Goal: Task Accomplishment & Management: Use online tool/utility

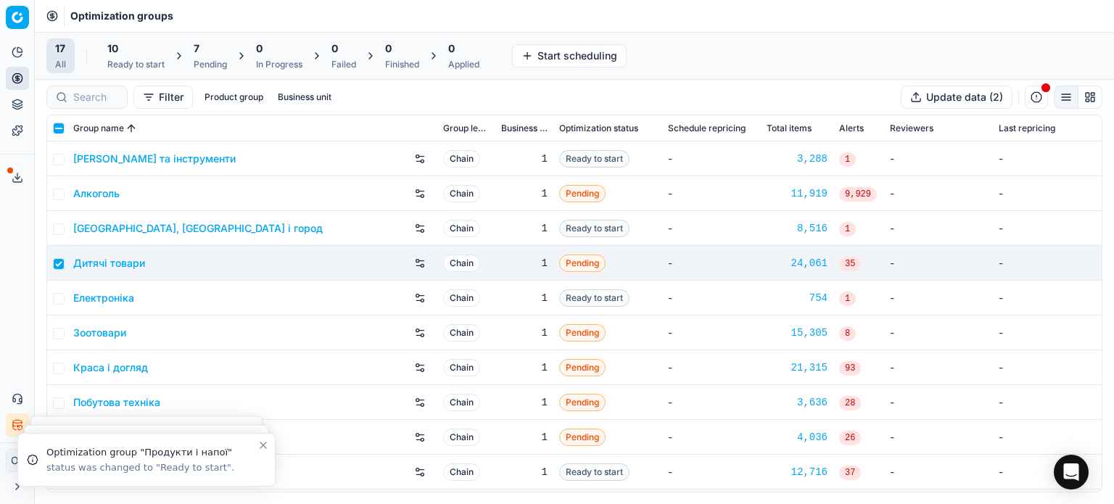
click at [212, 54] on div "7" at bounding box center [210, 48] width 33 height 15
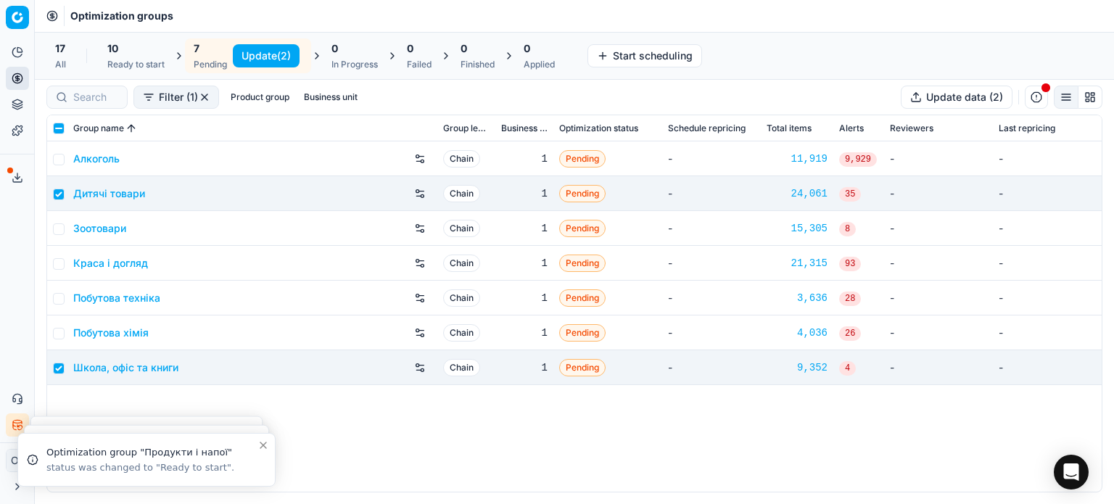
click at [252, 57] on button "Update (2)" at bounding box center [266, 55] width 67 height 23
checkbox input "false"
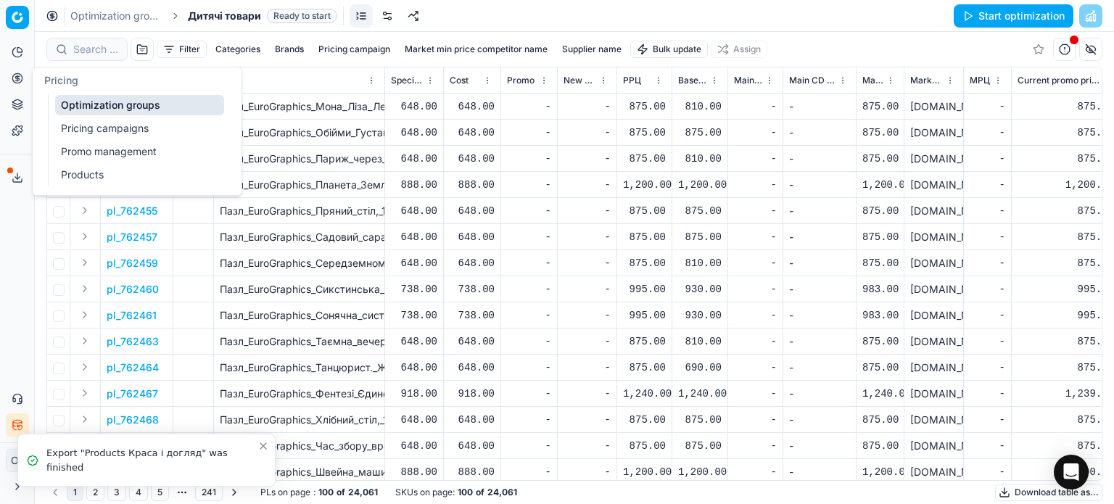
click at [17, 73] on icon at bounding box center [18, 79] width 12 height 12
click at [121, 122] on link "Pricing campaigns" at bounding box center [139, 128] width 169 height 20
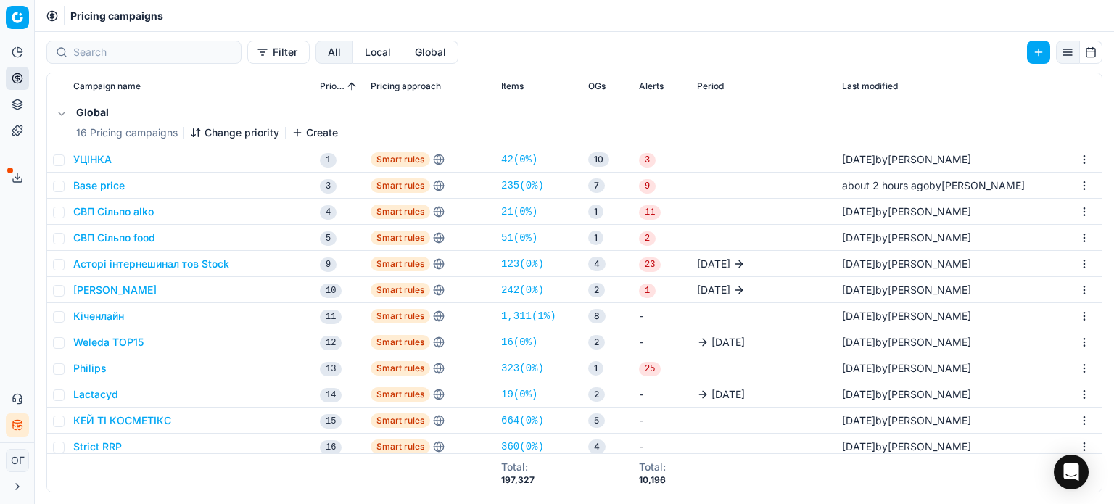
click at [104, 179] on button "Base price" at bounding box center [99, 185] width 52 height 15
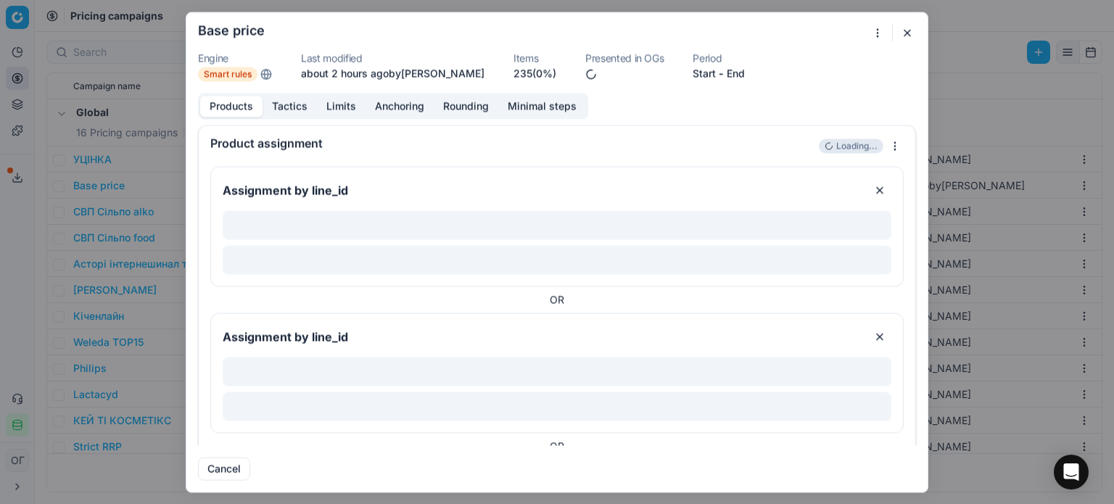
click at [530, 71] on link "235 (0%)" at bounding box center [535, 73] width 43 height 15
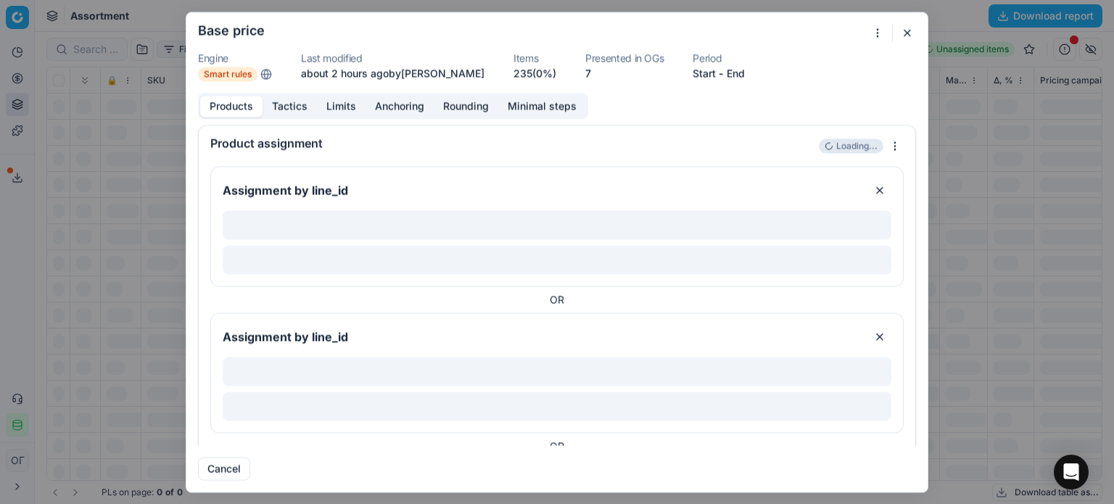
click at [905, 32] on button "button" at bounding box center [907, 32] width 17 height 17
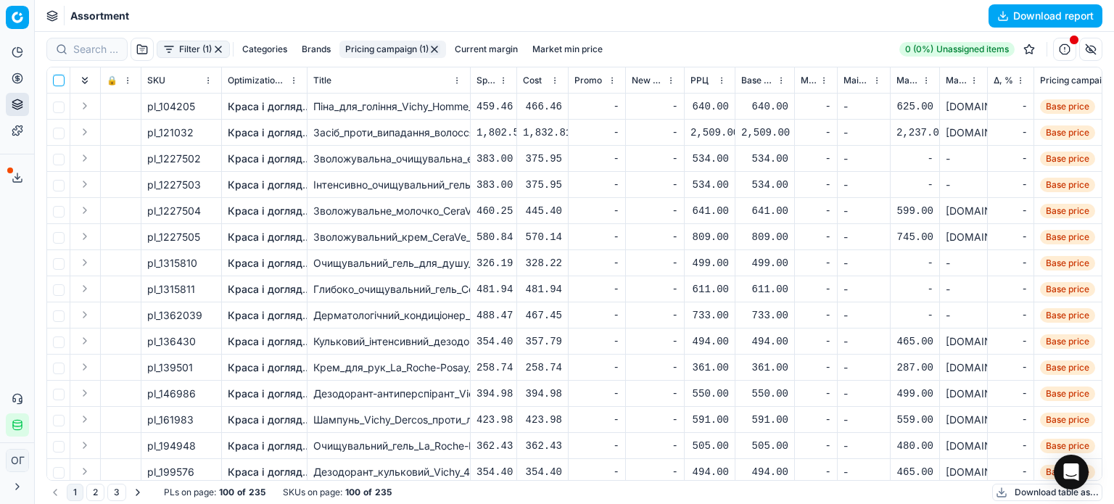
click at [57, 83] on input "checkbox" at bounding box center [59, 81] width 12 height 12
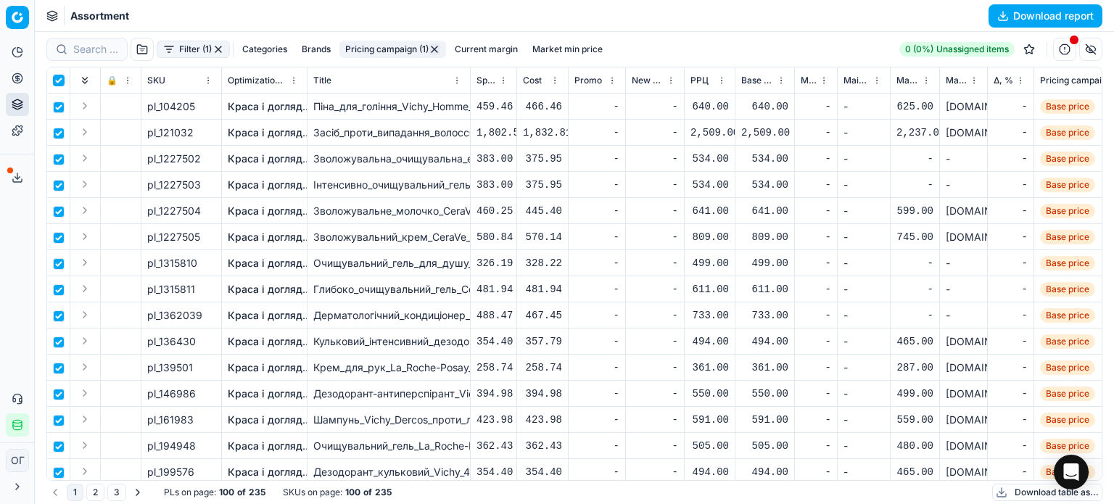
checkbox input "true"
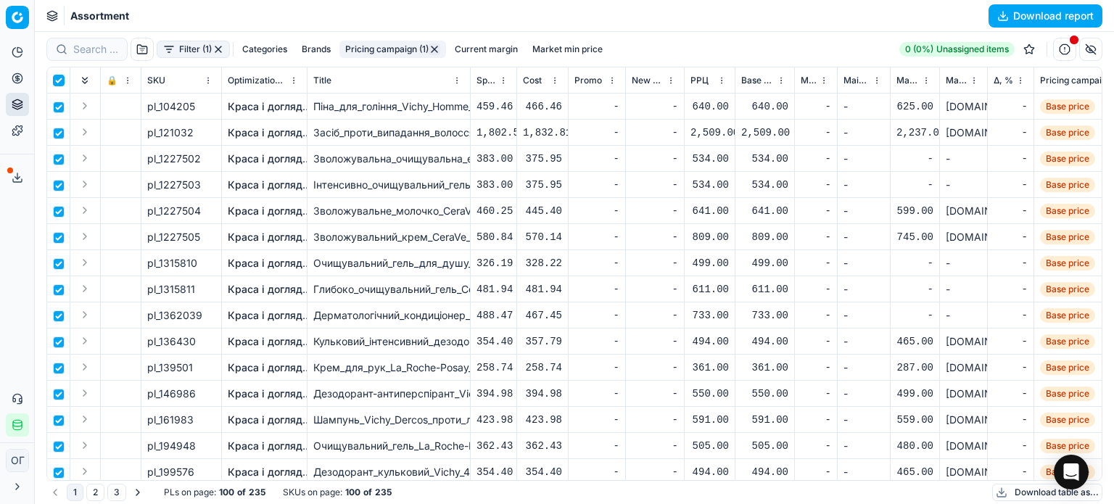
checkbox input "true"
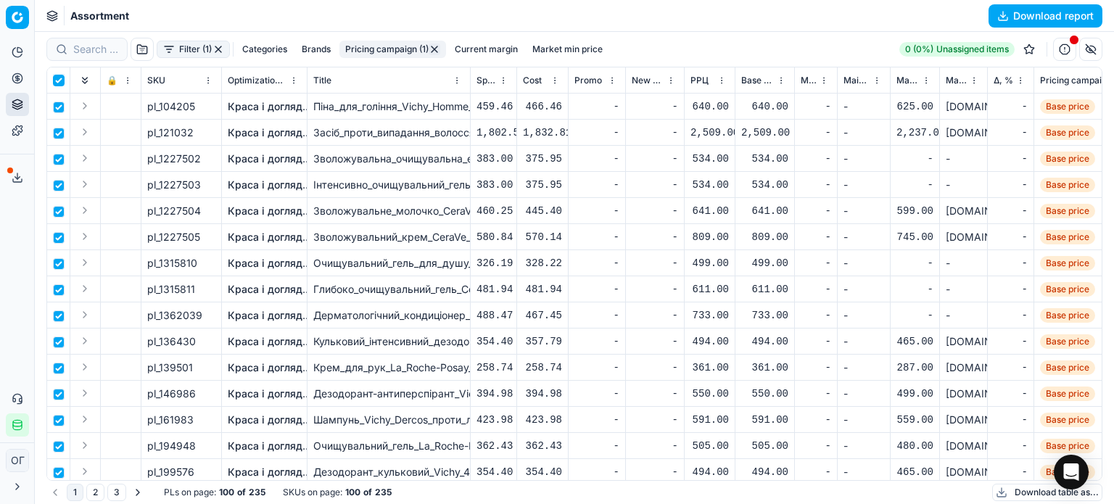
checkbox input "true"
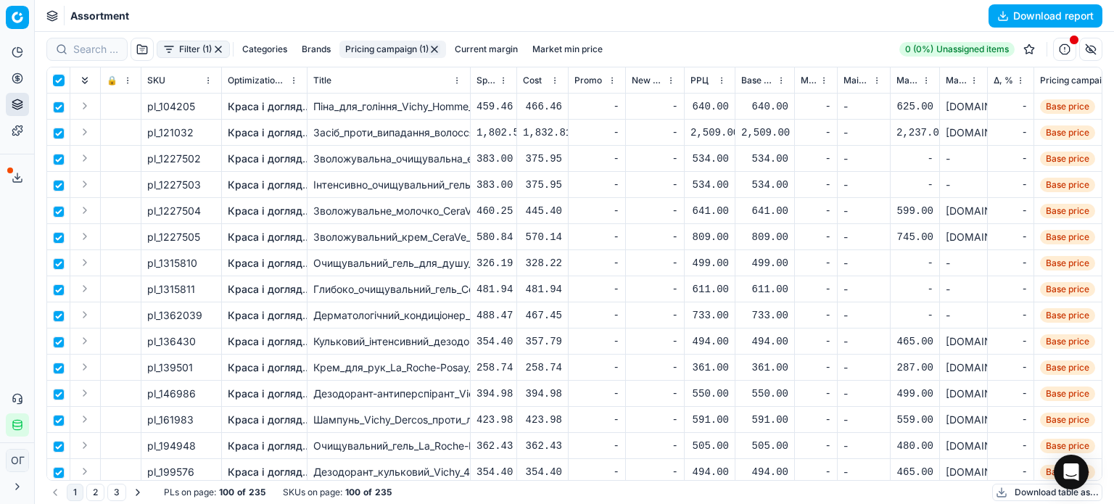
checkbox input "true"
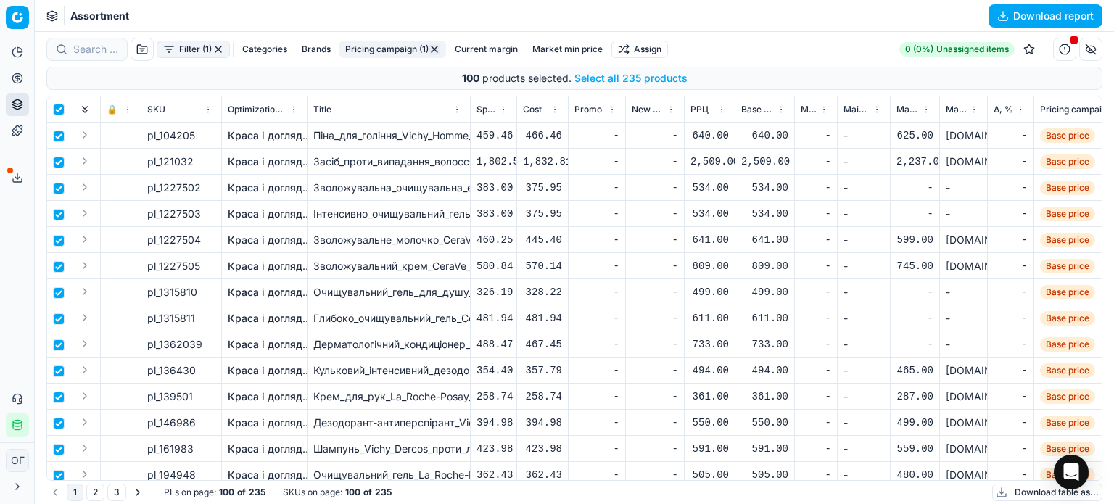
click at [650, 78] on button "Select all 235 products" at bounding box center [631, 78] width 113 height 15
click at [653, 50] on html "Pricing platform Analytics Pricing Product portfolio Templates Export service 1…" at bounding box center [557, 252] width 1114 height 504
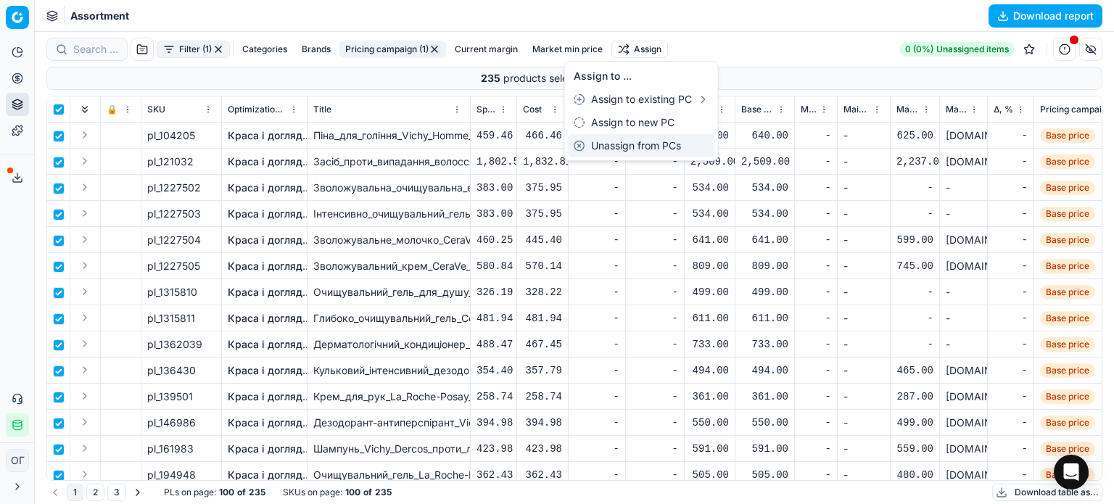
click at [655, 145] on div "Unassign from PCs" at bounding box center [641, 145] width 147 height 23
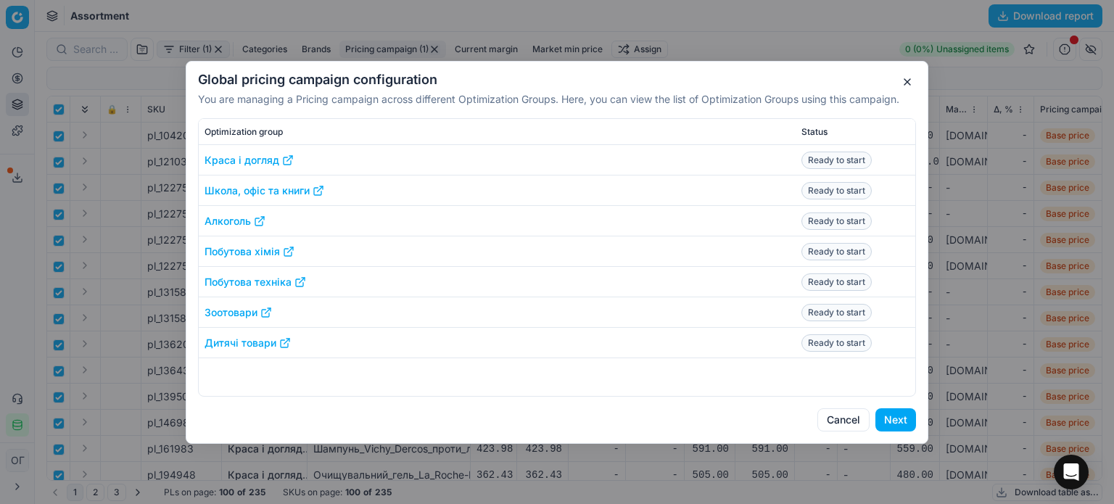
click at [891, 417] on button "Next" at bounding box center [896, 419] width 41 height 23
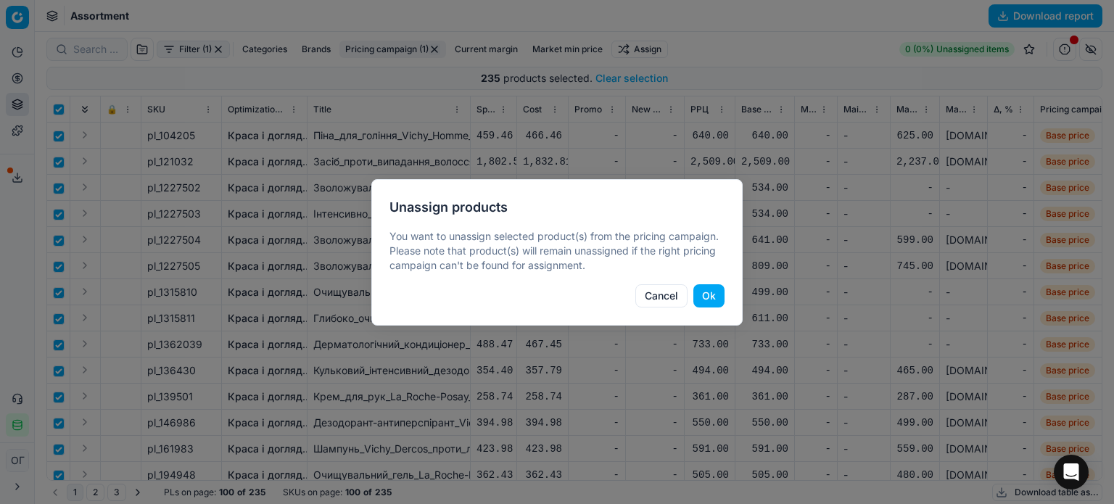
click at [719, 295] on button "Ok" at bounding box center [709, 295] width 31 height 23
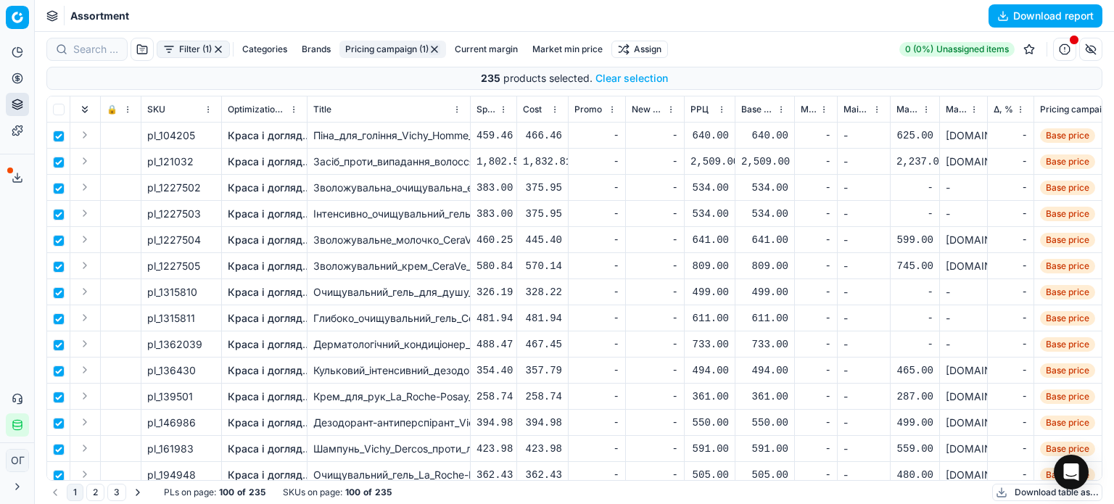
checkbox input "false"
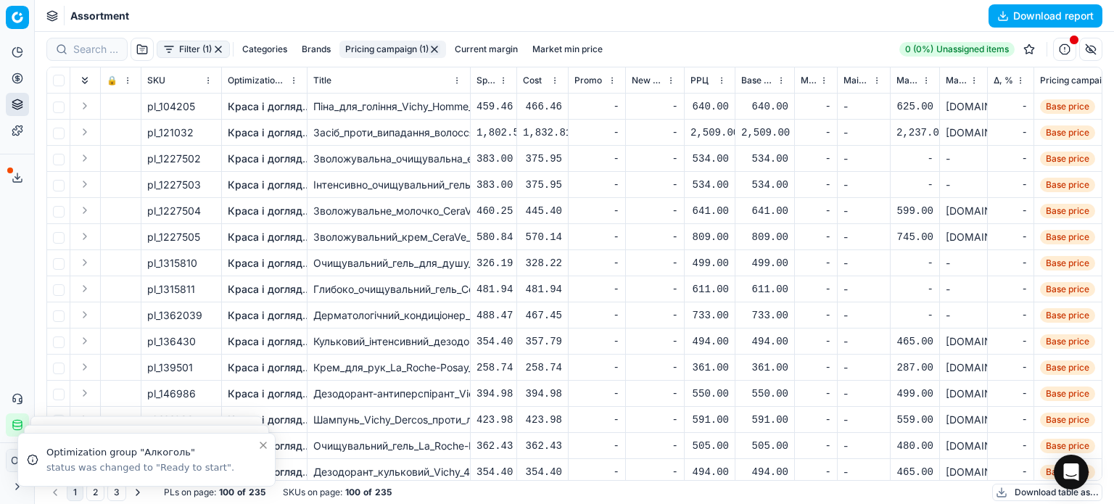
click at [220, 46] on button "button" at bounding box center [219, 50] width 12 height 12
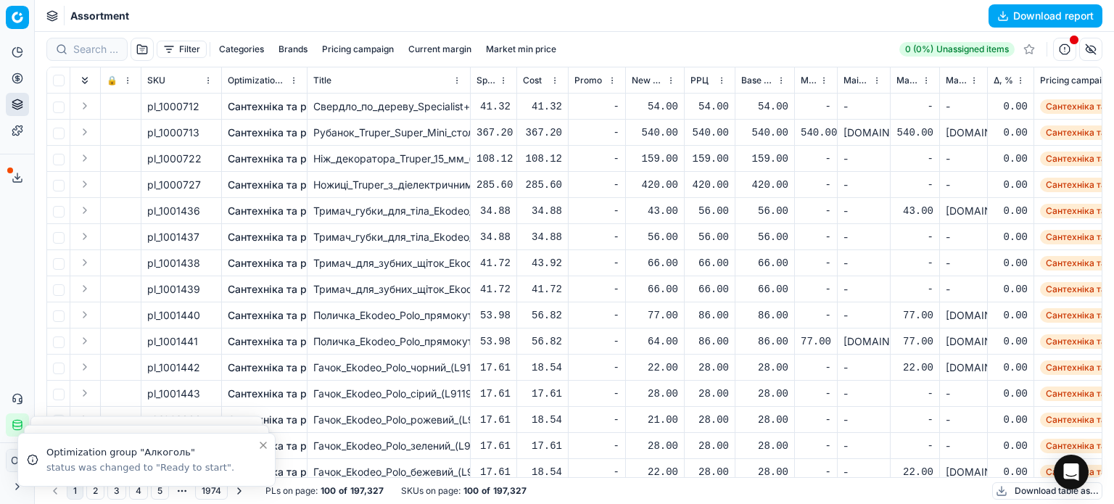
click at [186, 46] on button "Filter" at bounding box center [182, 49] width 50 height 17
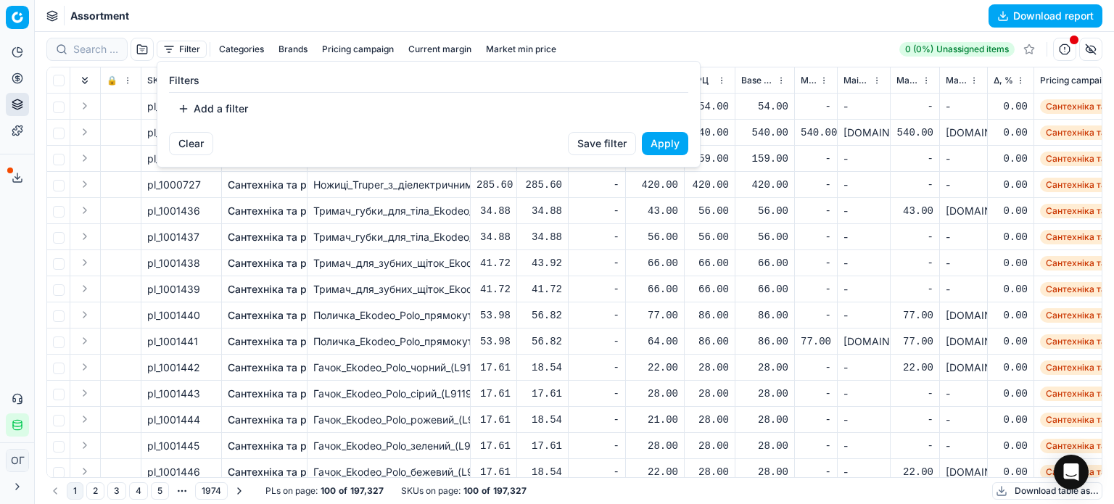
click at [205, 104] on button "Add a filter" at bounding box center [213, 108] width 88 height 23
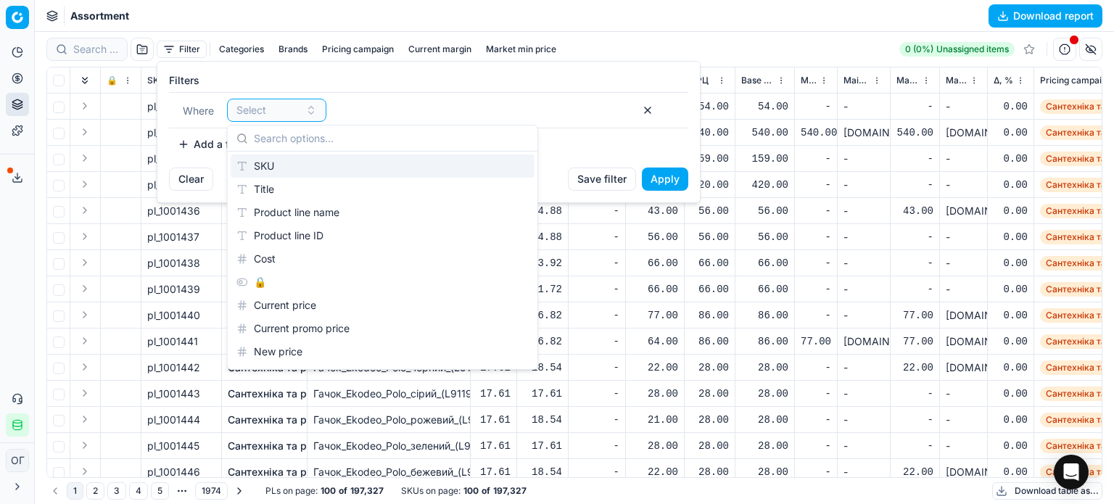
click at [256, 168] on div "SKU" at bounding box center [383, 166] width 304 height 23
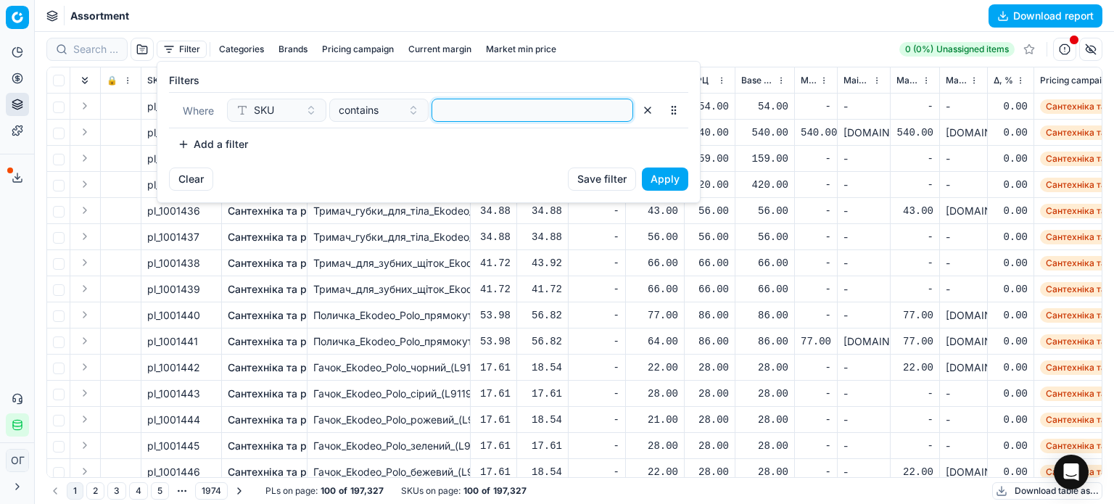
click at [460, 107] on input at bounding box center [532, 110] width 189 height 22
paste input "460967,460972,460974,566129,34960,167760,,73235,,379806,63108,269284,202650,179…"
type input "460967,460972,460974,566129,34960,167760,,73235,,379806,63108,269284,202650,179…"
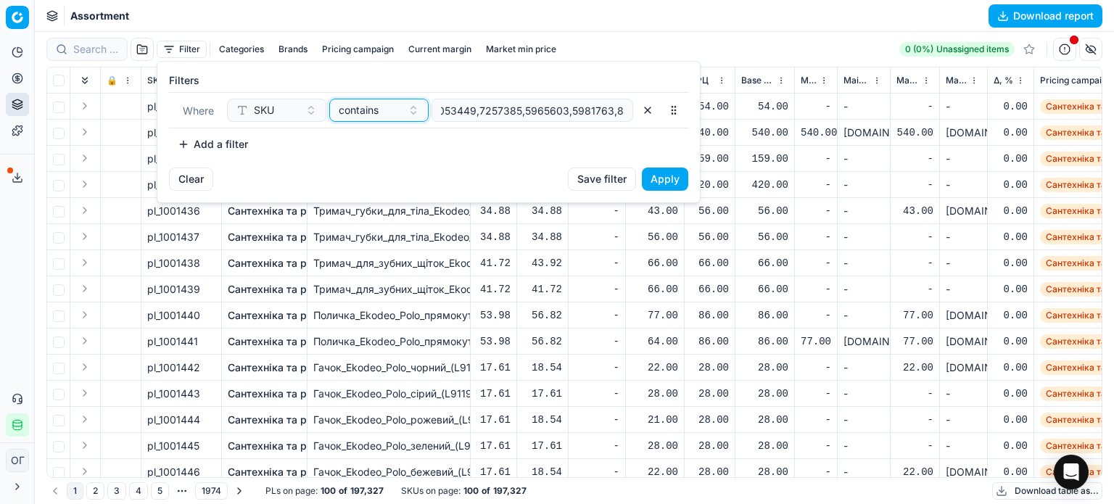
click at [371, 106] on span "contains" at bounding box center [359, 110] width 40 height 15
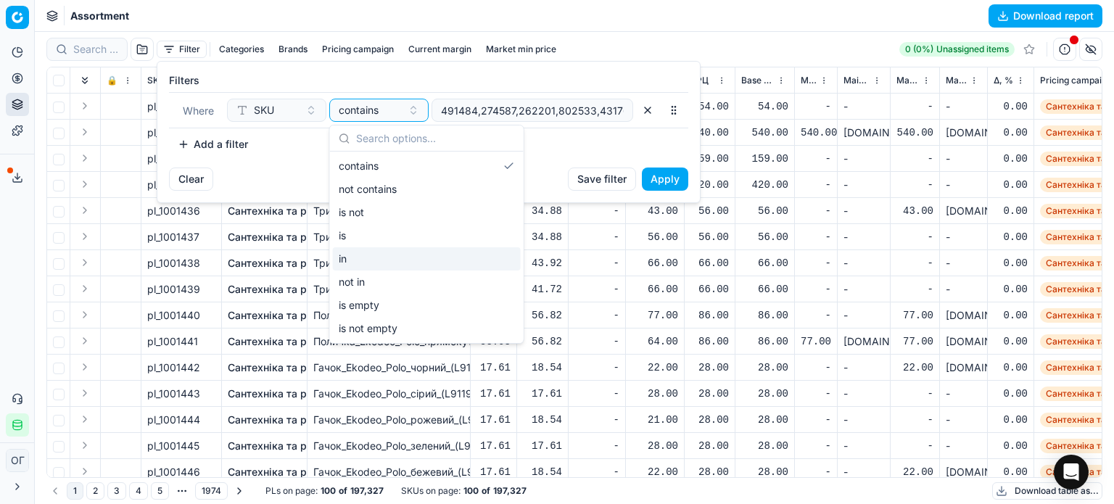
click at [363, 251] on div "in" at bounding box center [427, 258] width 188 height 23
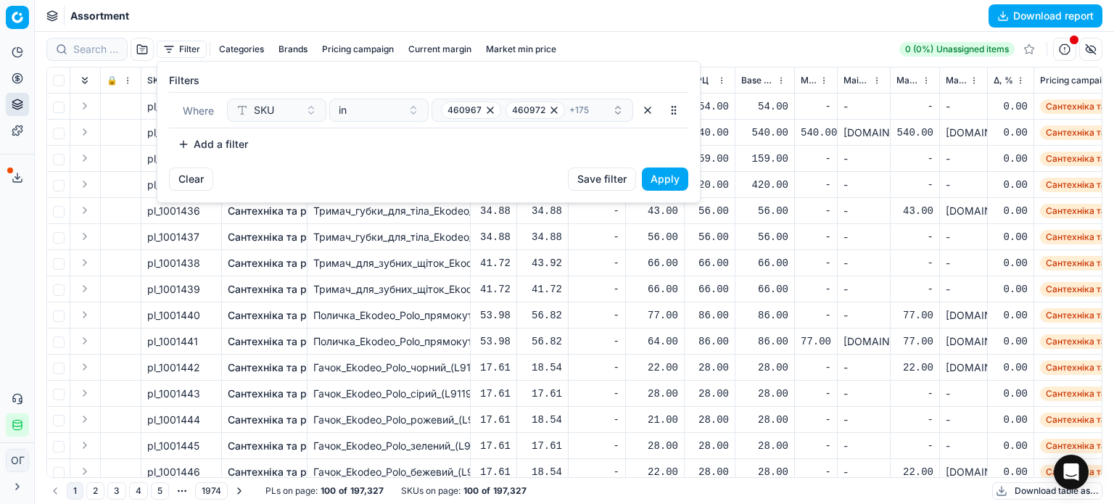
click at [657, 181] on button "Apply" at bounding box center [665, 179] width 46 height 23
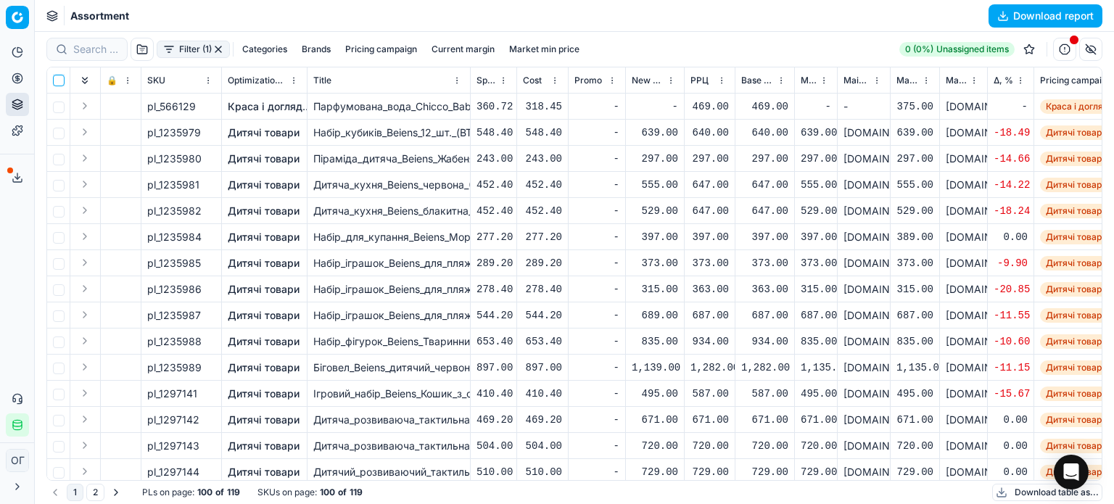
click at [57, 83] on input "checkbox" at bounding box center [59, 81] width 12 height 12
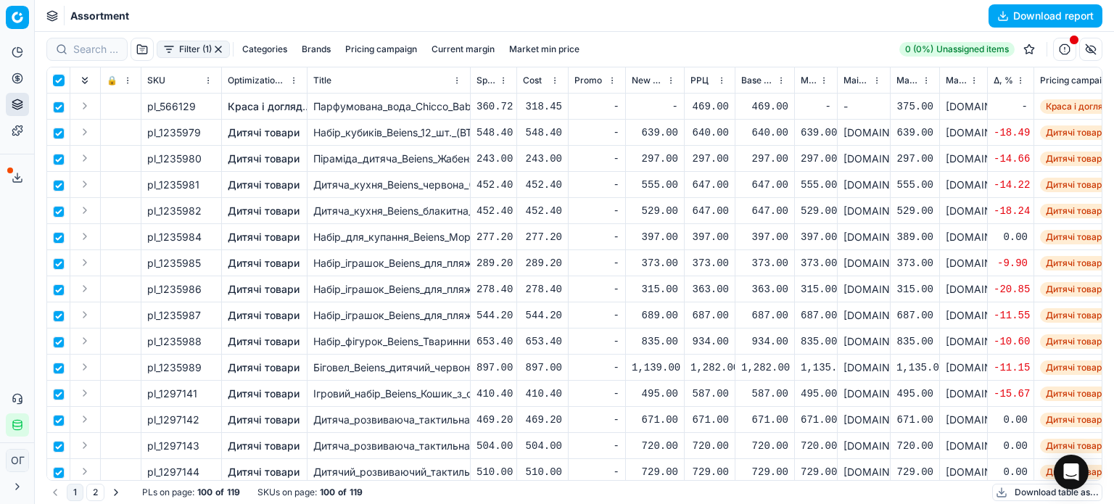
checkbox input "true"
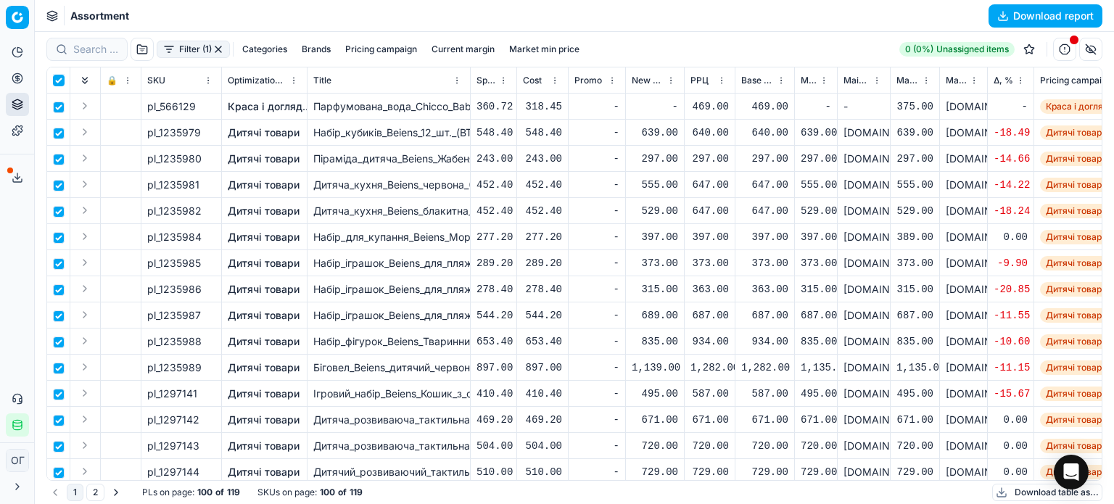
checkbox input "true"
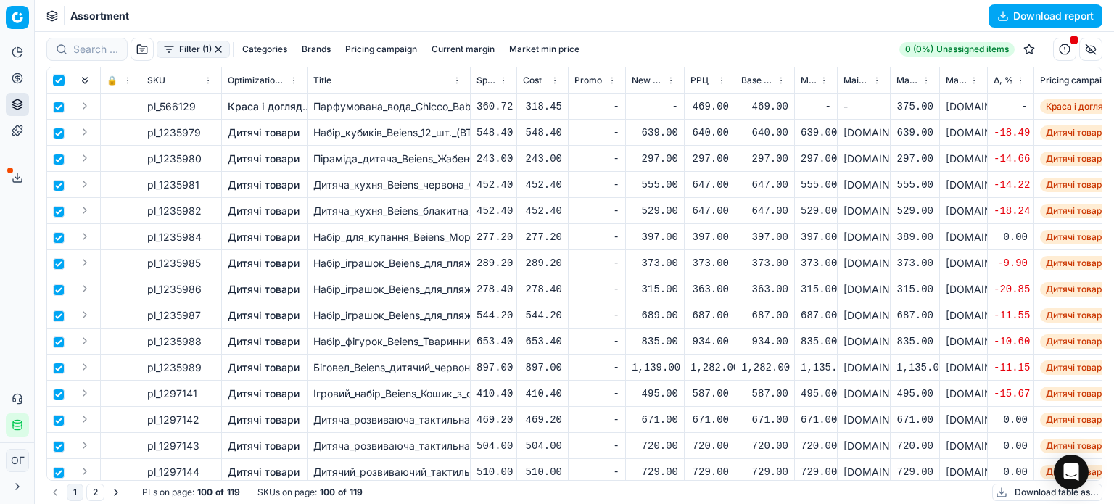
checkbox input "true"
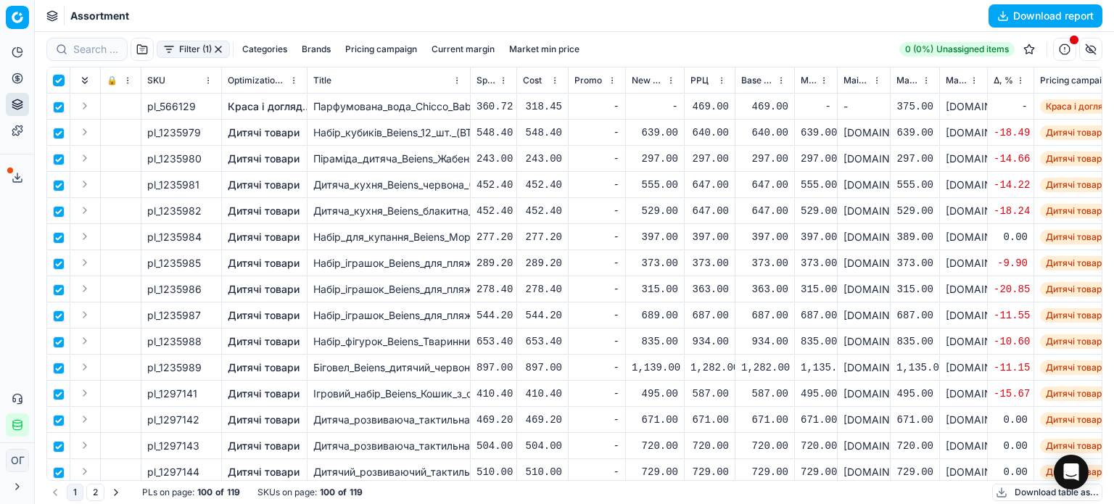
checkbox input "true"
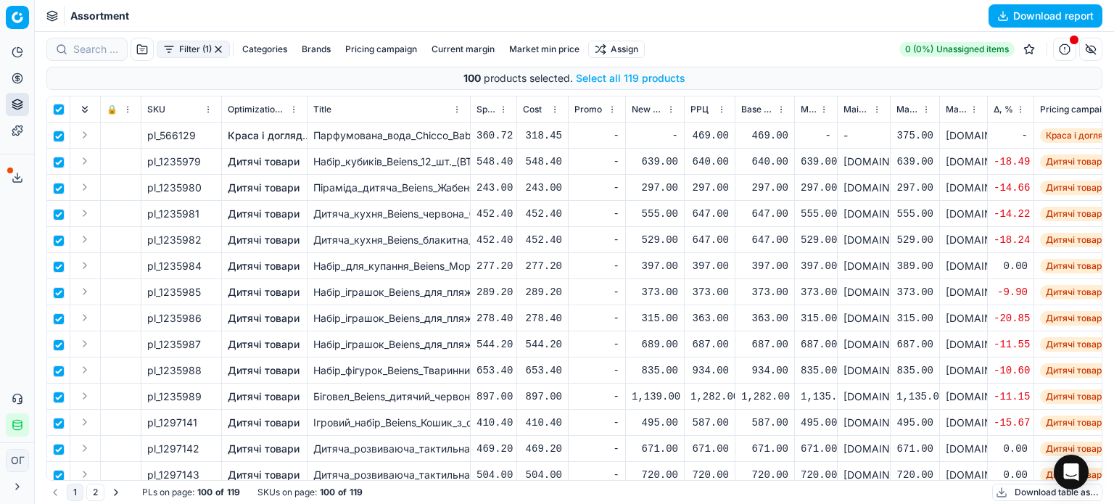
click at [660, 73] on button "Select all 119 products" at bounding box center [631, 78] width 110 height 15
click at [638, 44] on html "Pricing platform Analytics Pricing Product portfolio Templates Export service 1…" at bounding box center [557, 252] width 1114 height 504
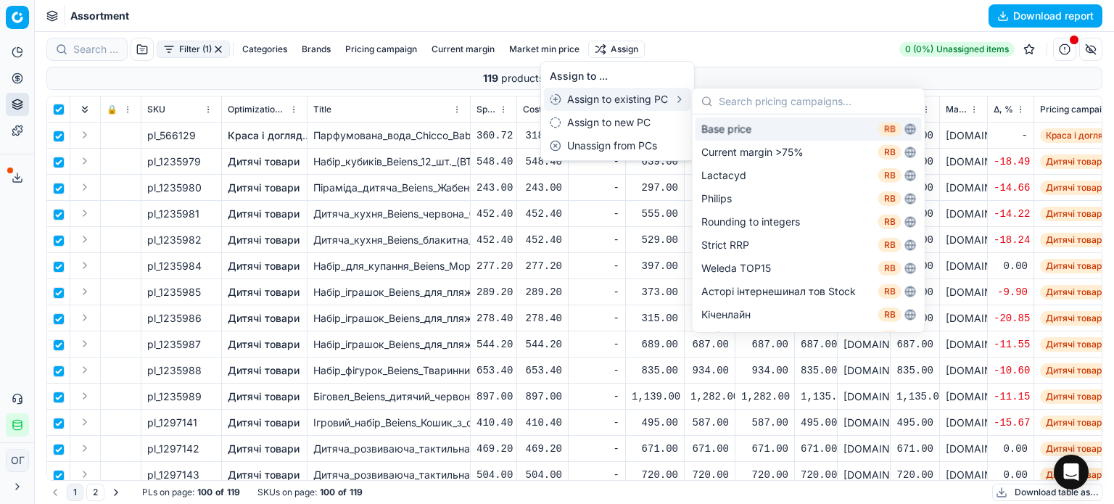
click at [709, 125] on div "Base price RB" at bounding box center [809, 129] width 226 height 23
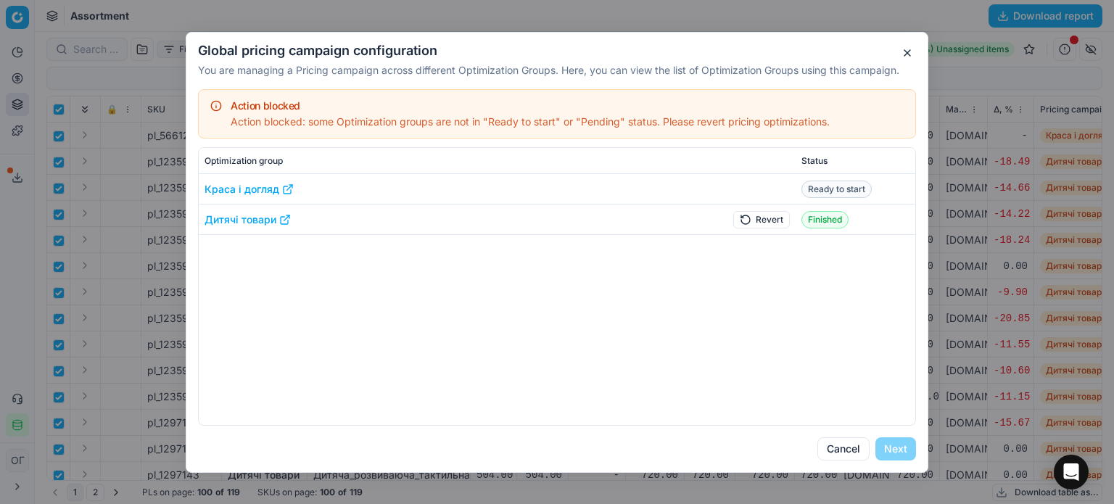
click at [768, 223] on button "Revert" at bounding box center [762, 218] width 57 height 17
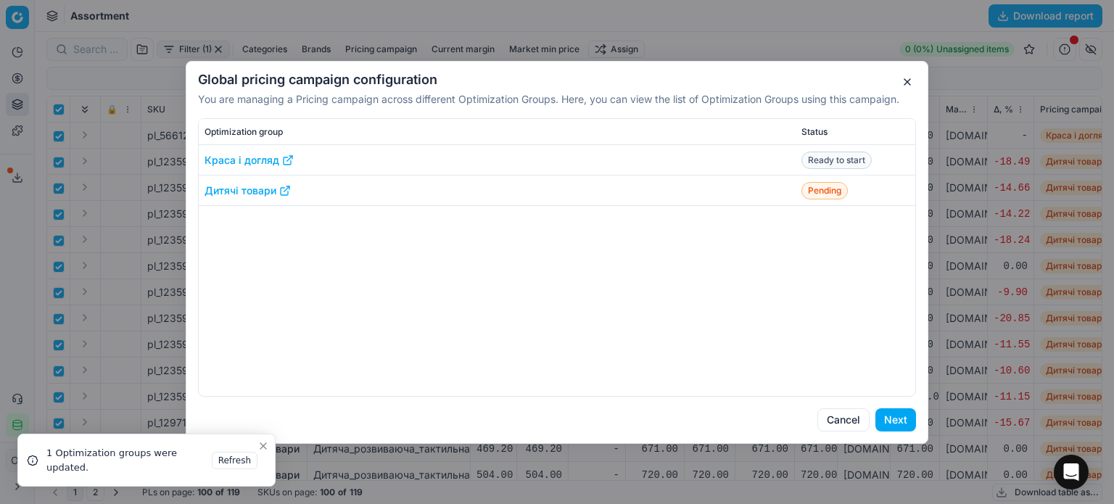
click at [896, 417] on button "Next" at bounding box center [896, 419] width 41 height 23
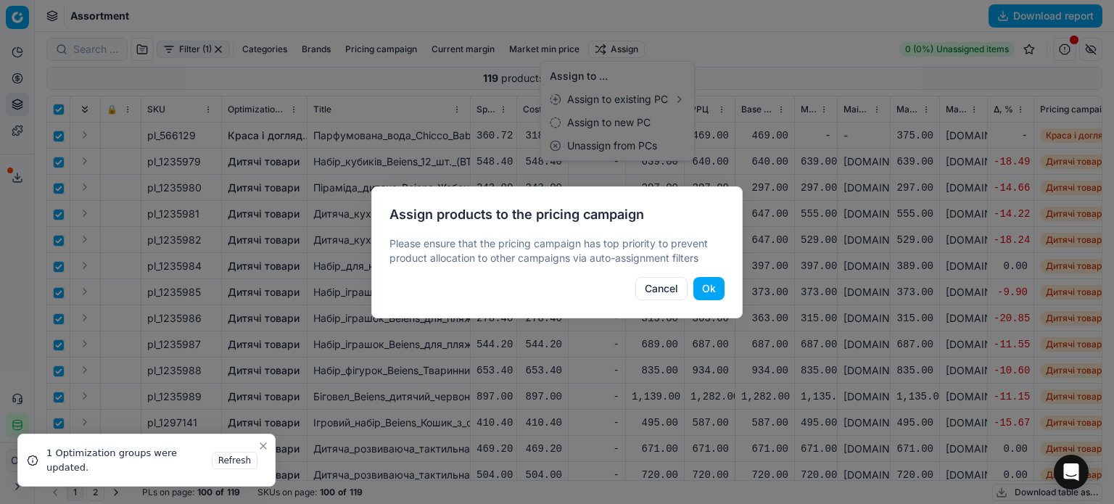
click at [706, 289] on button "Ok" at bounding box center [709, 288] width 31 height 23
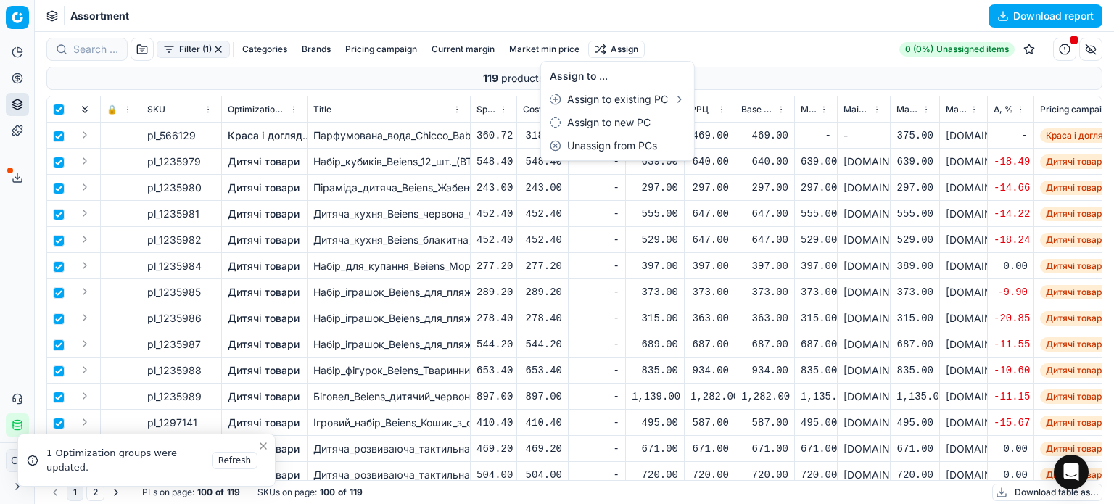
click at [17, 75] on html "Pricing platform Analytics Pricing Product portfolio Templates Export service 1…" at bounding box center [557, 252] width 1114 height 504
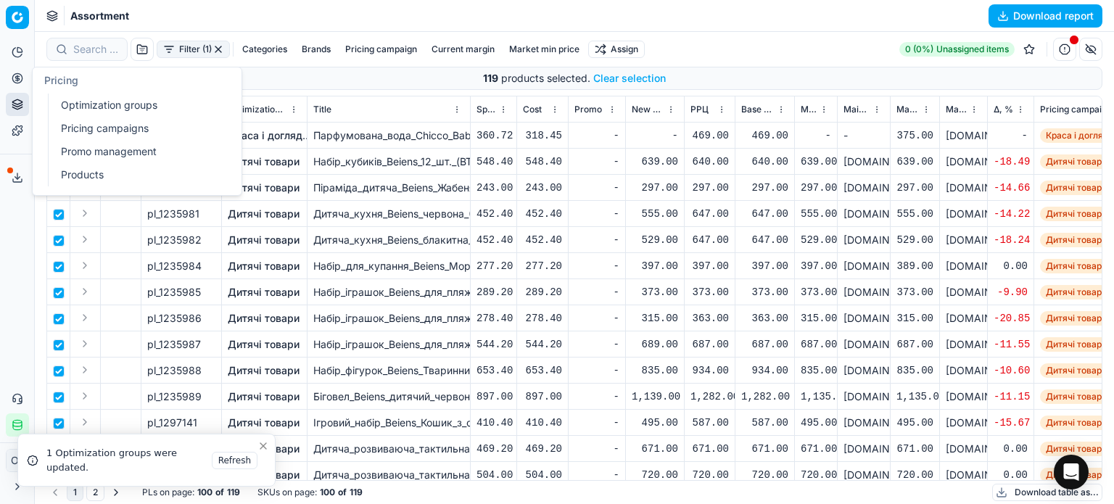
checkbox input "false"
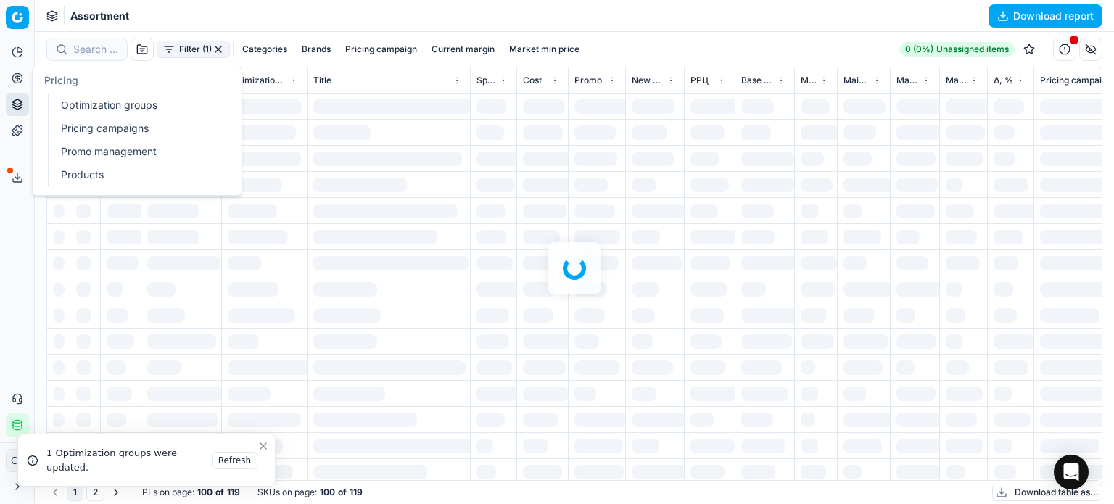
click at [86, 95] on link "Optimization groups" at bounding box center [139, 105] width 169 height 20
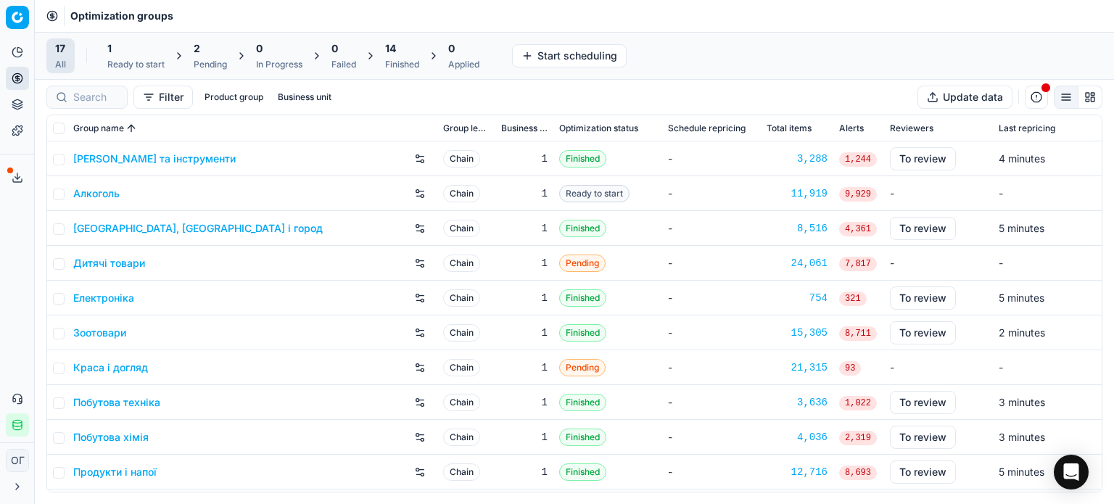
click at [124, 54] on div "1" at bounding box center [135, 48] width 57 height 15
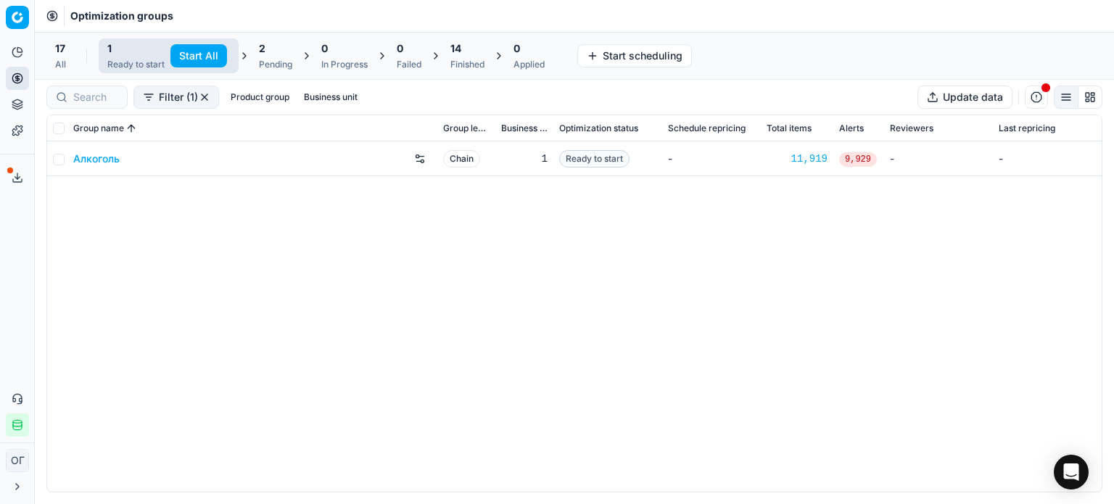
click at [194, 56] on button "Start All" at bounding box center [198, 55] width 57 height 23
click at [275, 57] on div "2 Pending" at bounding box center [275, 55] width 33 height 29
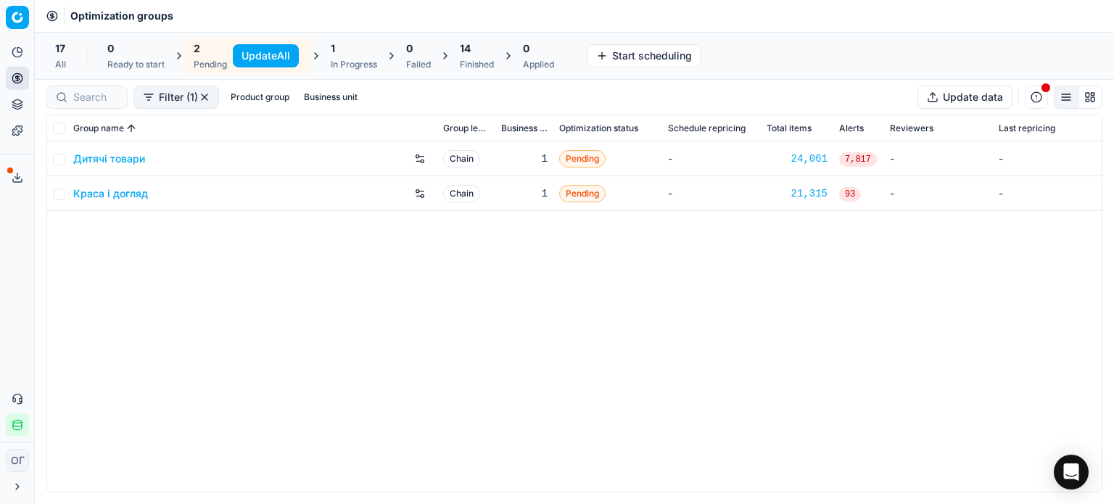
click at [270, 54] on button "Update All" at bounding box center [266, 55] width 66 height 23
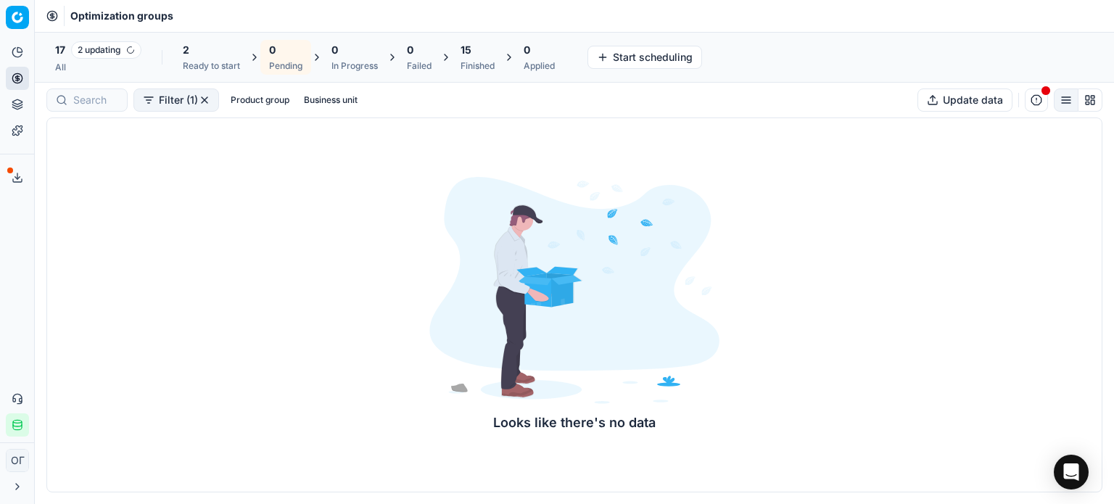
click at [206, 57] on div "2 Ready to start" at bounding box center [211, 57] width 57 height 29
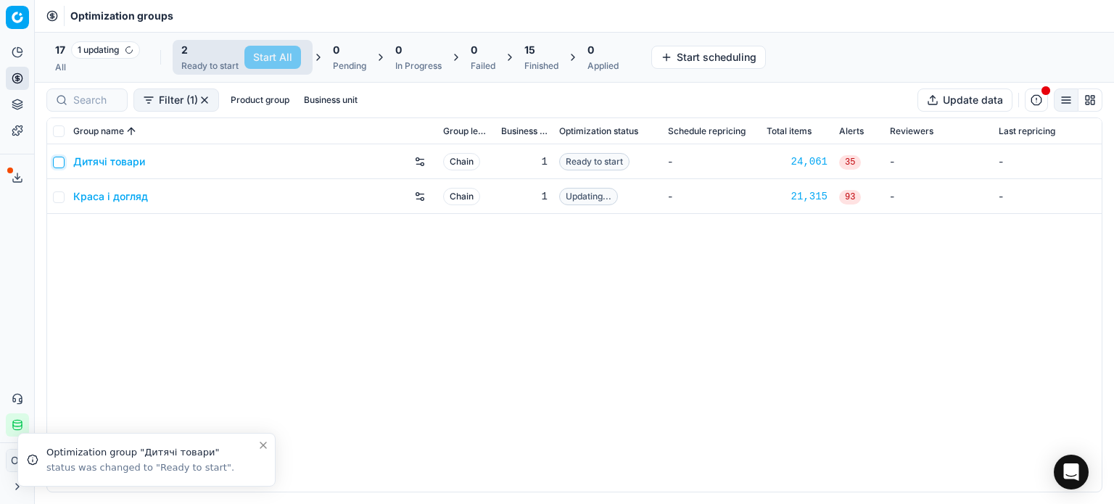
click at [59, 165] on input "checkbox" at bounding box center [59, 163] width 12 height 12
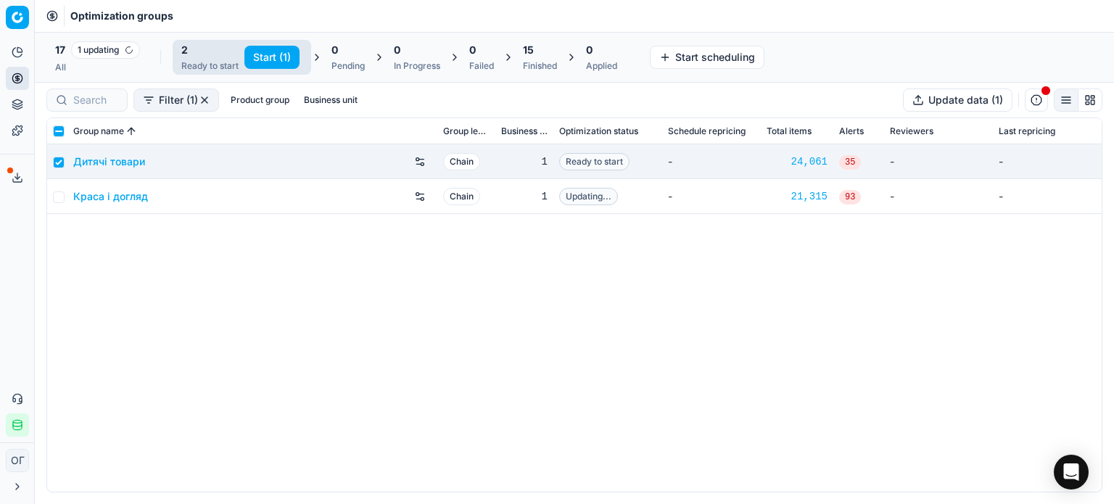
click at [286, 54] on button "Start (1)" at bounding box center [272, 57] width 55 height 23
checkbox input "false"
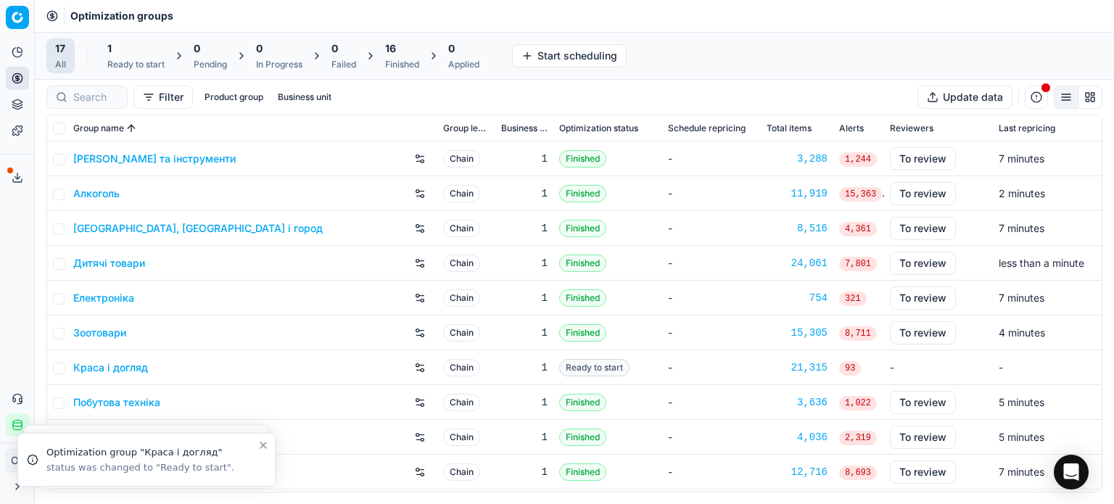
click at [118, 60] on div "Ready to start" at bounding box center [135, 65] width 57 height 12
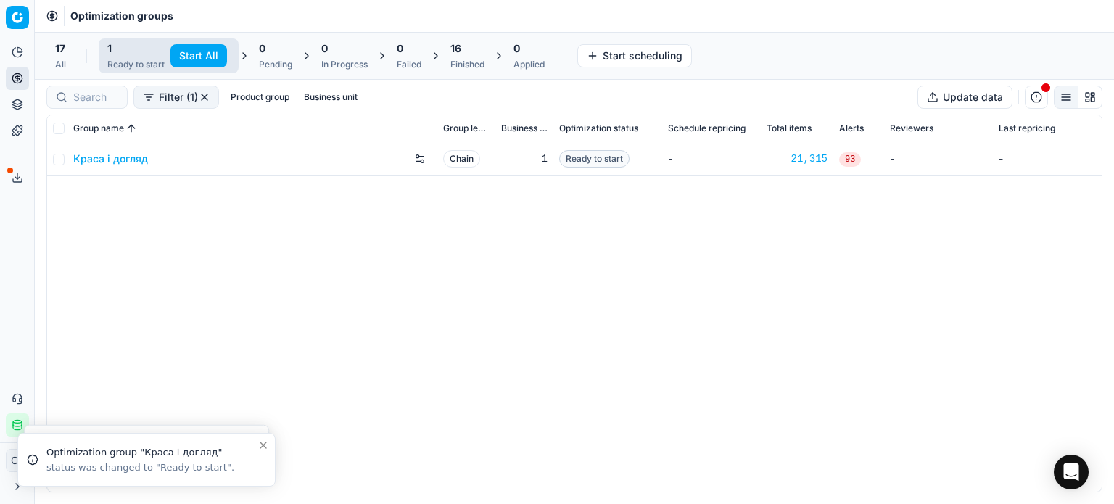
click at [192, 55] on button "Start All" at bounding box center [198, 55] width 57 height 23
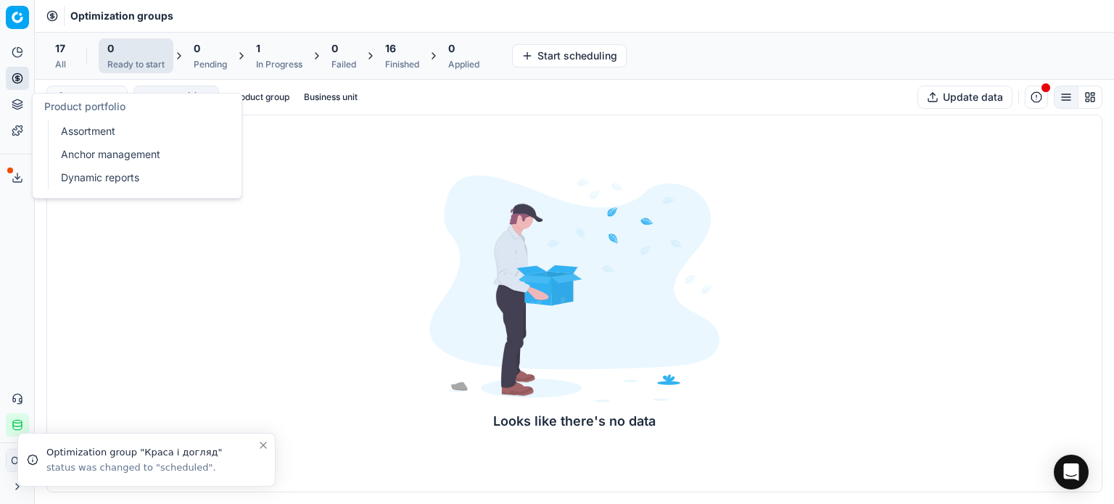
click at [12, 107] on icon at bounding box center [18, 105] width 12 height 12
click at [70, 130] on link "Assortment" at bounding box center [139, 131] width 169 height 20
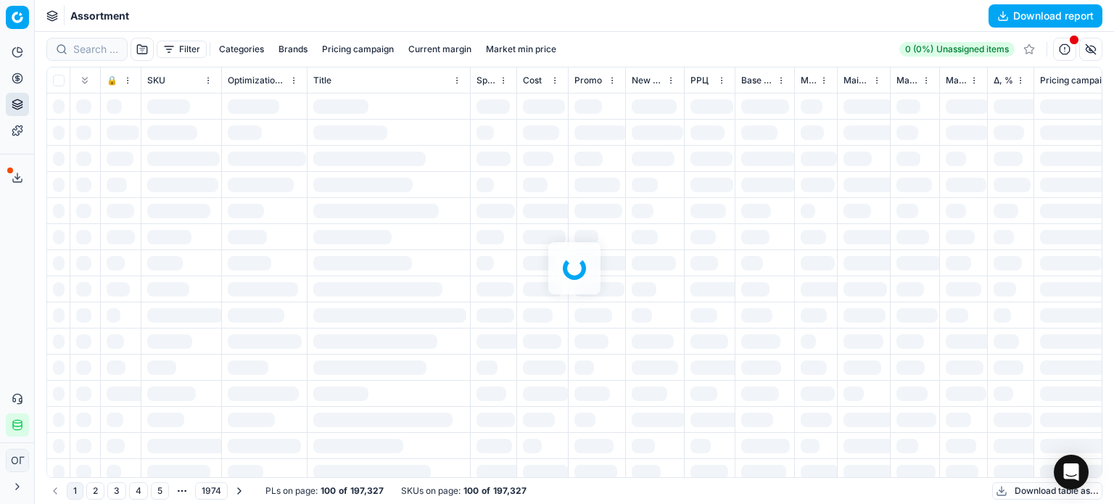
click at [76, 49] on div at bounding box center [575, 268] width 1080 height 472
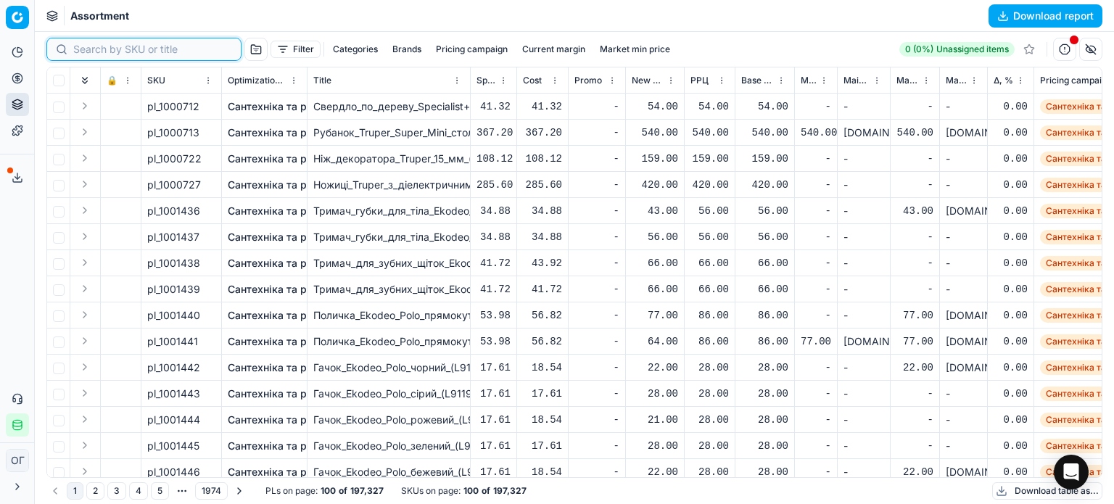
click at [76, 49] on input at bounding box center [152, 49] width 159 height 15
click at [265, 49] on div "Filter Categories Brands Pricing campaign Current margin Market min price" at bounding box center [361, 49] width 630 height 23
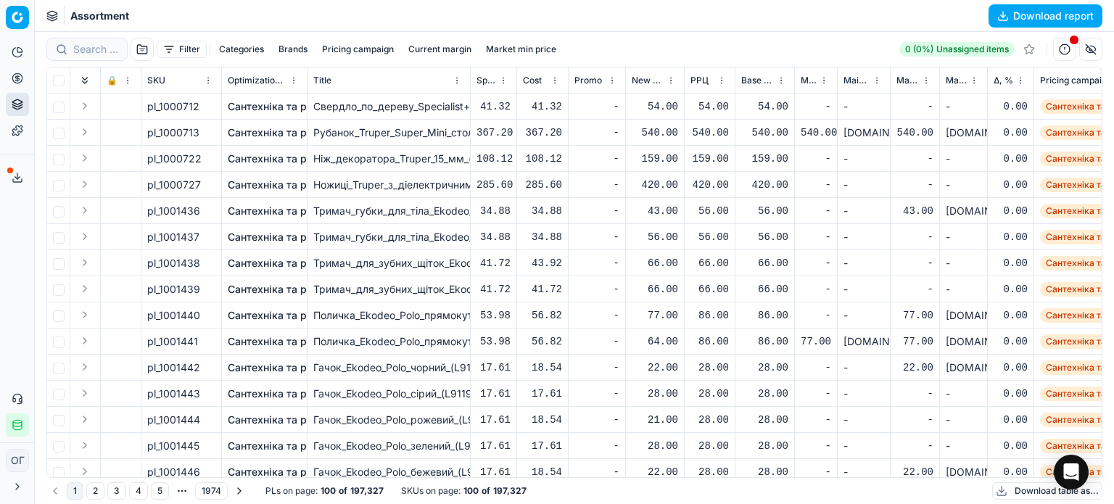
click at [192, 43] on button "Filter" at bounding box center [182, 49] width 50 height 17
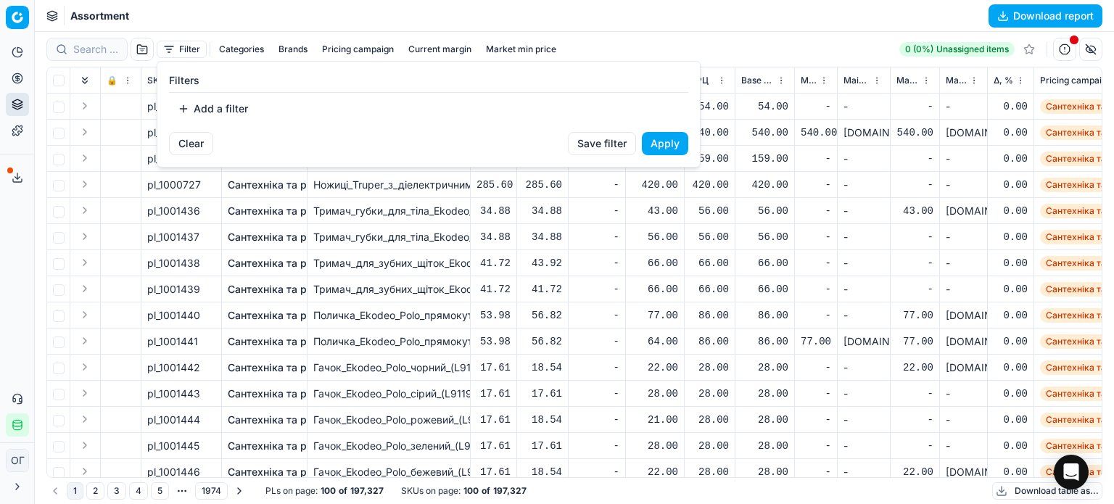
click at [208, 112] on button "Add a filter" at bounding box center [213, 108] width 88 height 23
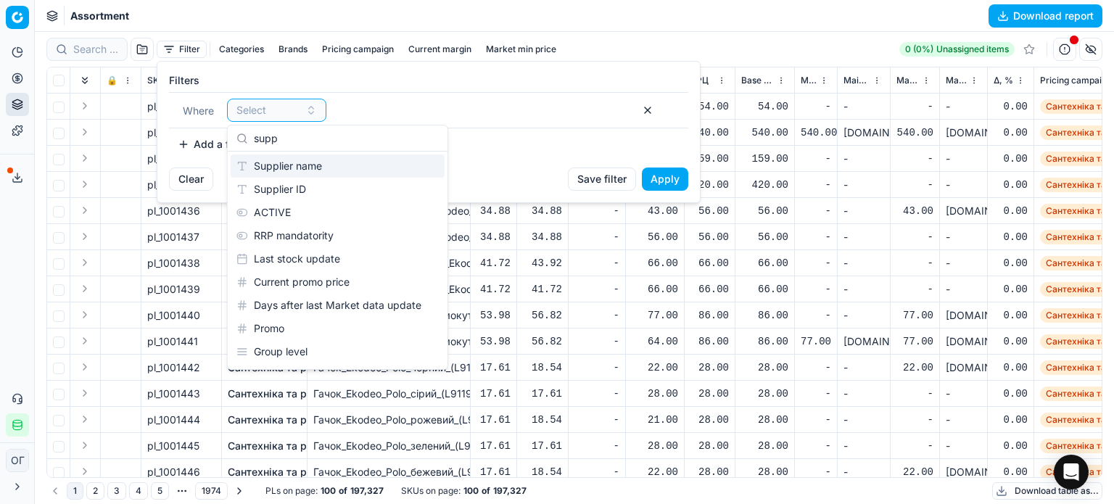
type input "supp"
click at [316, 165] on div "Supplier name" at bounding box center [338, 166] width 214 height 23
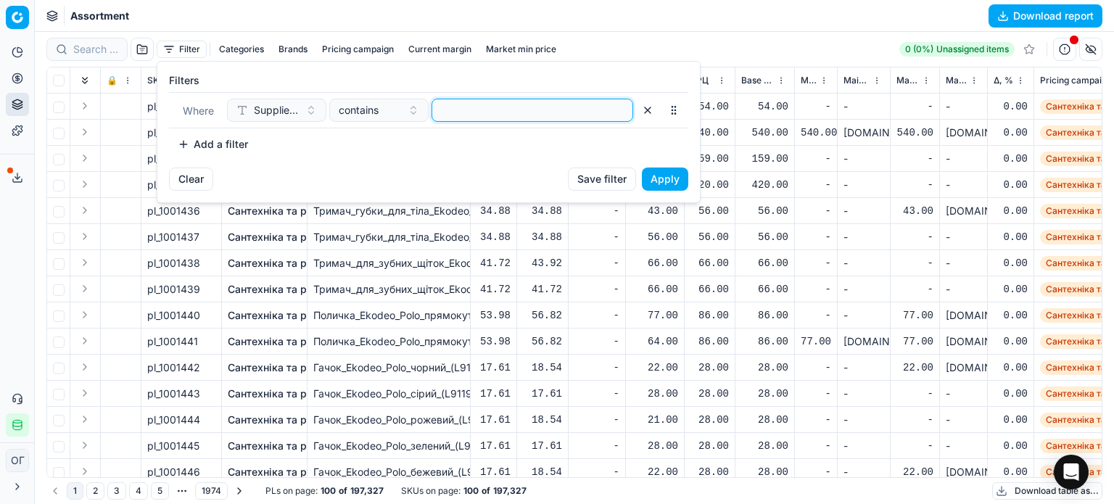
click at [477, 117] on input at bounding box center [532, 110] width 189 height 22
paste input "Клуб Чипсів"
type input "Клуб Чипсів"
click at [681, 174] on button "Apply" at bounding box center [665, 179] width 46 height 23
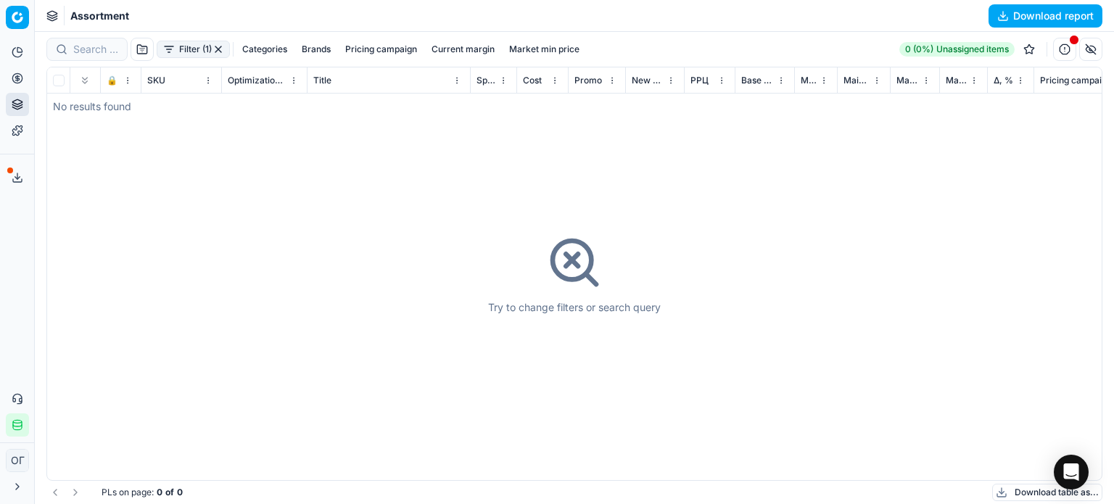
click at [175, 47] on button "Filter (1)" at bounding box center [193, 49] width 73 height 17
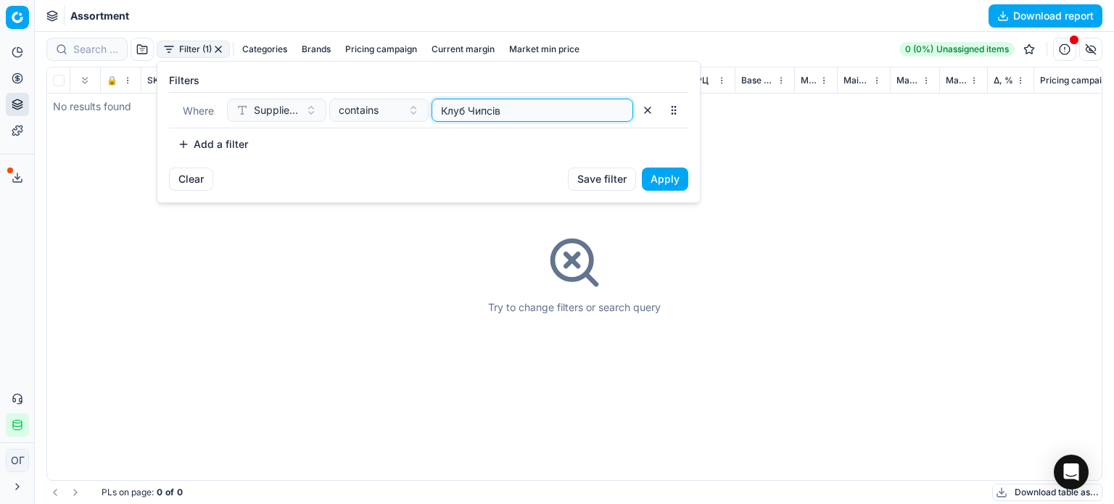
click at [548, 105] on input "Клуб Чипсів" at bounding box center [532, 110] width 189 height 22
type input "Клуб"
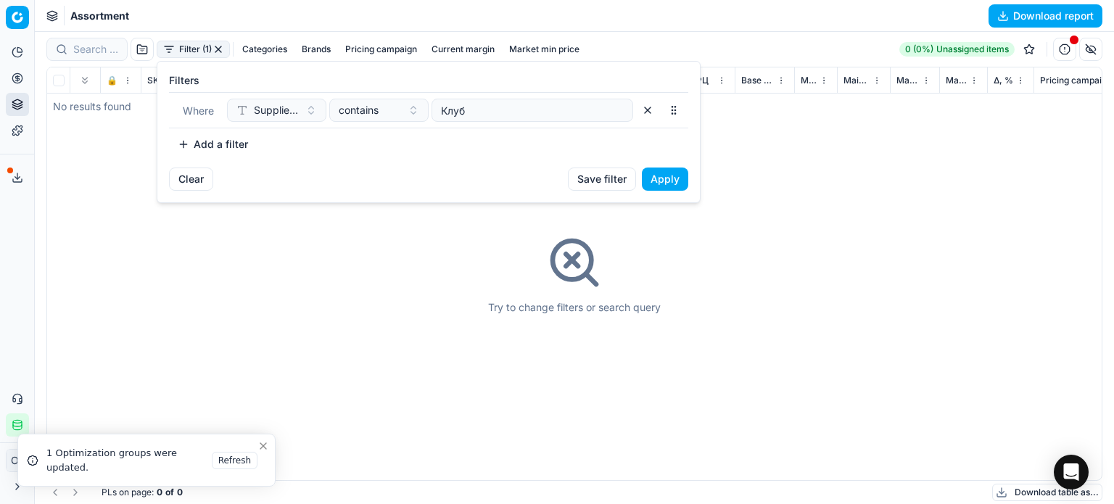
click at [665, 177] on button "Apply" at bounding box center [665, 179] width 46 height 23
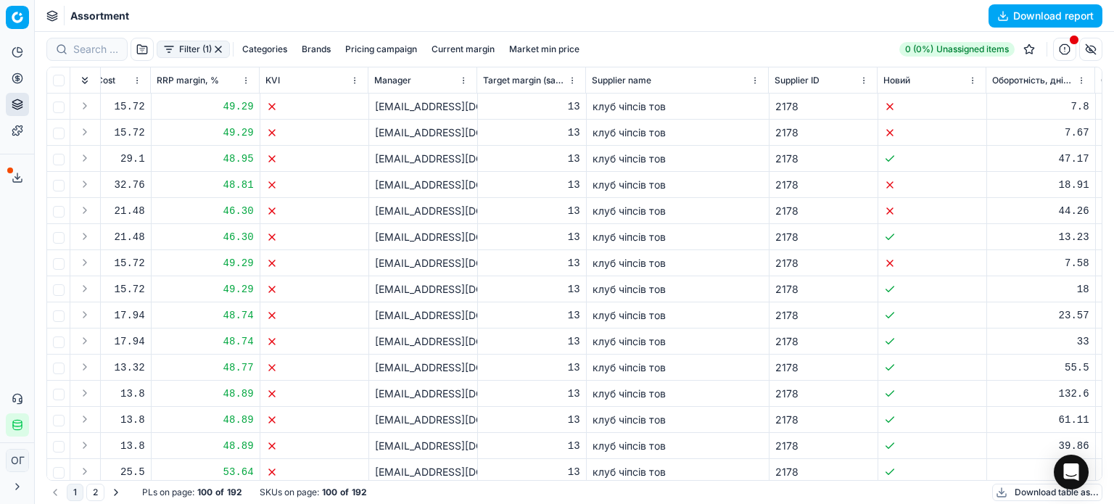
scroll to position [0, 5752]
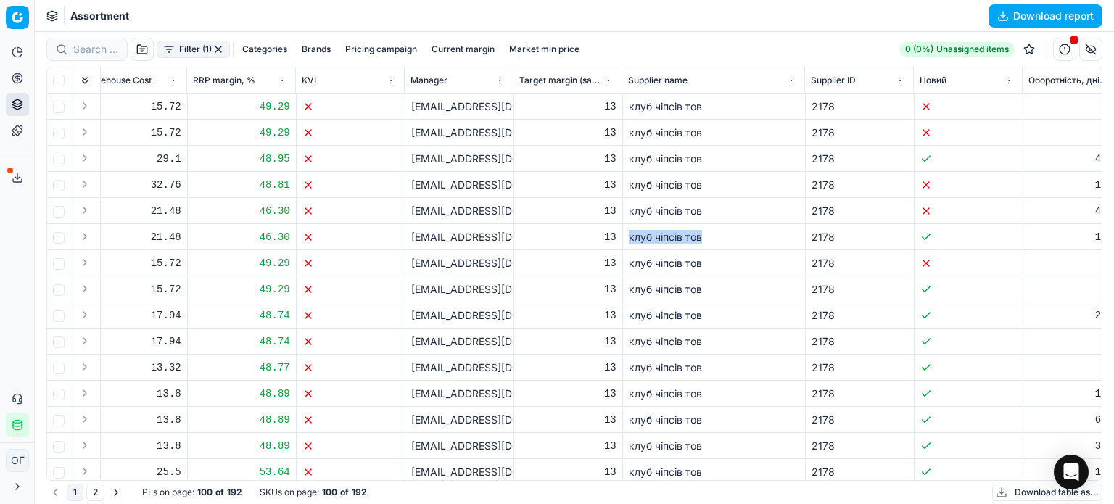
drag, startPoint x: 694, startPoint y: 242, endPoint x: 628, endPoint y: 242, distance: 65.3
click at [629, 242] on div "клуб чіпсів тов" at bounding box center [714, 237] width 170 height 15
copy div "клуб чіпсів тов"
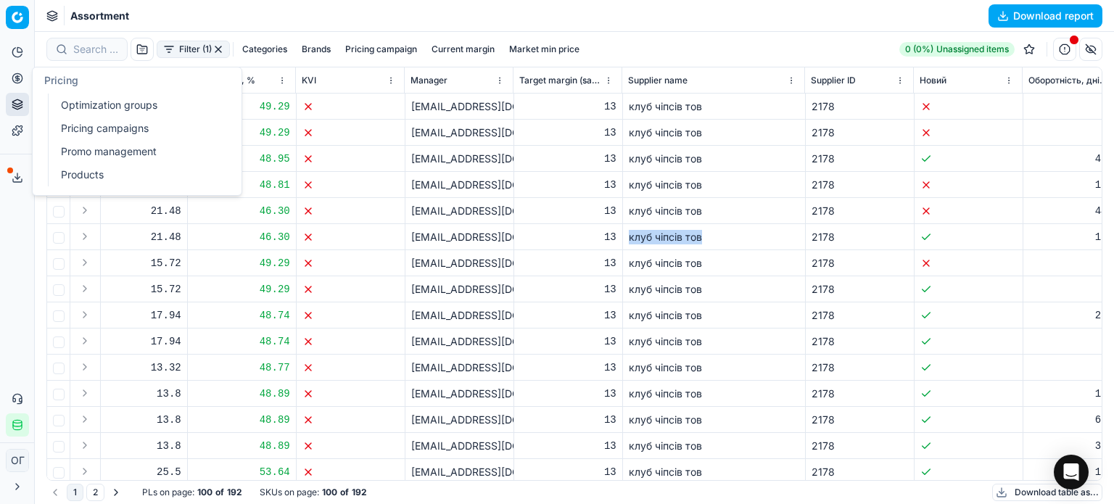
click at [20, 71] on button "Pricing" at bounding box center [17, 78] width 23 height 23
click at [65, 106] on link "Optimization groups" at bounding box center [139, 105] width 169 height 20
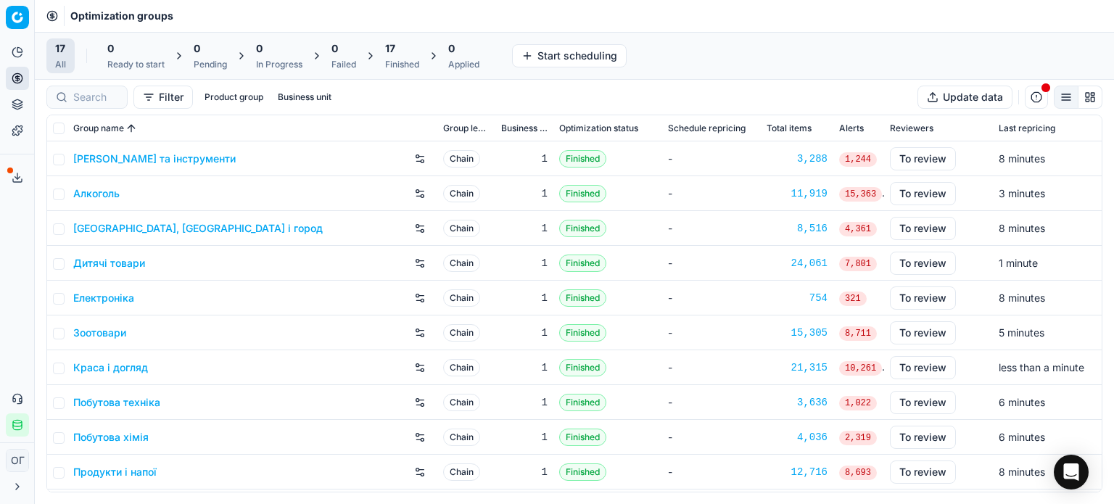
click at [391, 59] on div "Finished" at bounding box center [402, 65] width 34 height 12
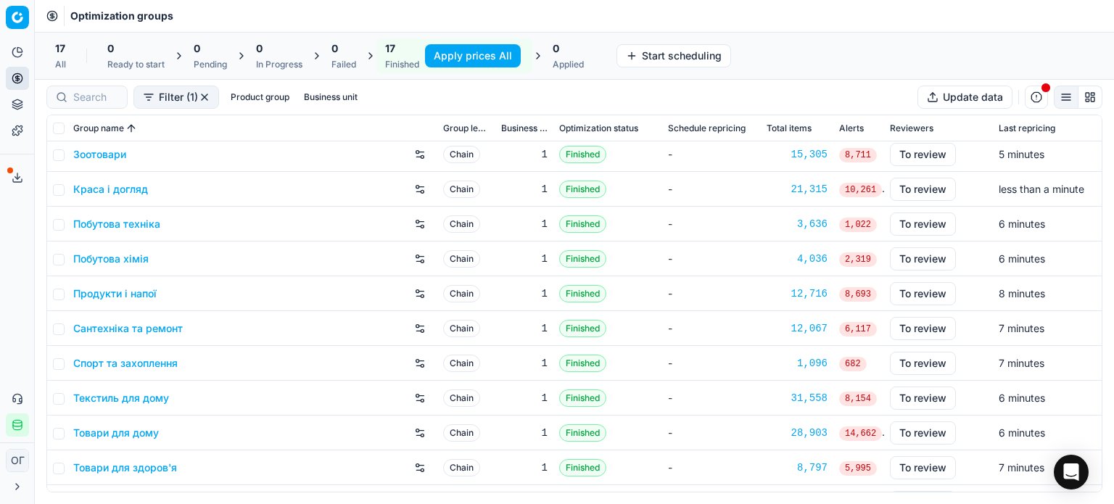
scroll to position [218, 0]
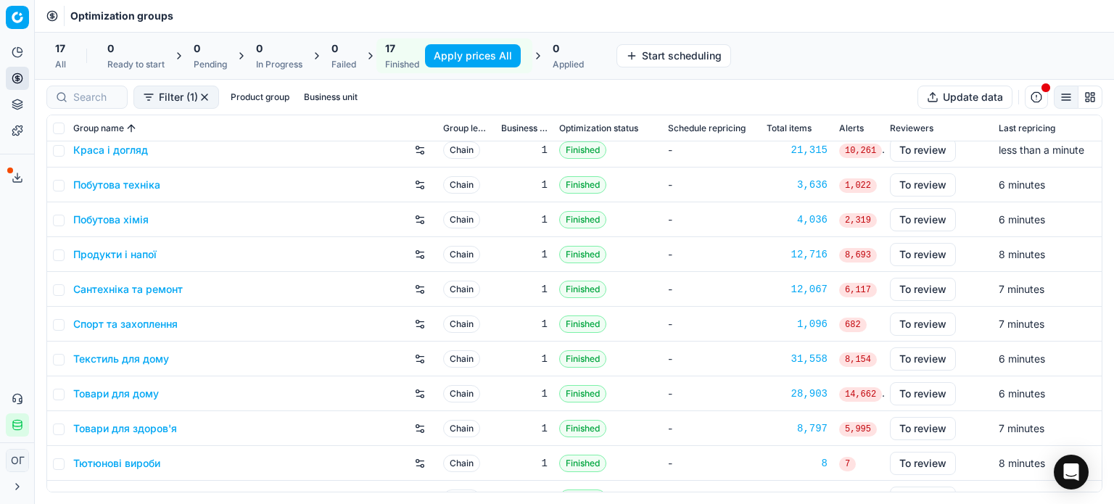
click at [110, 258] on link "Продукти і напої" at bounding box center [114, 254] width 83 height 15
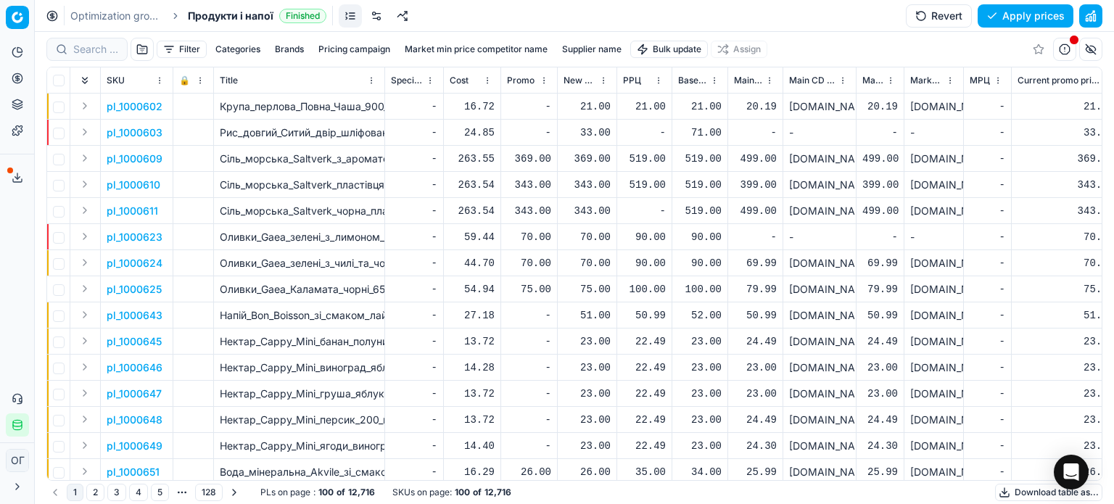
click at [383, 9] on link at bounding box center [376, 15] width 23 height 23
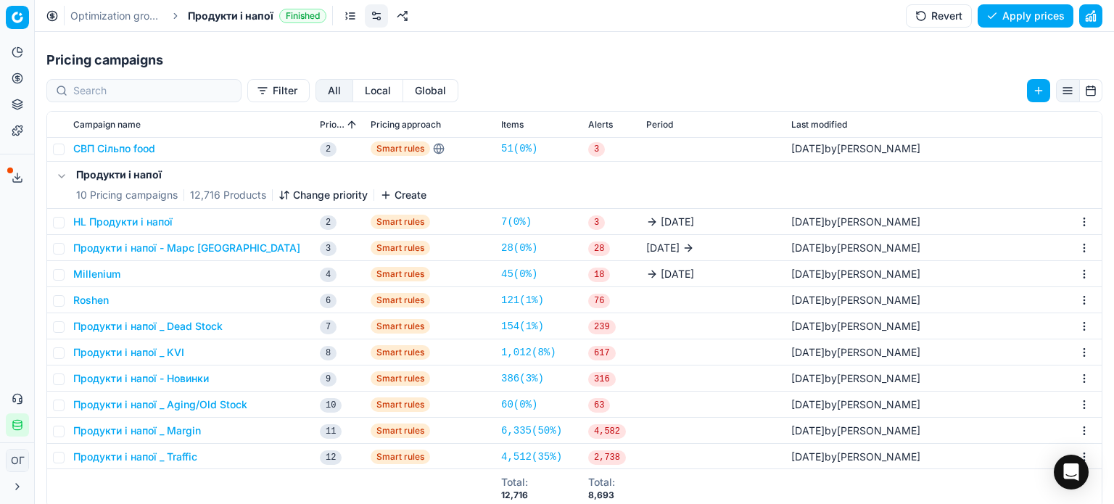
scroll to position [218, 0]
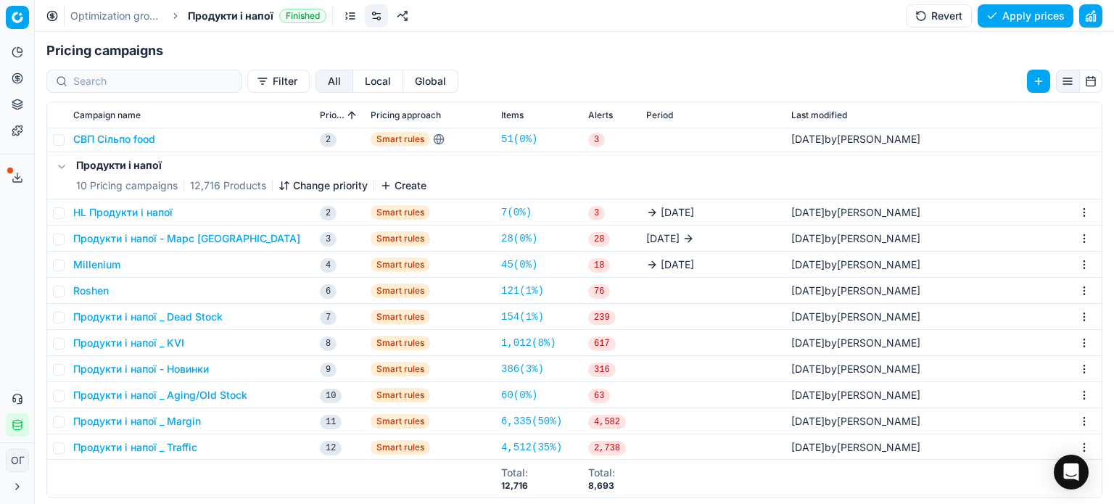
click at [186, 311] on button "Продукти і напої _ Dead Stock" at bounding box center [147, 317] width 149 height 15
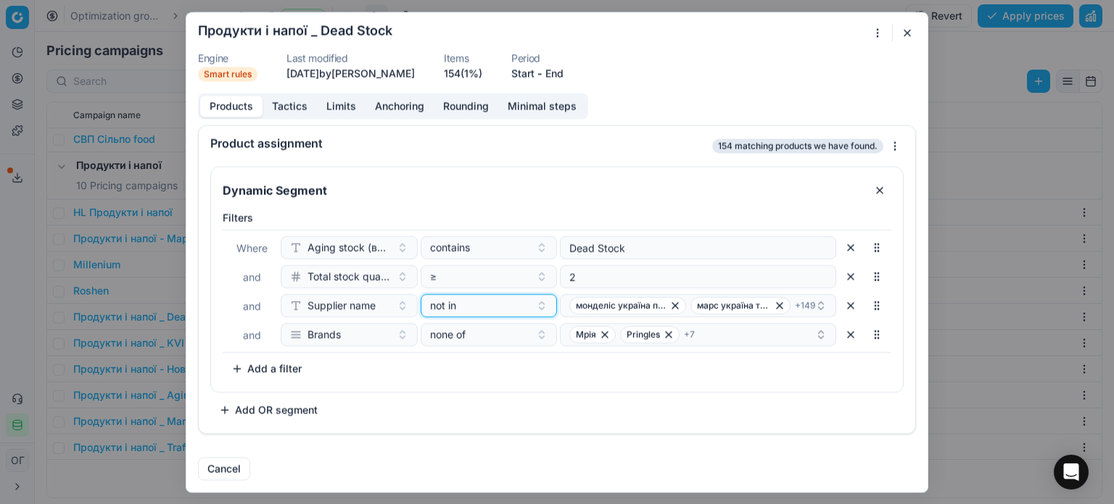
click at [514, 304] on div "not in" at bounding box center [480, 305] width 101 height 15
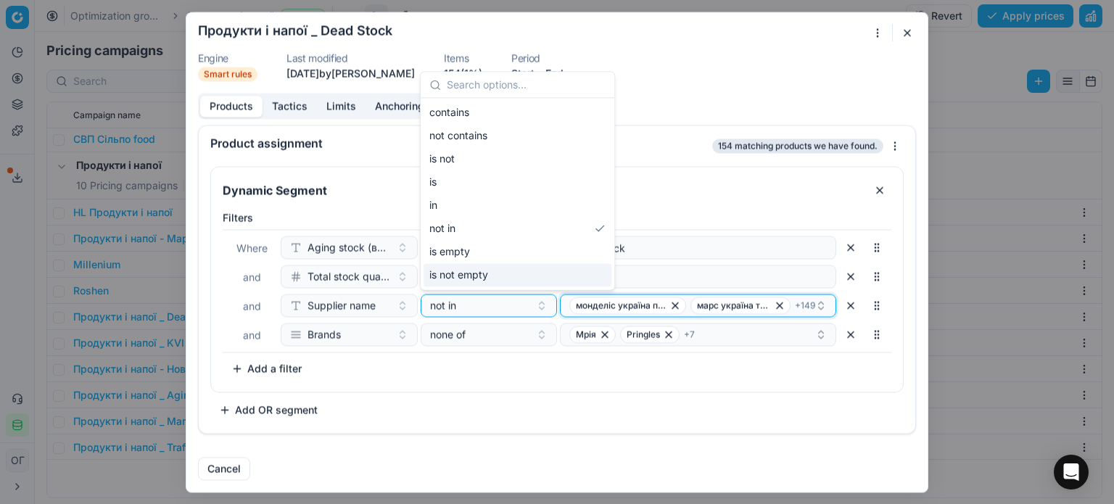
click at [564, 308] on button "монделіс україна прат (сільпо) марс україна тов (сільпо) + 149" at bounding box center [698, 305] width 276 height 23
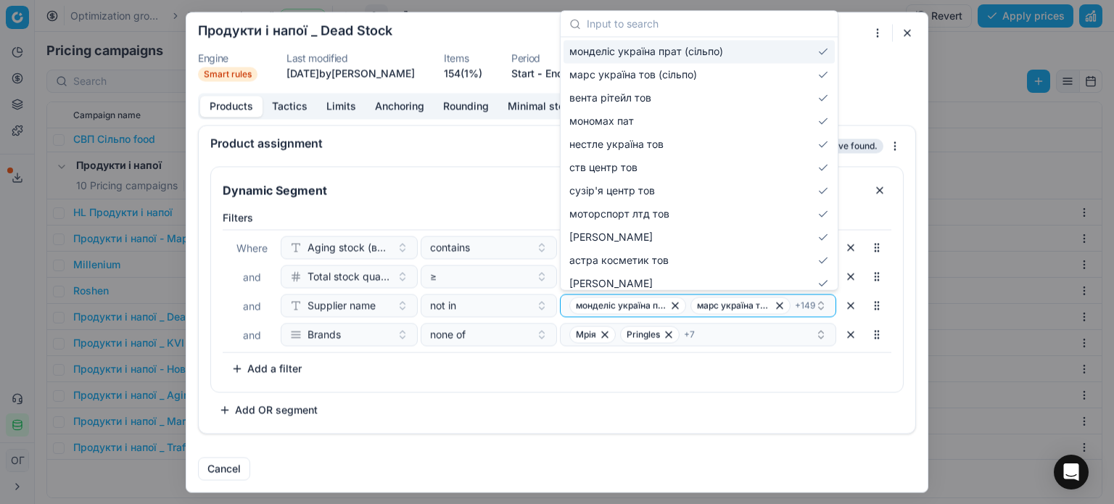
click at [599, 18] on input "text" at bounding box center [708, 23] width 242 height 29
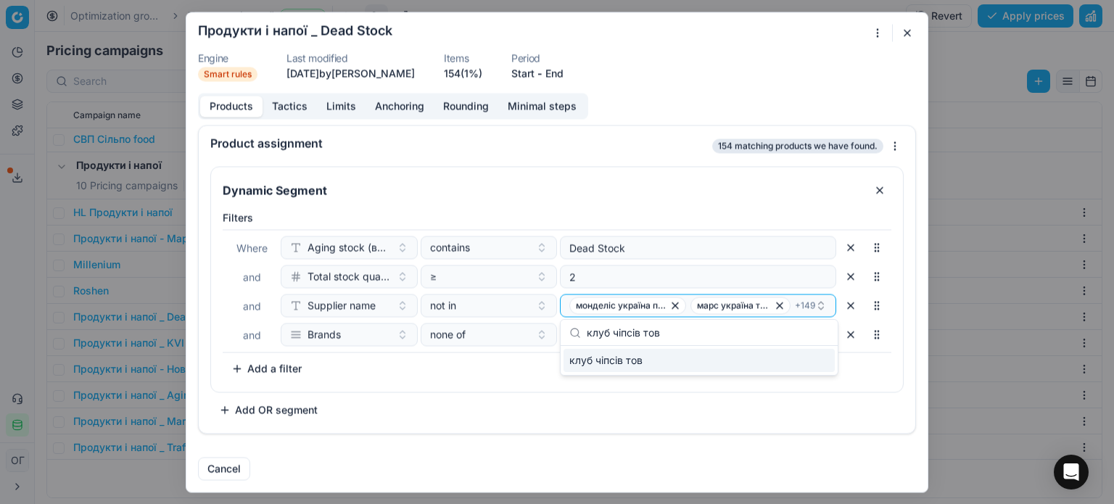
type input "клуб чіпсів тов"
click at [644, 356] on div "клуб чіпсів тов" at bounding box center [699, 360] width 271 height 23
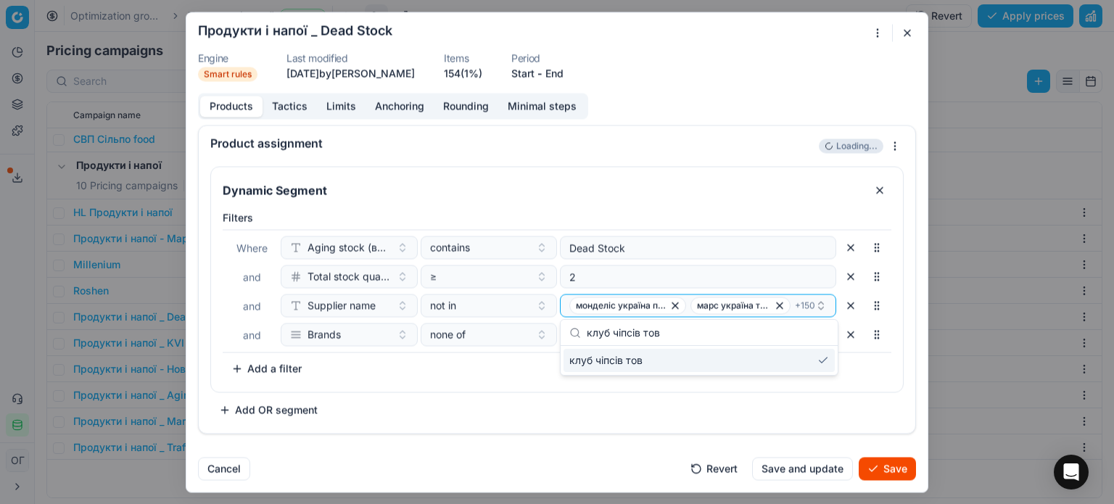
click at [628, 427] on div "Dynamic Segment Filters Where Aging stock (викл. дні без продажів) contains Dea…" at bounding box center [557, 296] width 717 height 273
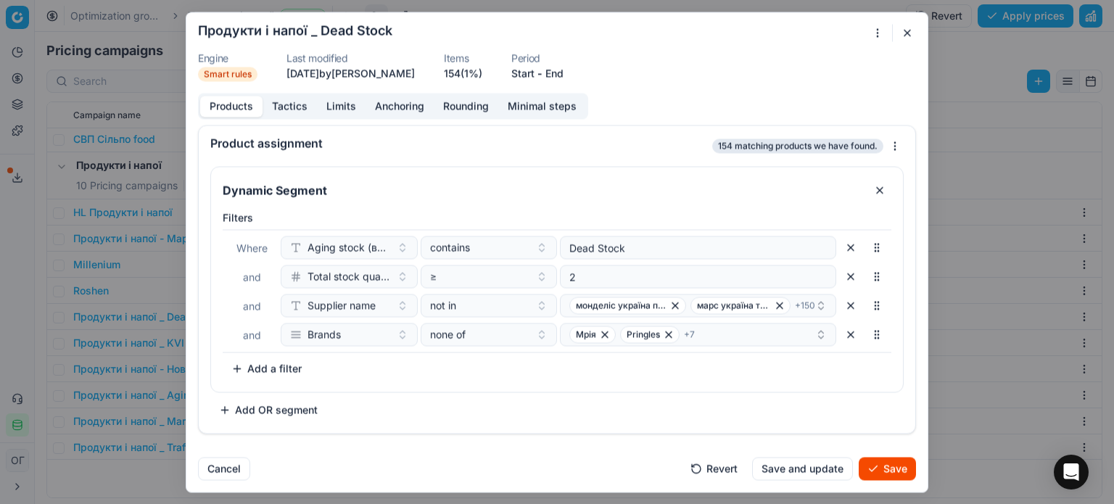
click at [884, 468] on button "Save" at bounding box center [887, 468] width 57 height 23
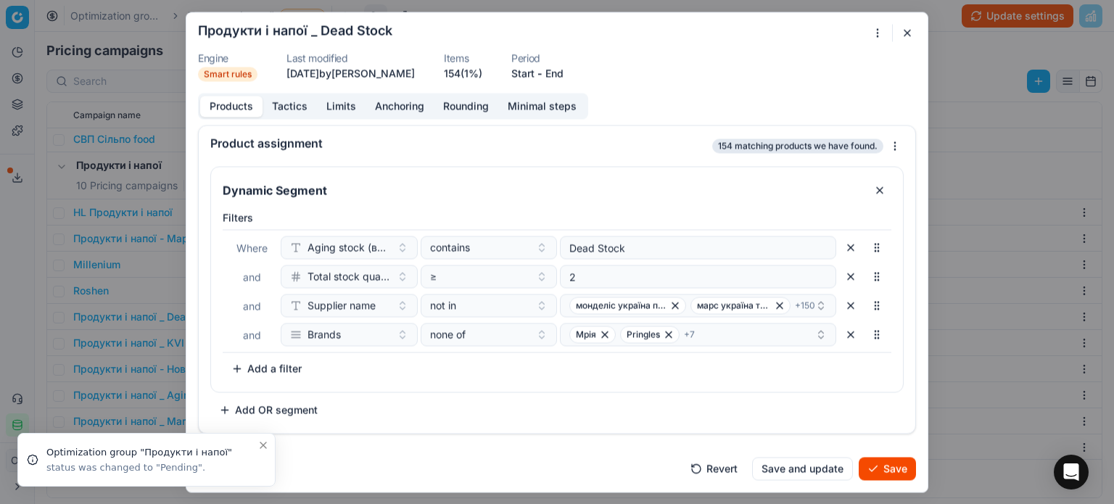
click at [896, 477] on button "Save" at bounding box center [887, 468] width 57 height 23
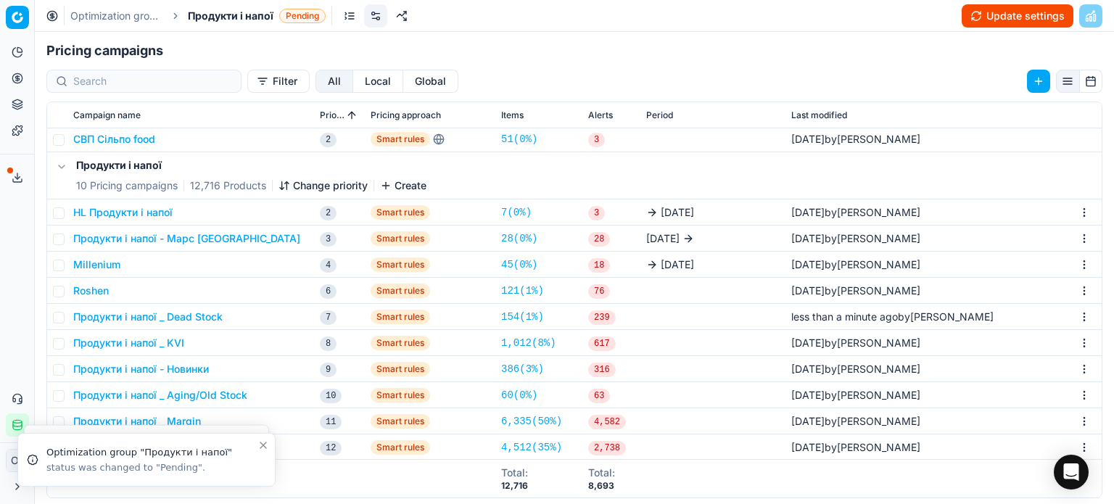
click at [155, 399] on button "Продукти і напої _ Aging/Old Stock" at bounding box center [160, 395] width 174 height 15
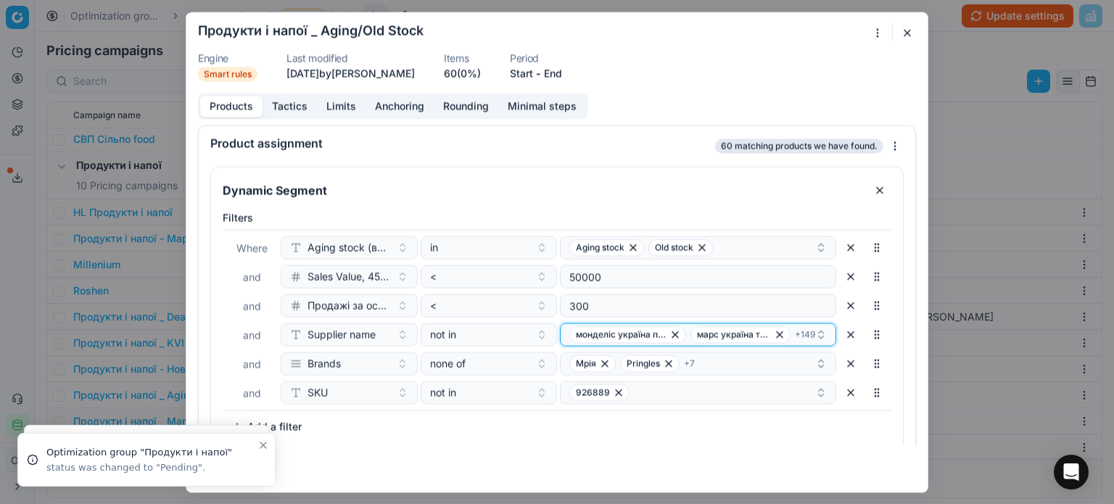
click at [561, 335] on button "монделіс україна прат (сільпо) марс україна тов (сільпо) + 149" at bounding box center [698, 334] width 276 height 23
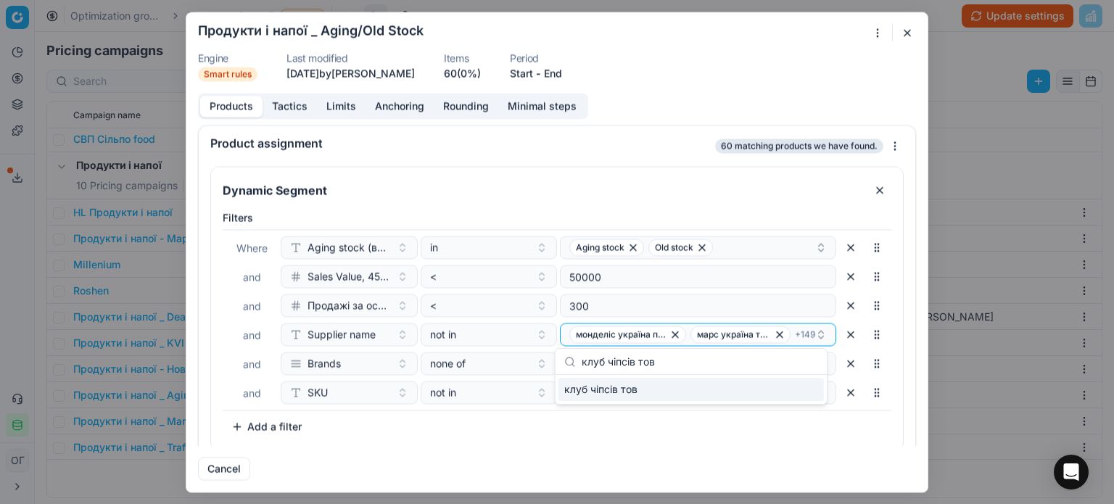
type input "клуб чіпсів тов"
click at [628, 385] on span "клуб чіпсів тов" at bounding box center [600, 389] width 73 height 15
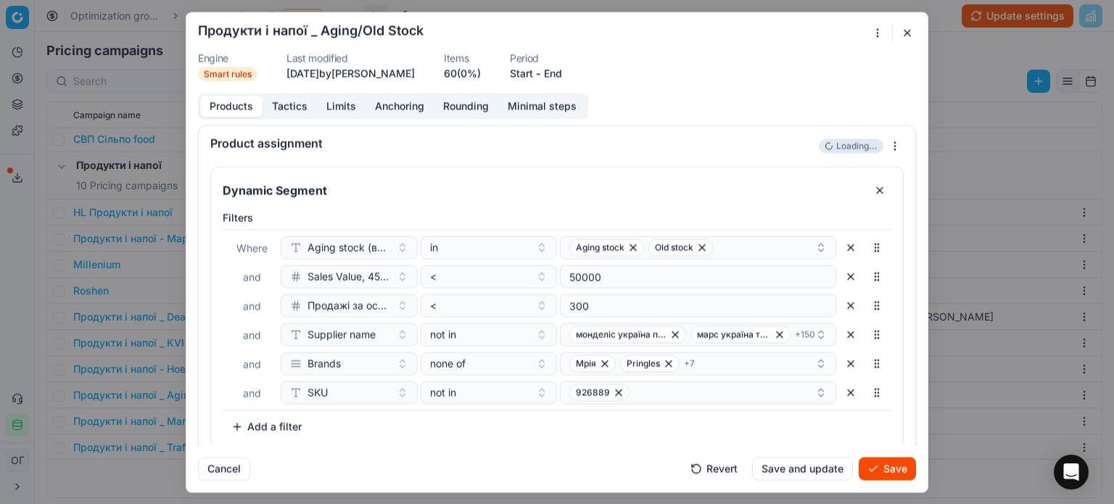
drag, startPoint x: 638, startPoint y: 435, endPoint x: 754, endPoint y: 440, distance: 115.5
click at [640, 435] on div "Filters Where Aging stock (викл. дні без продажів) in Aging stock Old stock and…" at bounding box center [557, 324] width 669 height 228
click at [874, 464] on button "Save" at bounding box center [887, 468] width 57 height 23
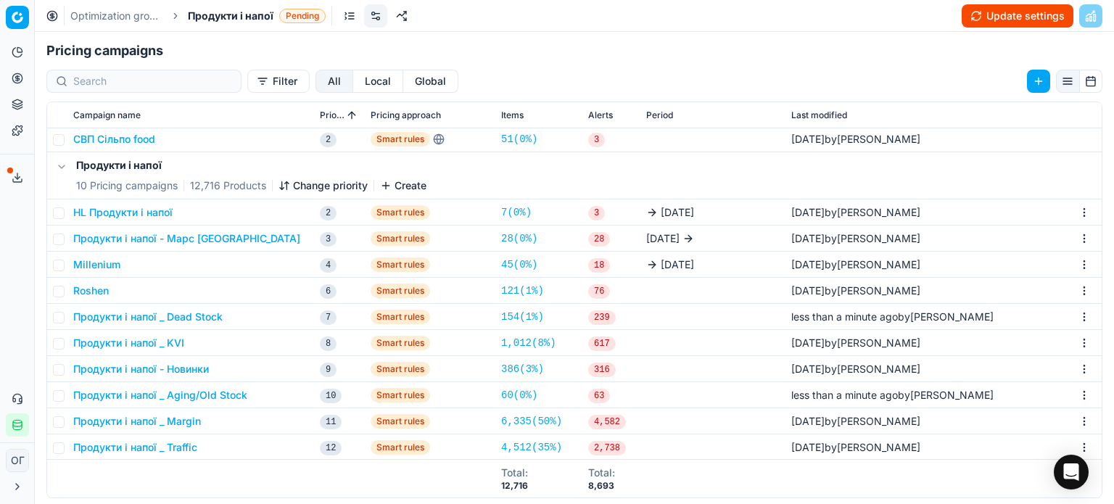
click at [1014, 20] on button "Update settings" at bounding box center [1018, 15] width 112 height 23
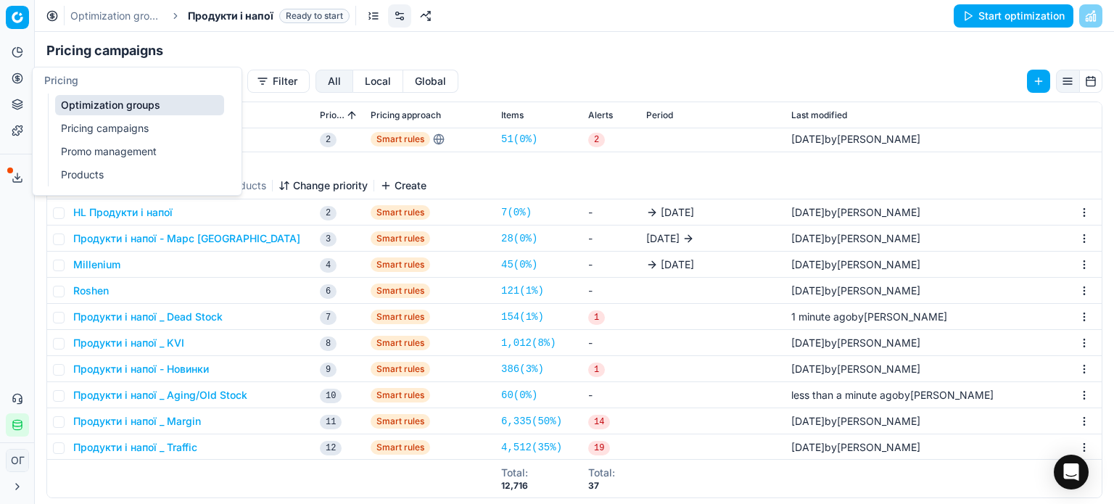
click at [10, 74] on button "Pricing" at bounding box center [17, 78] width 23 height 23
click at [139, 108] on link "Optimization groups" at bounding box center [139, 105] width 169 height 20
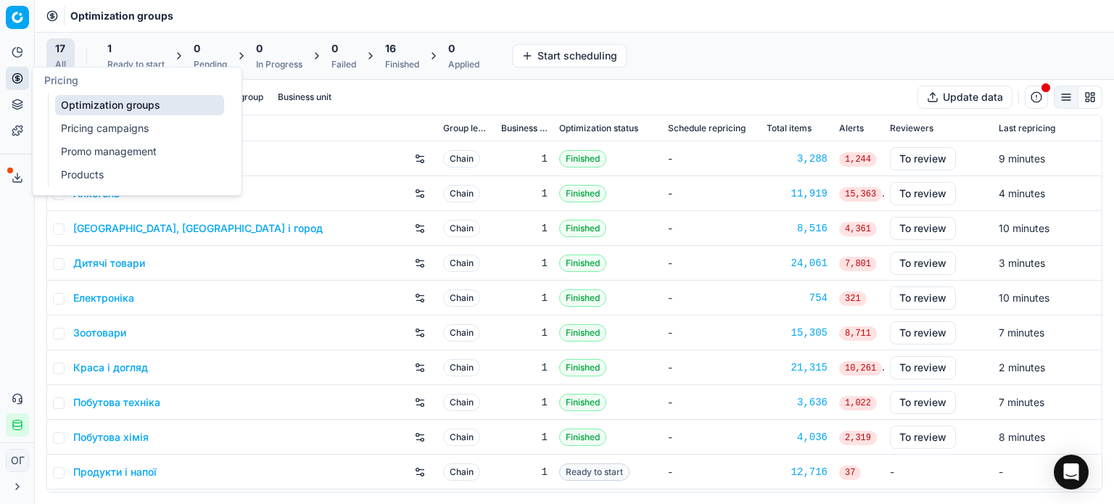
click at [116, 52] on div "1" at bounding box center [135, 48] width 57 height 15
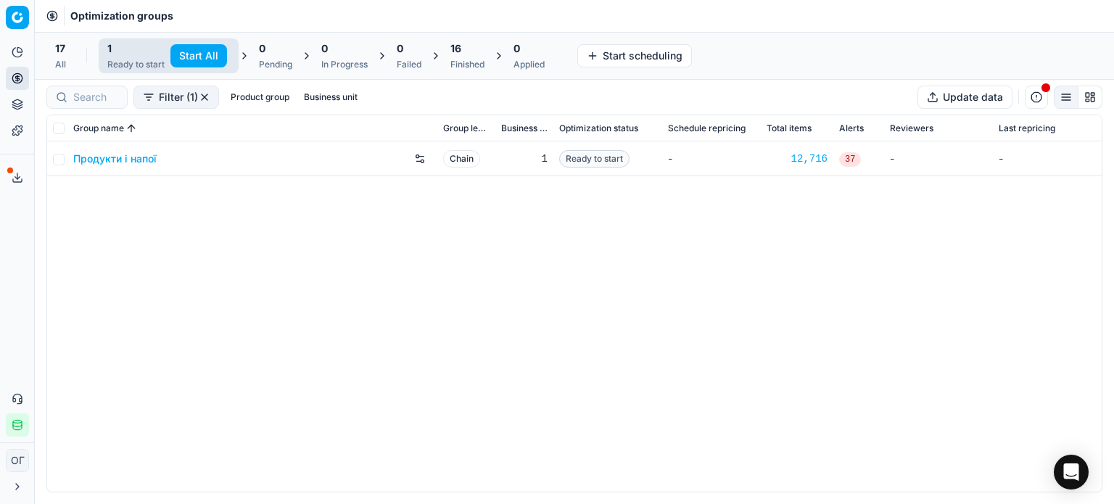
click at [189, 59] on button "Start All" at bounding box center [198, 55] width 57 height 23
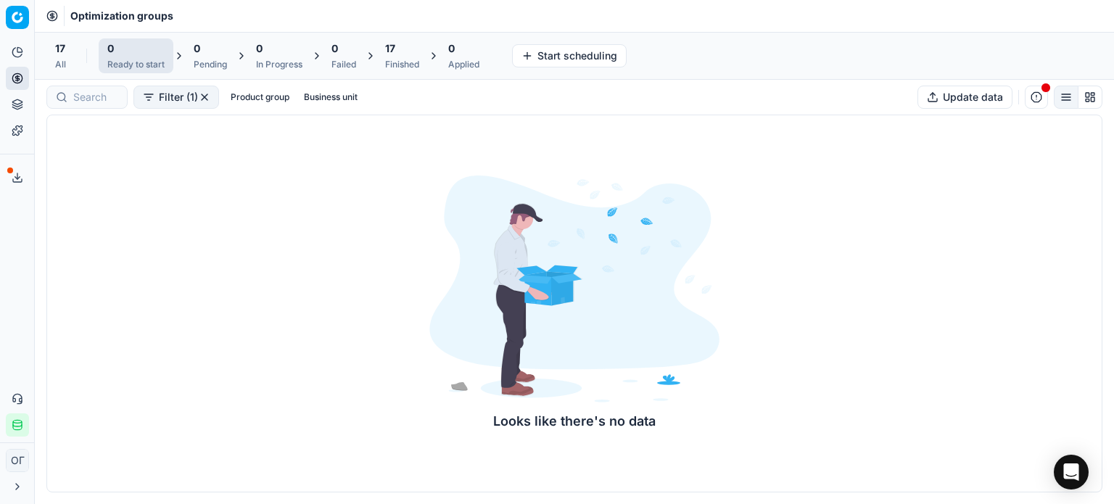
click at [406, 54] on div "17" at bounding box center [402, 48] width 34 height 15
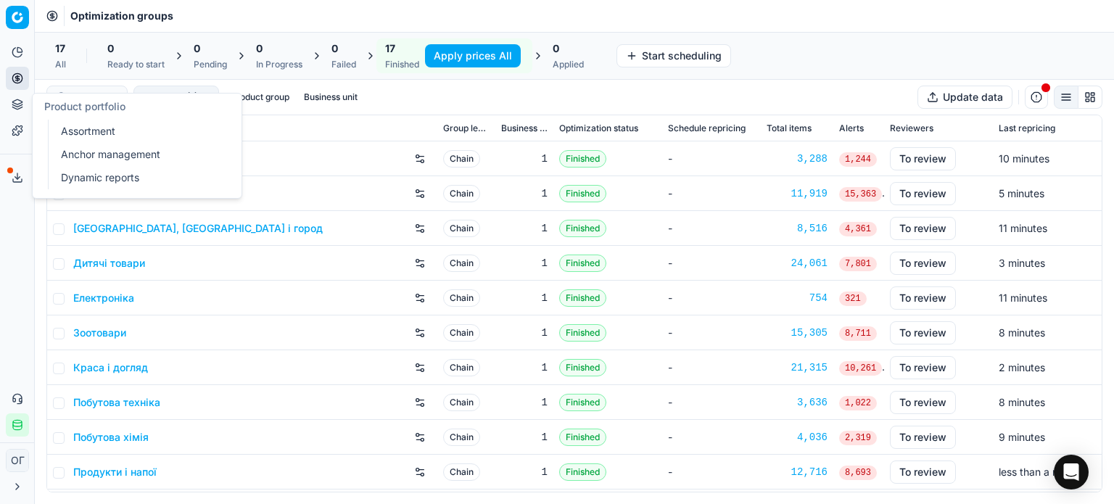
click at [22, 112] on button "Product portfolio" at bounding box center [17, 104] width 23 height 23
click at [69, 131] on link "Assortment" at bounding box center [139, 131] width 169 height 20
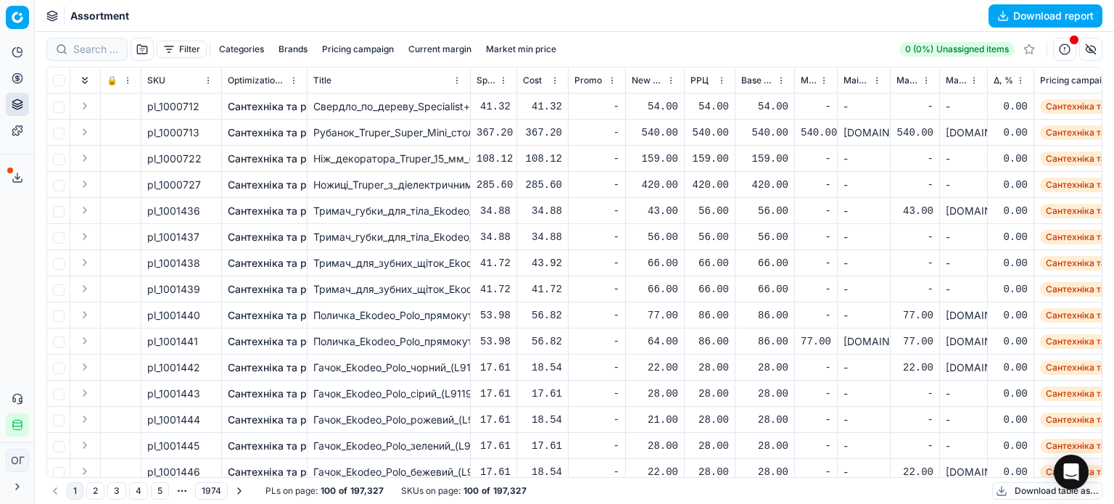
click at [1001, 81] on span "Δ, %" at bounding box center [1004, 81] width 20 height 12
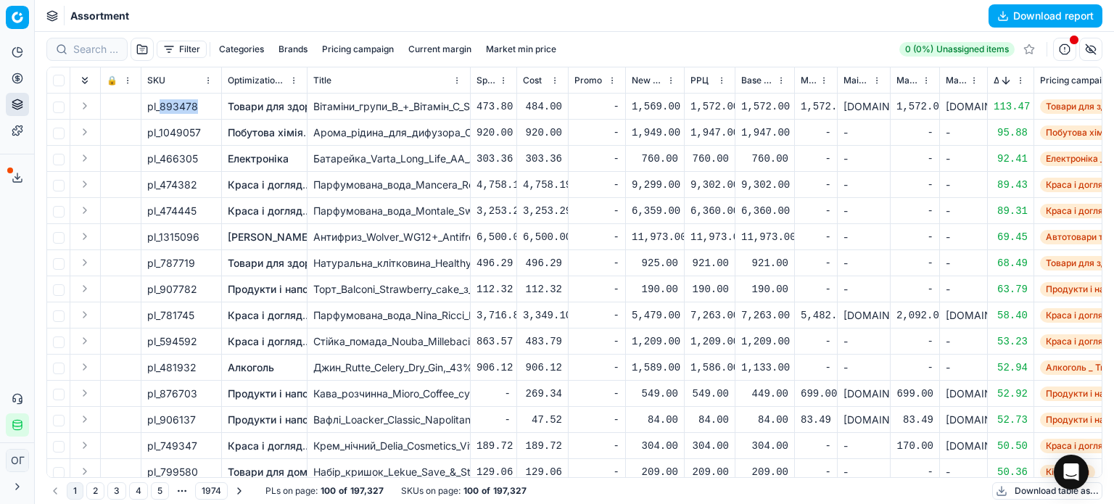
drag, startPoint x: 197, startPoint y: 106, endPoint x: 162, endPoint y: 104, distance: 35.6
click at [162, 104] on div "pl_893478" at bounding box center [181, 106] width 68 height 15
copy span "893478"
click at [1001, 75] on button "Sorted by Δ, % descending" at bounding box center [1006, 80] width 15 height 15
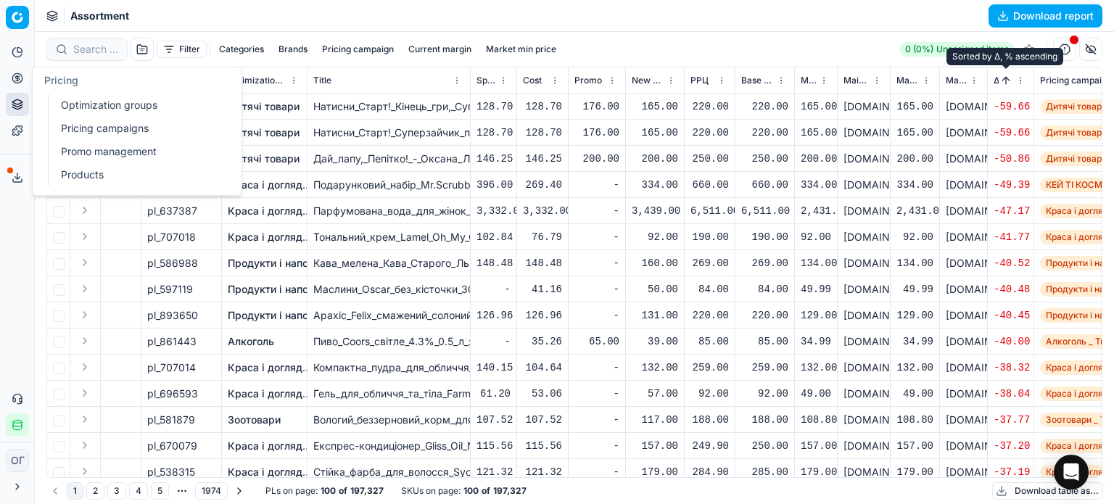
drag, startPoint x: 77, startPoint y: 101, endPoint x: 96, endPoint y: 110, distance: 20.8
click at [77, 101] on link "Optimization groups" at bounding box center [139, 105] width 169 height 20
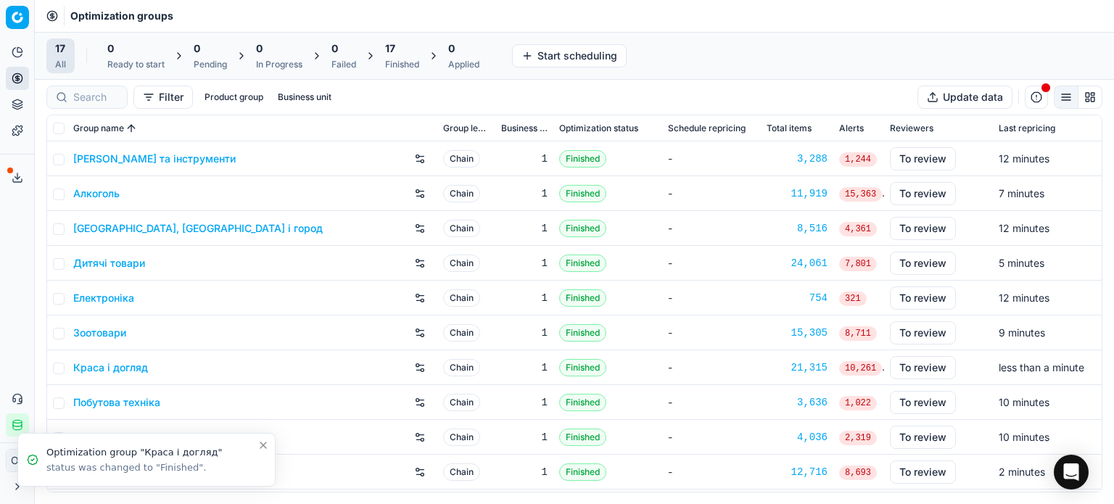
click at [413, 60] on div "Finished" at bounding box center [402, 65] width 34 height 12
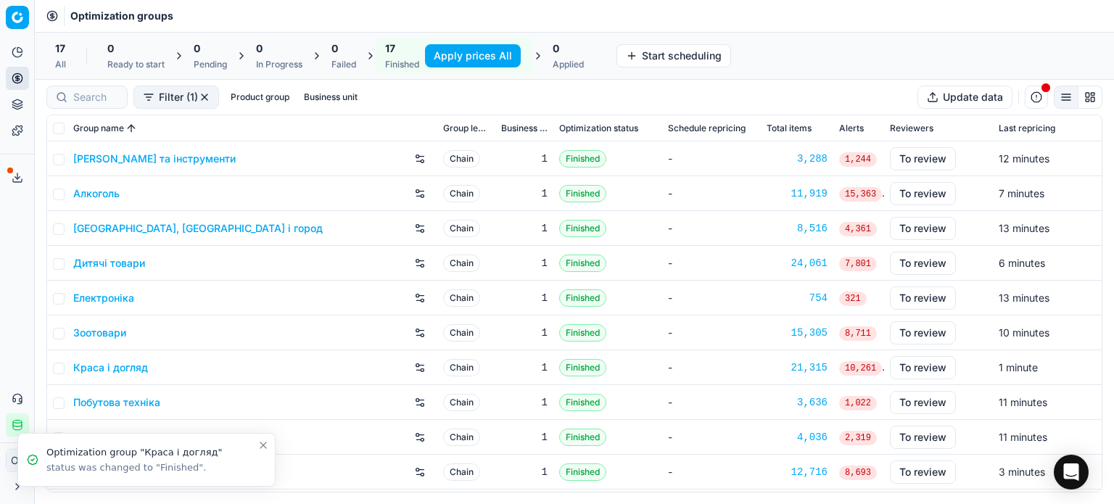
click at [106, 191] on link "Алкоголь" at bounding box center [96, 193] width 46 height 15
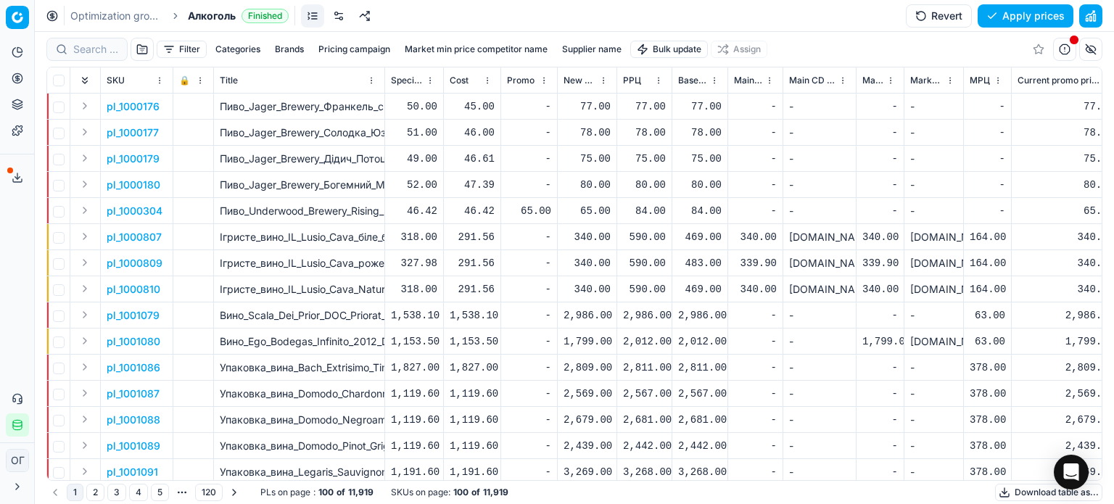
click at [171, 48] on button "Filter" at bounding box center [182, 49] width 50 height 17
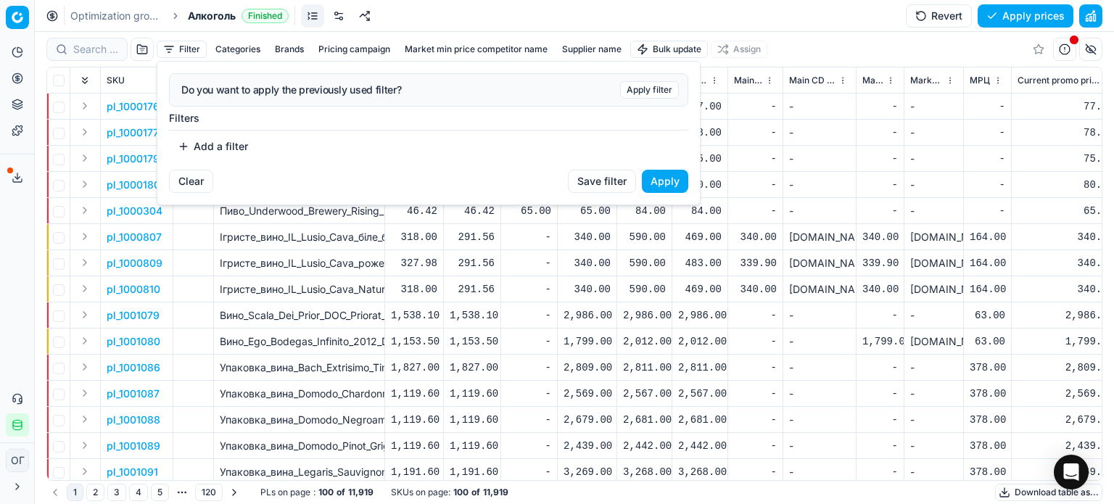
click at [225, 158] on div "Do you want to apply the previously used filter? Apply filter Filters Add a fil…" at bounding box center [428, 116] width 543 height 108
click at [230, 144] on button "Add a filter" at bounding box center [213, 146] width 88 height 23
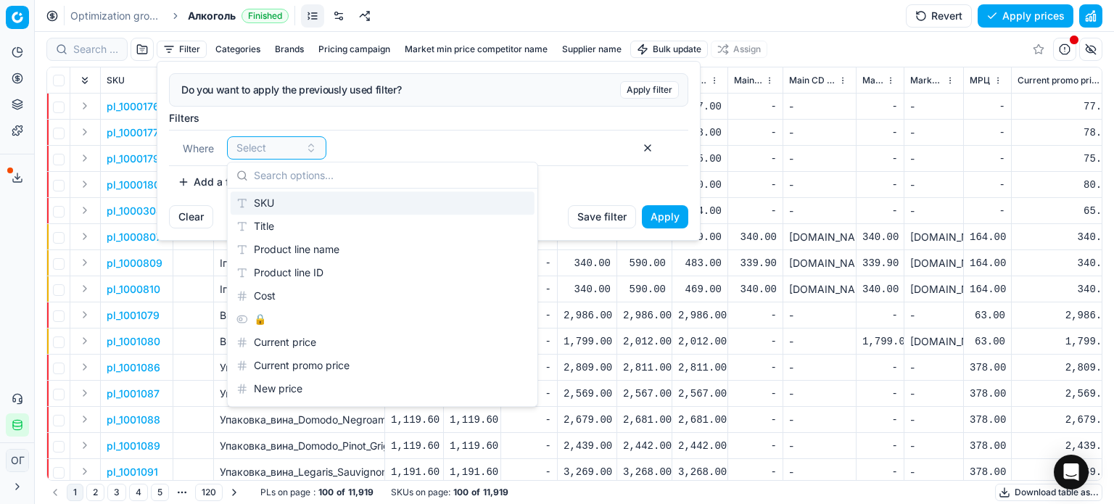
click at [267, 202] on div "SKU" at bounding box center [383, 203] width 304 height 23
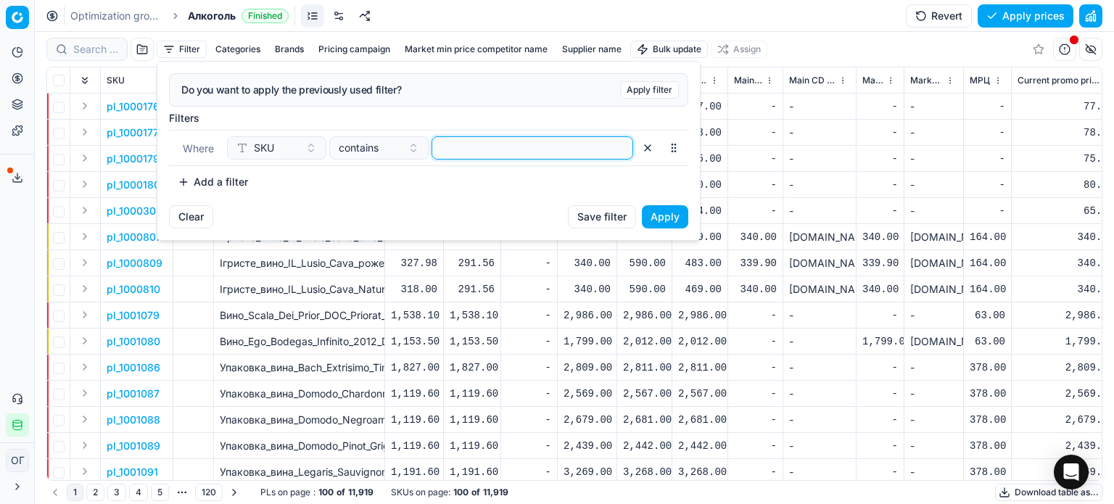
click at [477, 141] on input at bounding box center [532, 148] width 189 height 22
click at [682, 217] on button "Apply" at bounding box center [665, 216] width 46 height 23
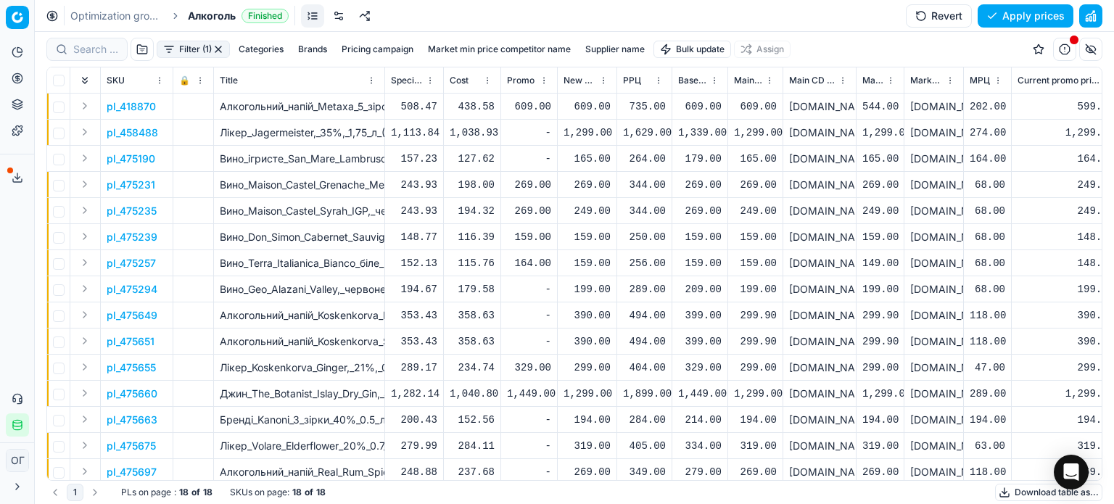
click at [86, 136] on button "Expand" at bounding box center [84, 131] width 17 height 17
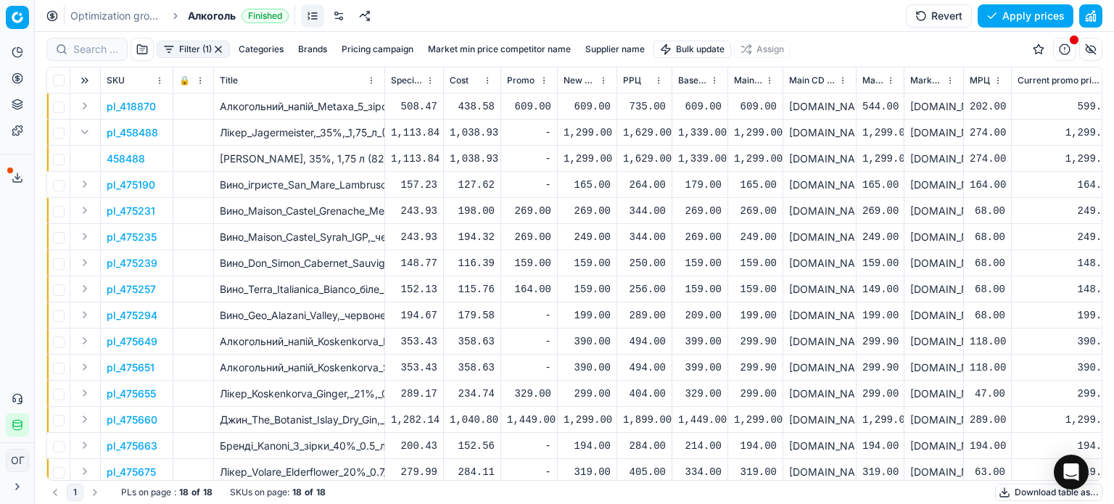
click at [128, 155] on p "458488" at bounding box center [126, 159] width 38 height 15
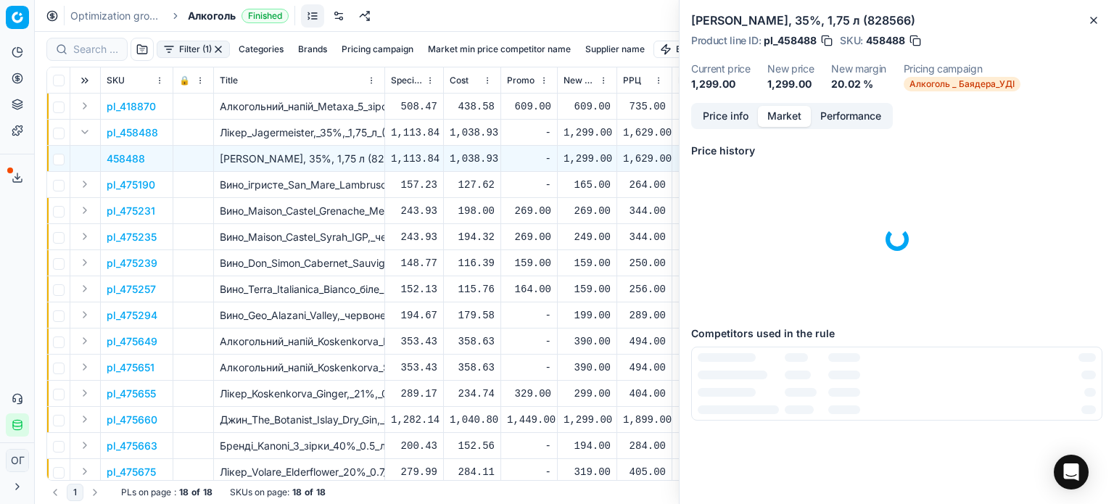
click at [794, 120] on button "Market" at bounding box center [784, 116] width 53 height 21
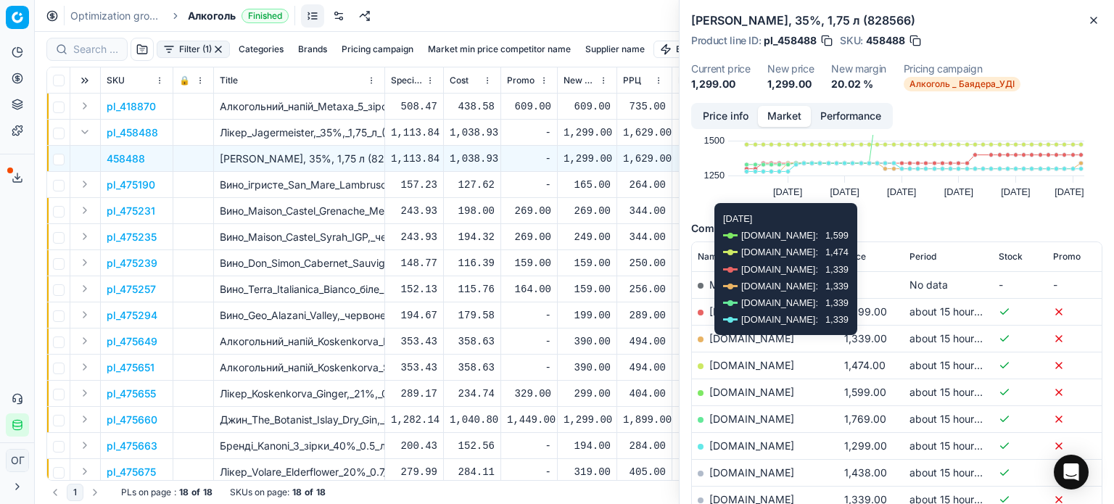
scroll to position [145, 0]
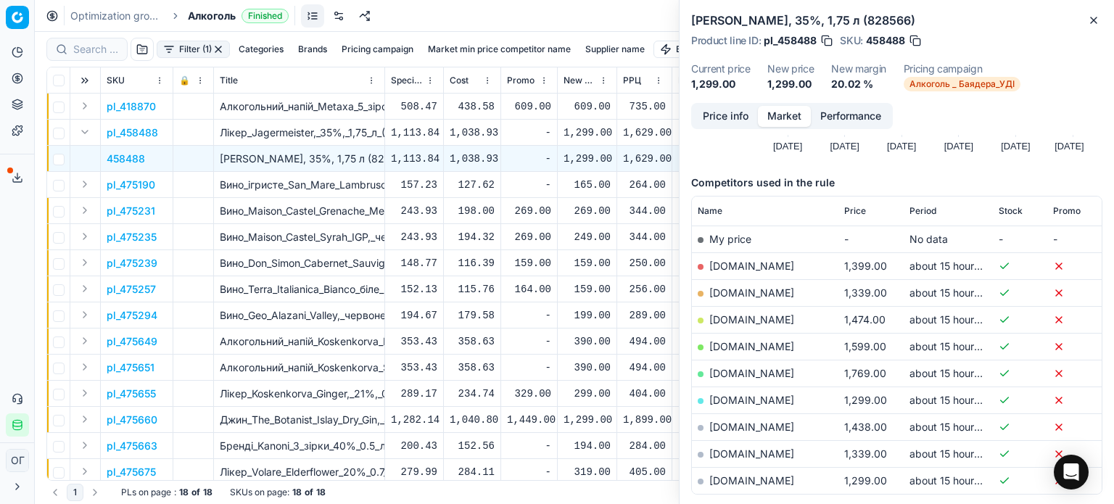
click at [850, 210] on span "Price" at bounding box center [856, 211] width 22 height 12
drag, startPoint x: 149, startPoint y: 162, endPoint x: 108, endPoint y: 160, distance: 40.7
click at [108, 160] on td "458488" at bounding box center [137, 159] width 73 height 26
copy p "458488"
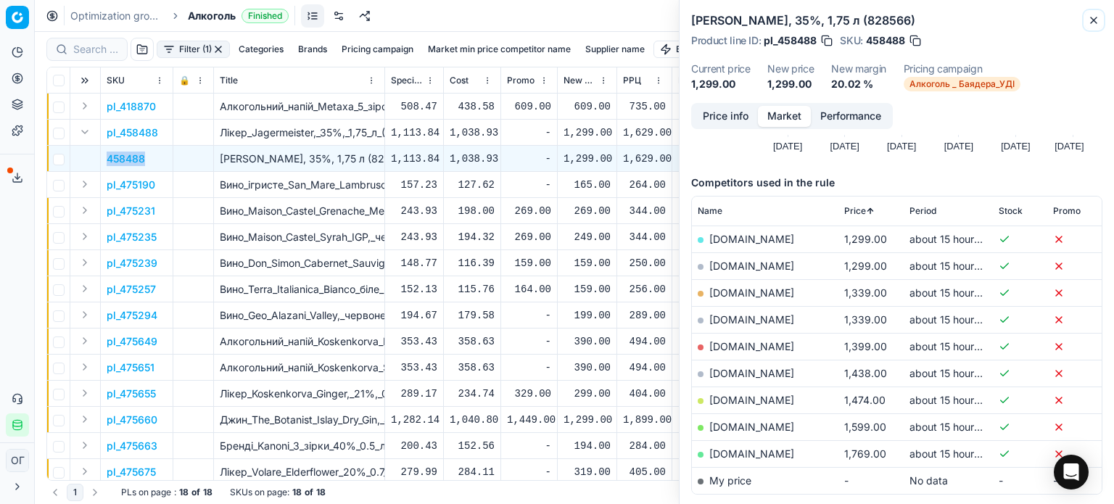
click at [1096, 17] on icon "button" at bounding box center [1094, 21] width 12 height 12
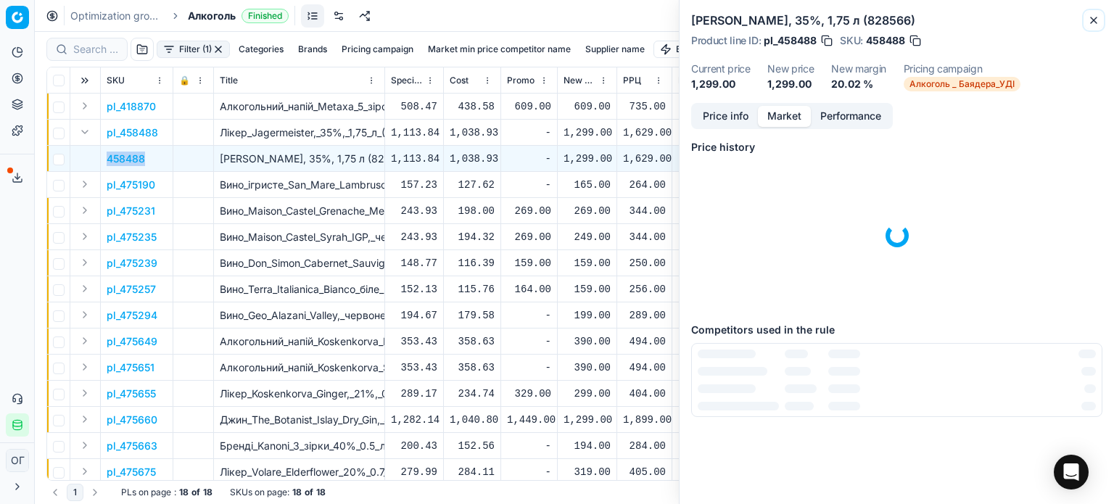
scroll to position [3, 0]
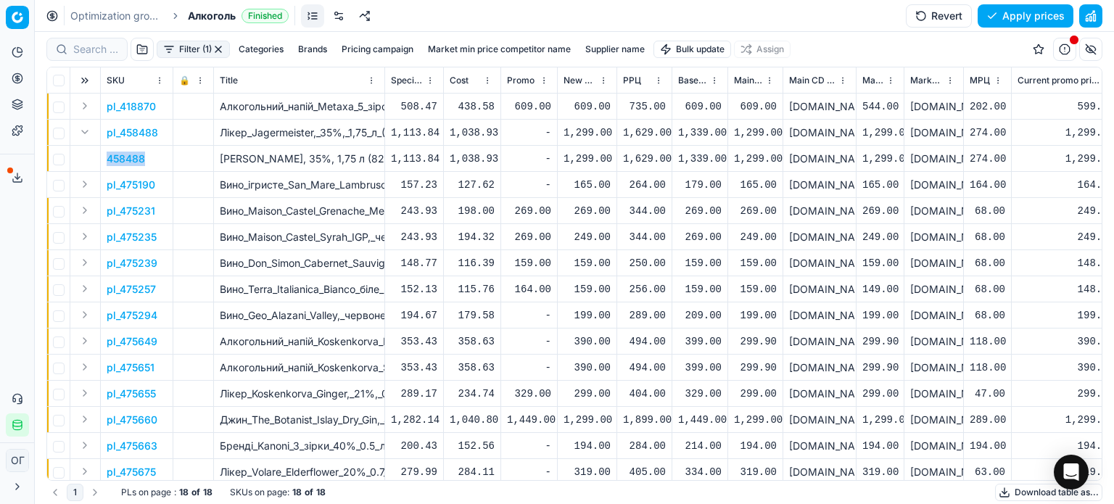
click at [712, 54] on html "Pricing platform Analytics Pricing Product portfolio Templates Export service 1…" at bounding box center [557, 252] width 1114 height 504
click at [693, 127] on div "Import from file" at bounding box center [695, 122] width 102 height 23
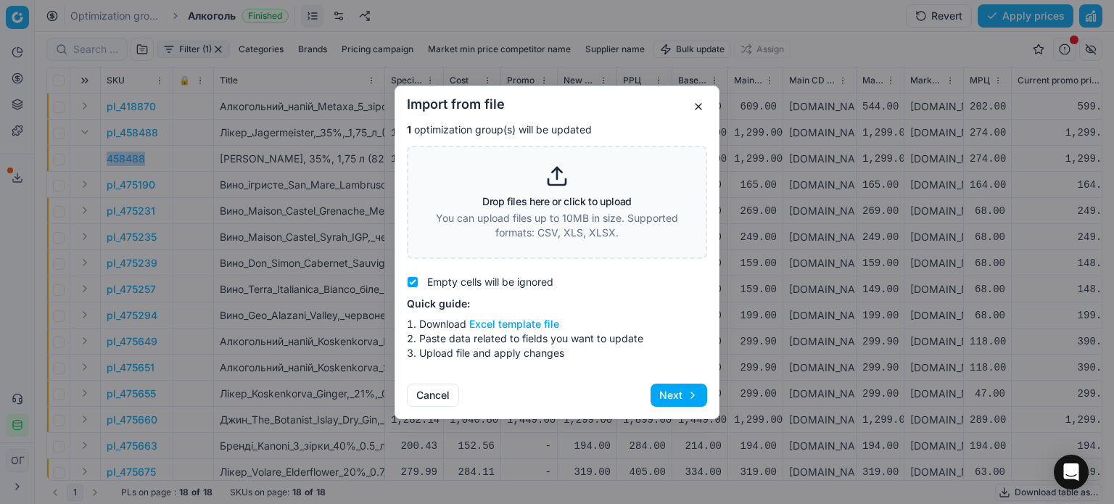
click at [521, 321] on button "Excel template file" at bounding box center [514, 324] width 90 height 15
click at [615, 211] on p "You can upload files up to 10MB in size. Supported formats: CSV, XLS, XLSX." at bounding box center [557, 225] width 263 height 29
type input "C:\fakepath\import_template - 2025-08-26T175612.464.xlsx"
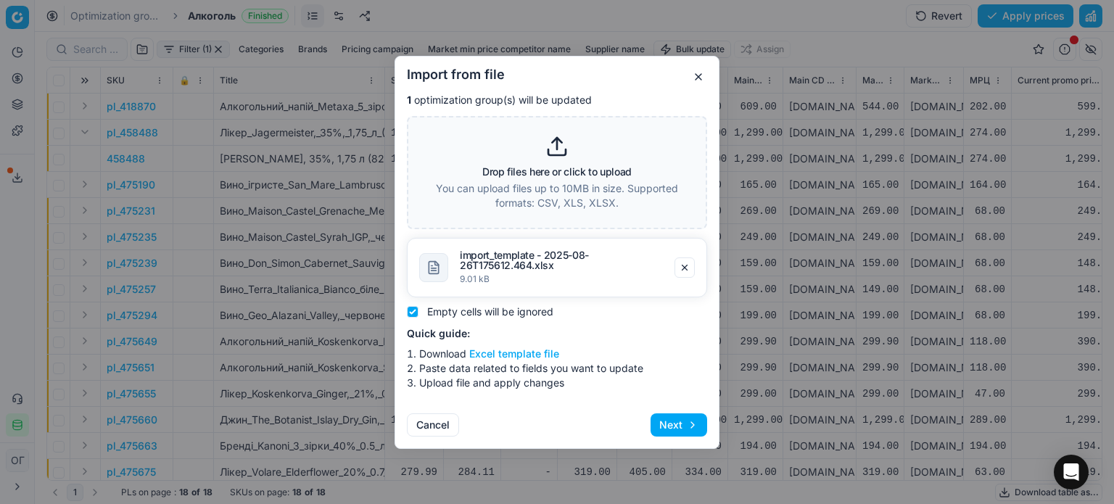
click at [661, 420] on button "Next" at bounding box center [679, 425] width 57 height 23
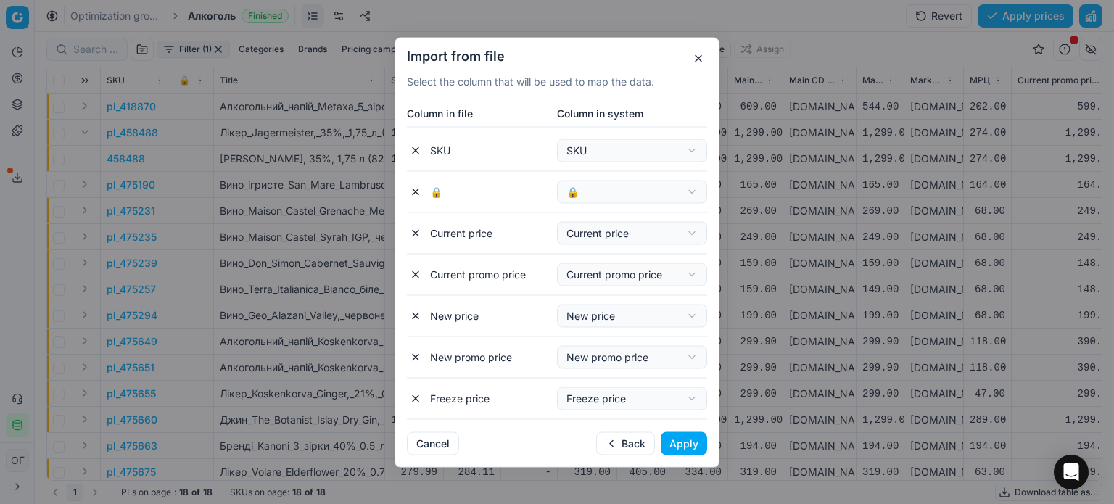
click at [687, 449] on button "Apply" at bounding box center [684, 443] width 46 height 23
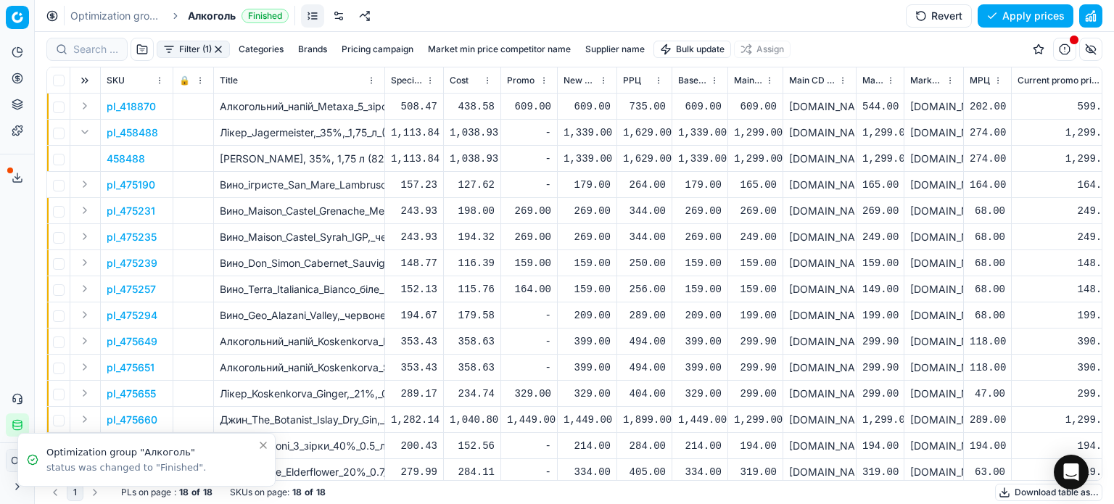
click at [83, 311] on button "Expand" at bounding box center [84, 314] width 17 height 17
click at [110, 345] on p "475294" at bounding box center [126, 341] width 38 height 15
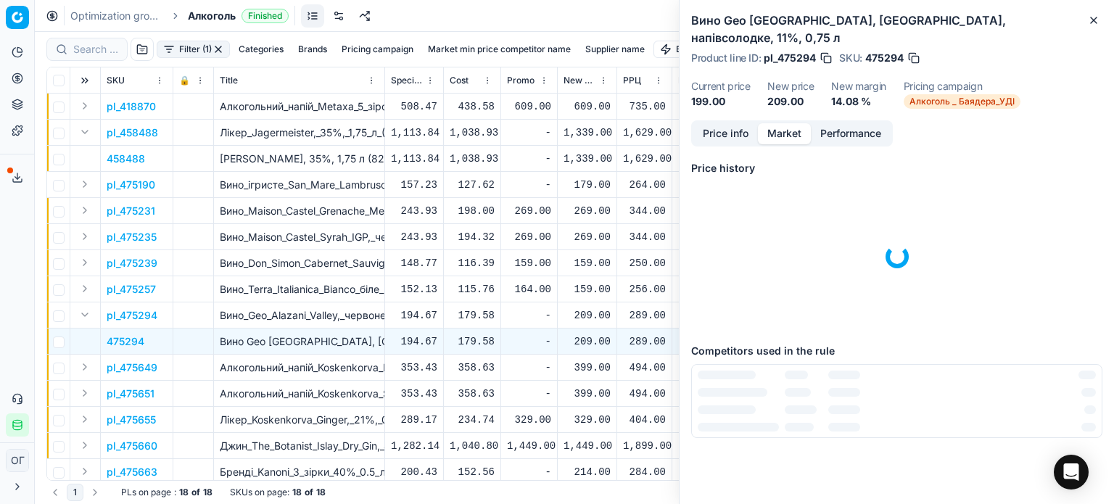
click at [801, 126] on button "Market" at bounding box center [784, 133] width 53 height 21
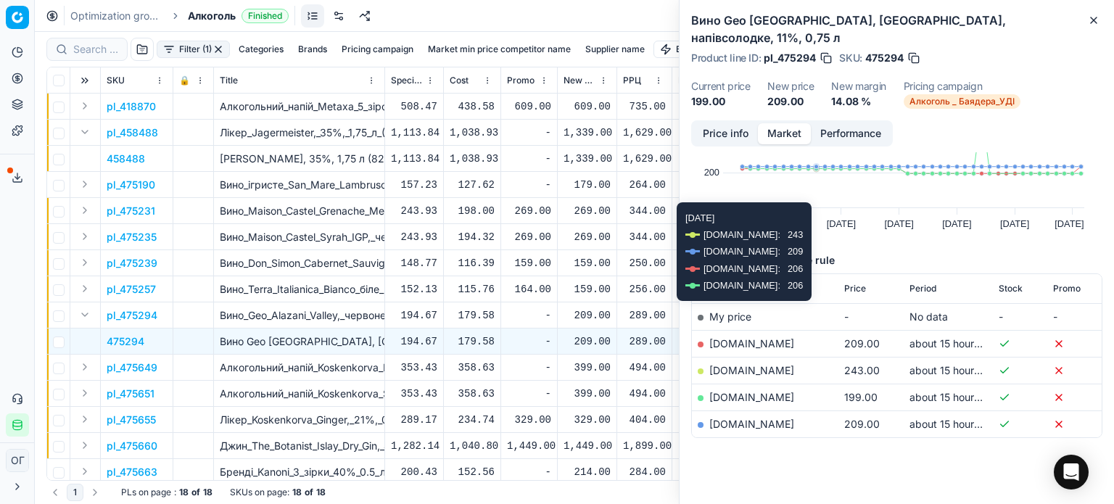
scroll to position [87, 0]
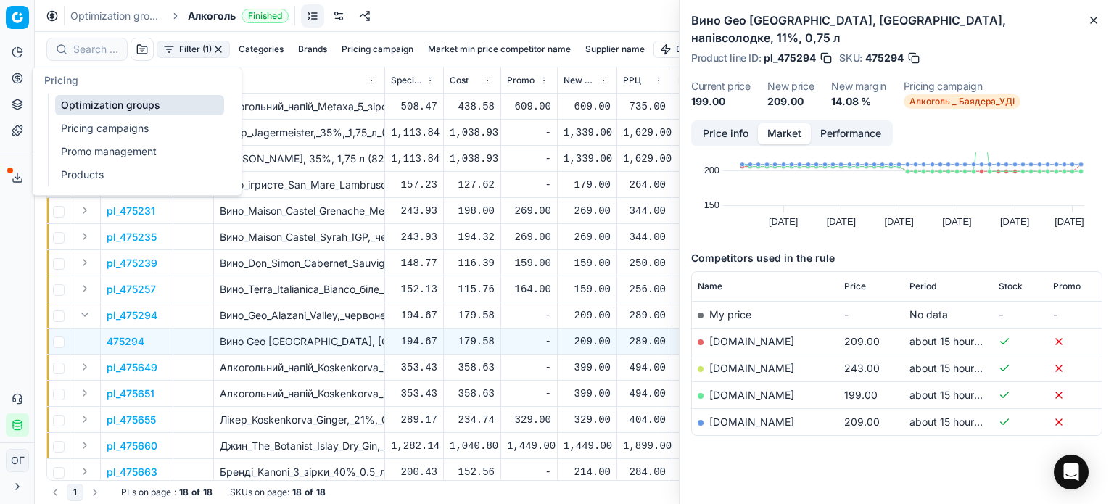
click at [15, 76] on icon at bounding box center [17, 78] width 4 height 4
click at [75, 104] on link "Optimization groups" at bounding box center [139, 105] width 169 height 20
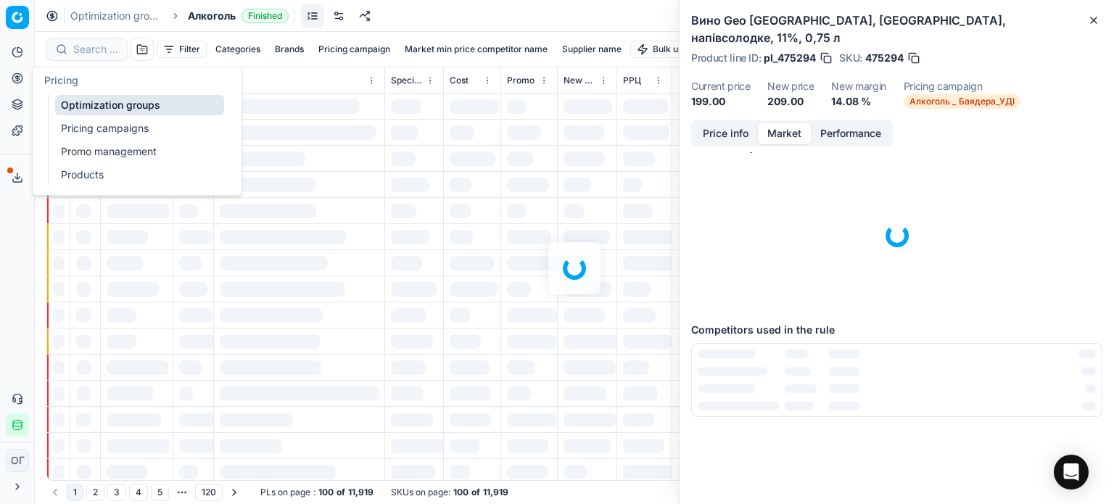
scroll to position [3, 0]
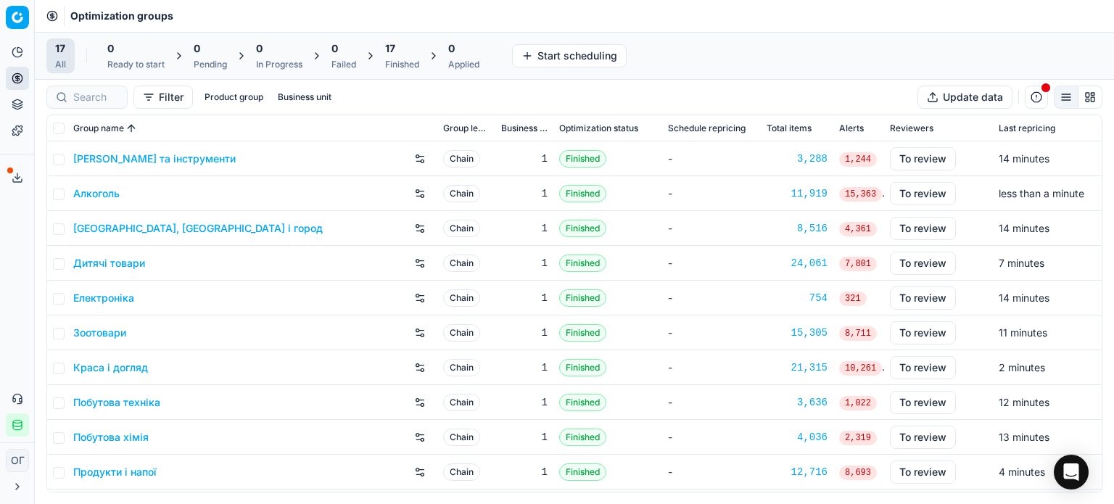
click at [403, 53] on div "17" at bounding box center [402, 48] width 34 height 15
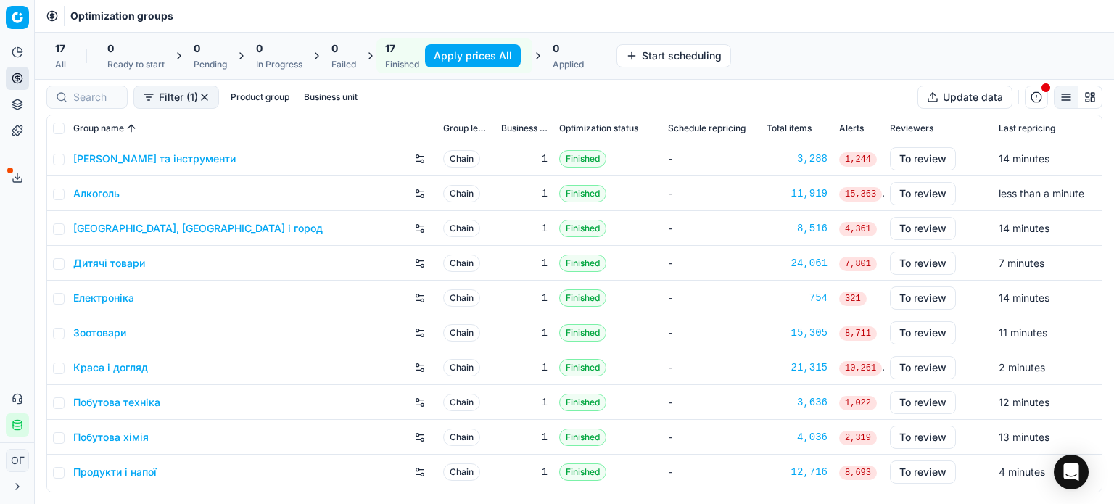
click at [483, 58] on button "Apply prices All" at bounding box center [473, 55] width 96 height 23
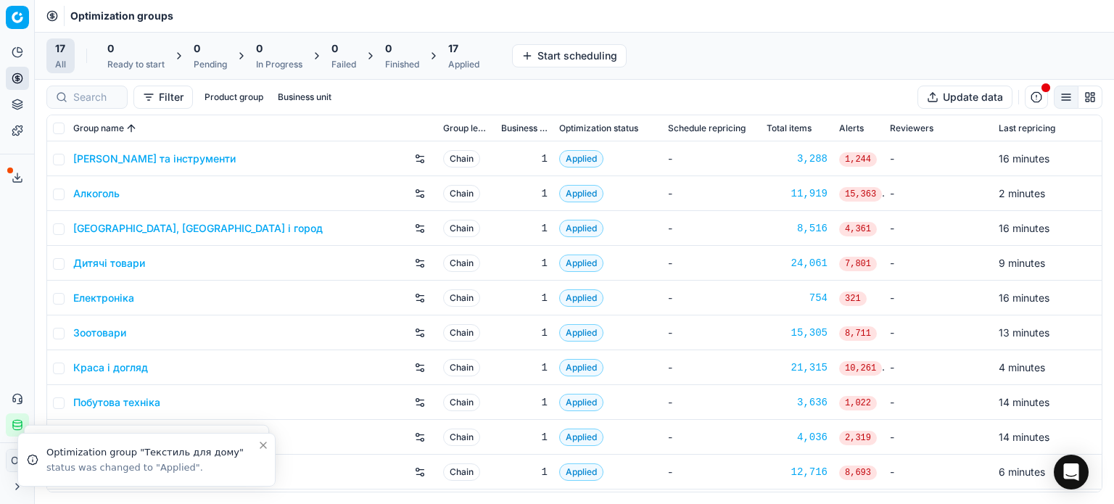
click at [477, 52] on div "17" at bounding box center [463, 48] width 31 height 15
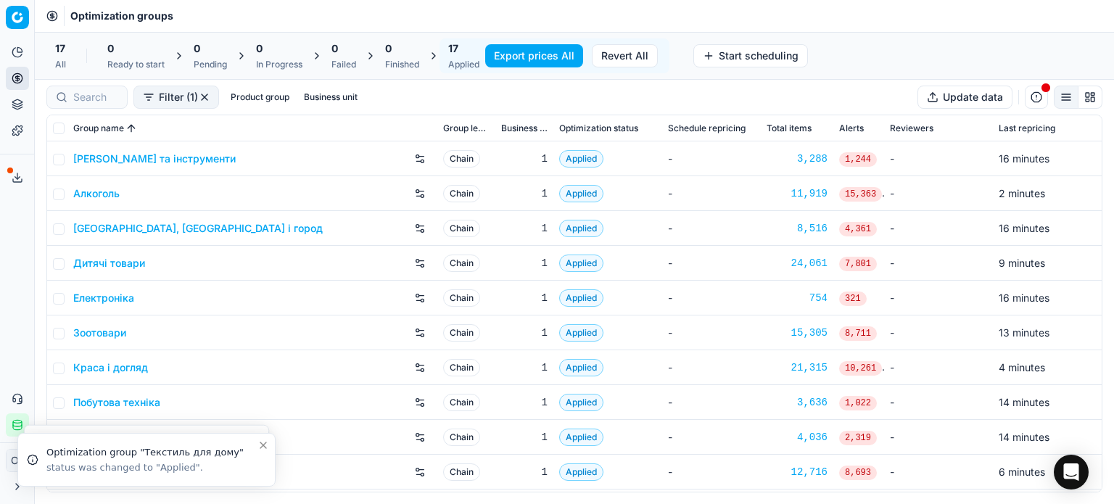
click at [505, 56] on button "Export prices All" at bounding box center [534, 55] width 98 height 23
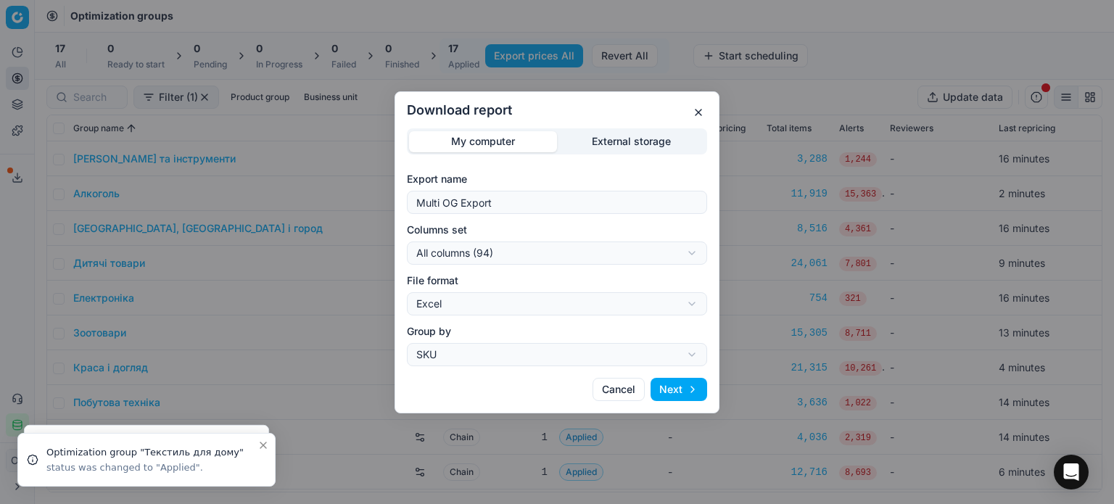
click at [607, 152] on div "Download report My computer External storage Export name Multi OG Export Column…" at bounding box center [557, 252] width 1114 height 504
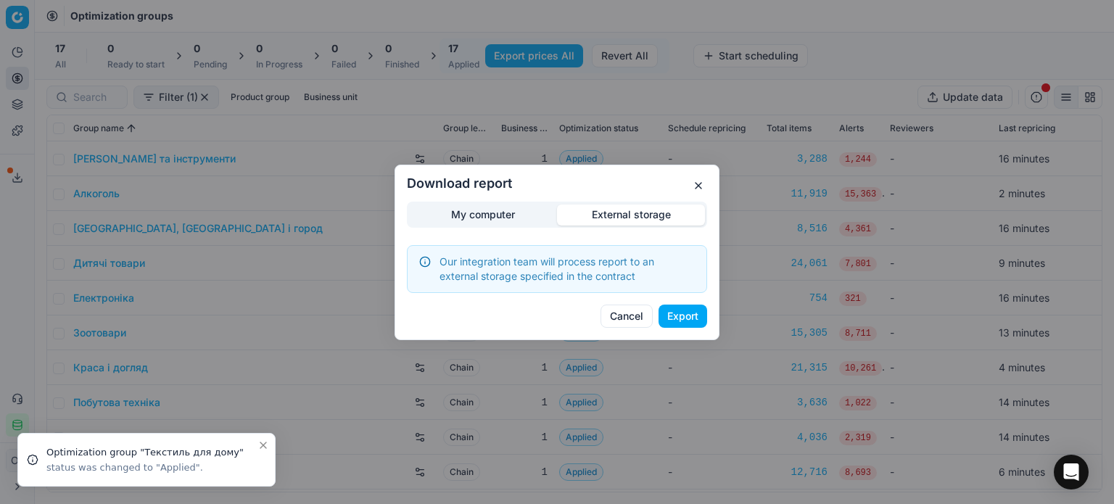
click at [694, 319] on button "Export" at bounding box center [683, 316] width 49 height 23
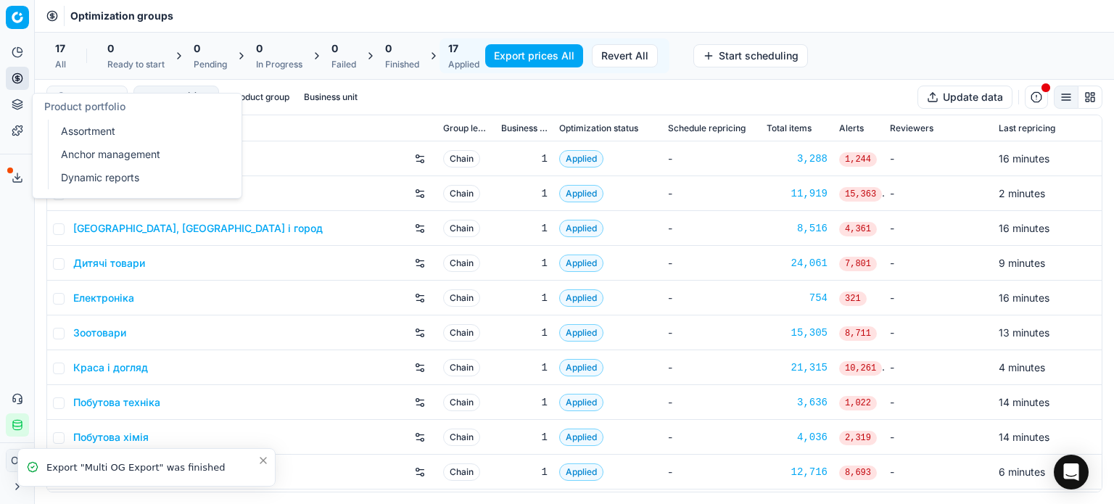
click at [62, 141] on link "Assortment" at bounding box center [139, 131] width 169 height 20
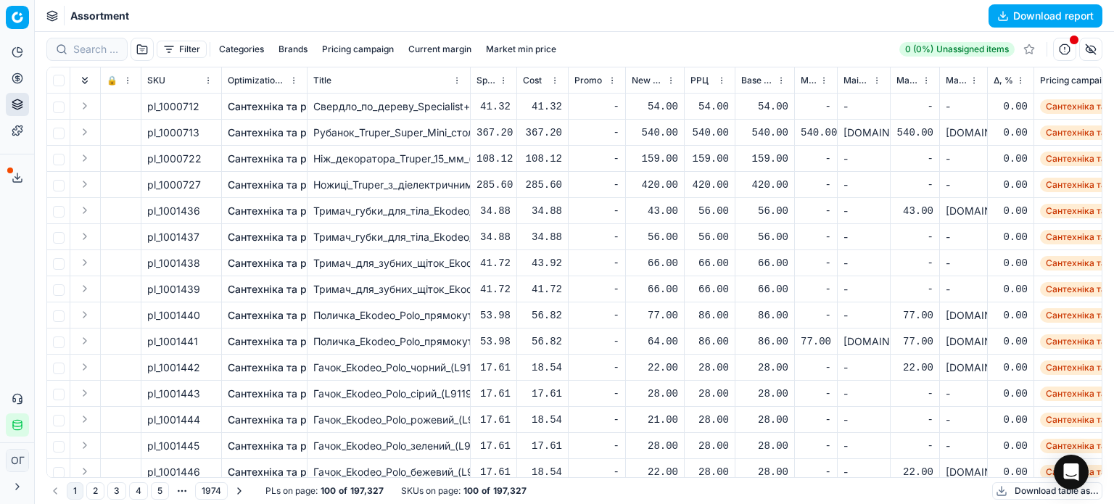
click at [17, 173] on icon at bounding box center [18, 178] width 12 height 12
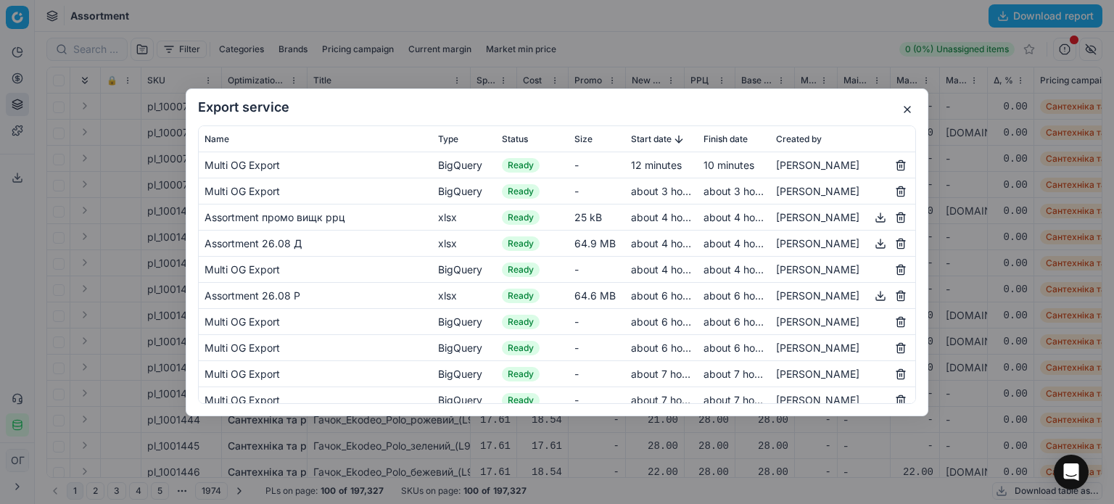
click at [908, 112] on button "button" at bounding box center [907, 109] width 17 height 17
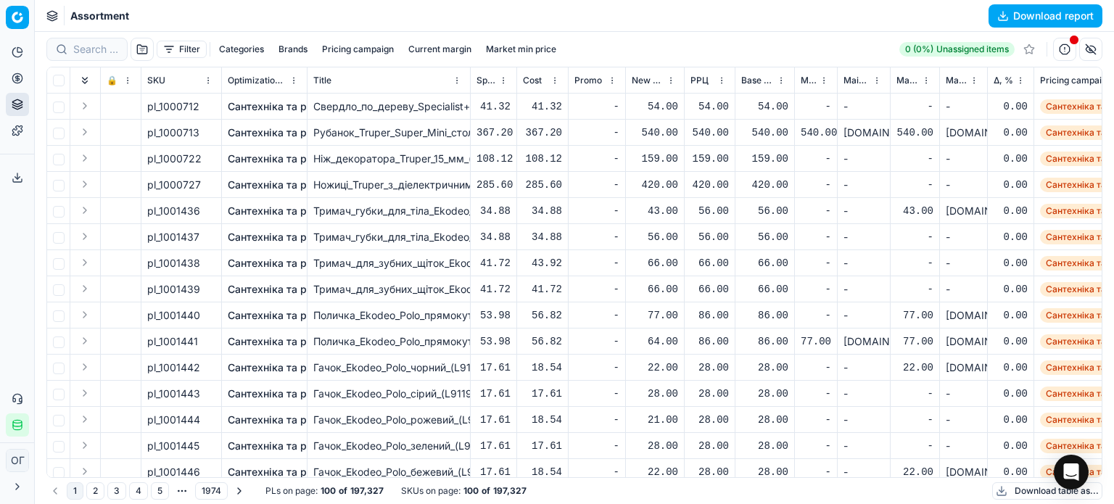
click at [1015, 493] on button "Download table as..." at bounding box center [1048, 490] width 110 height 17
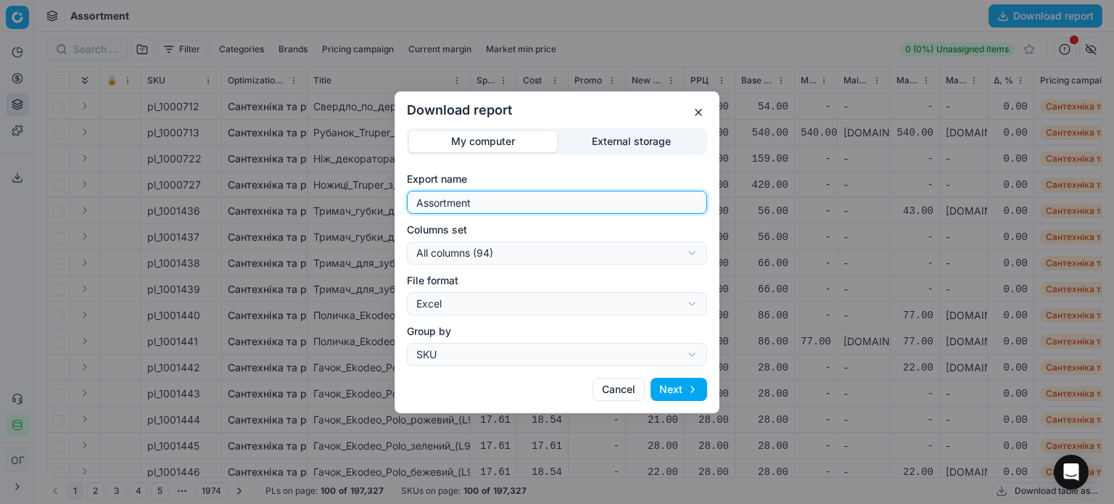
click at [549, 204] on input "Assortment" at bounding box center [557, 203] width 287 height 22
type input "Assortment 26.08 В"
click at [570, 248] on div "Download report My computer External storage Export name Assortment 26.08 В Col…" at bounding box center [557, 252] width 1114 height 504
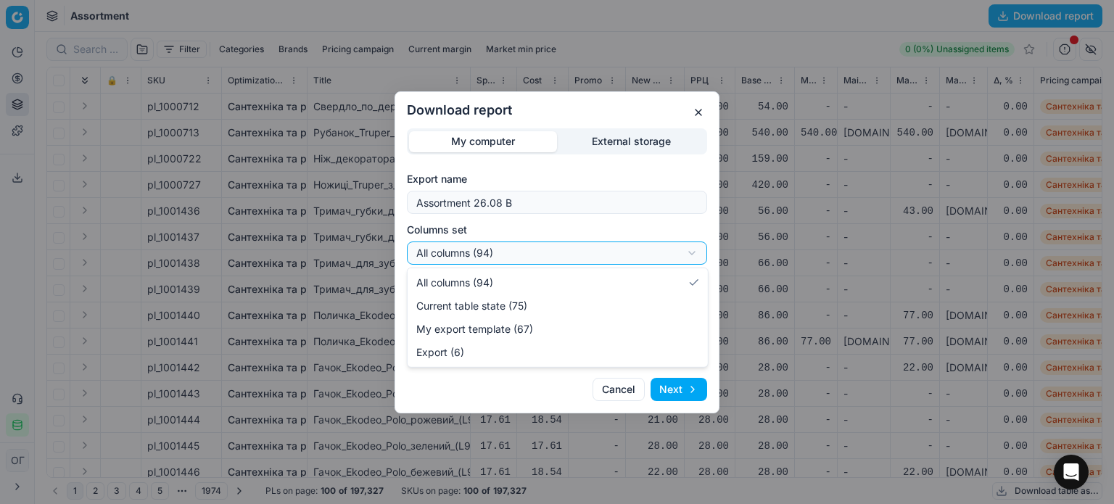
select select "table"
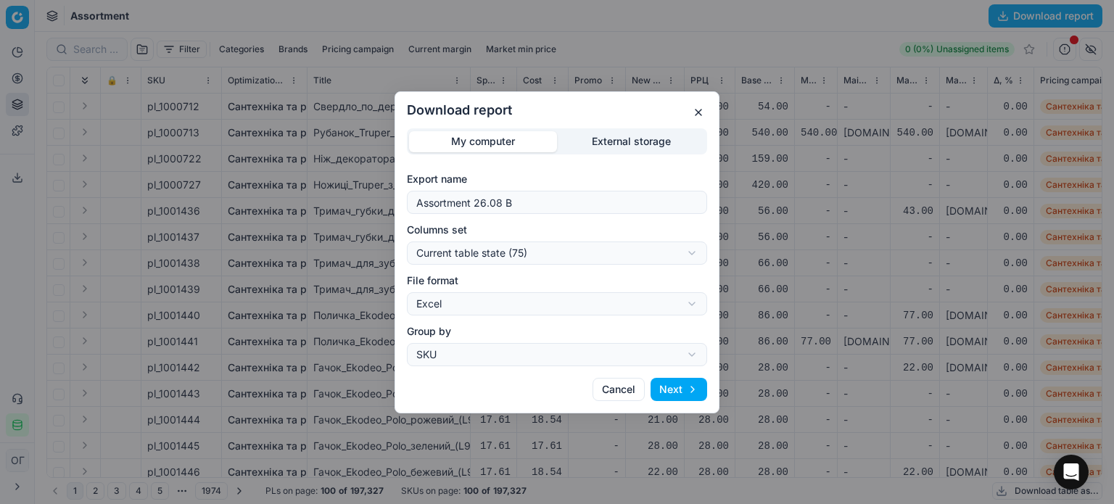
click at [692, 387] on button "Next" at bounding box center [679, 389] width 57 height 23
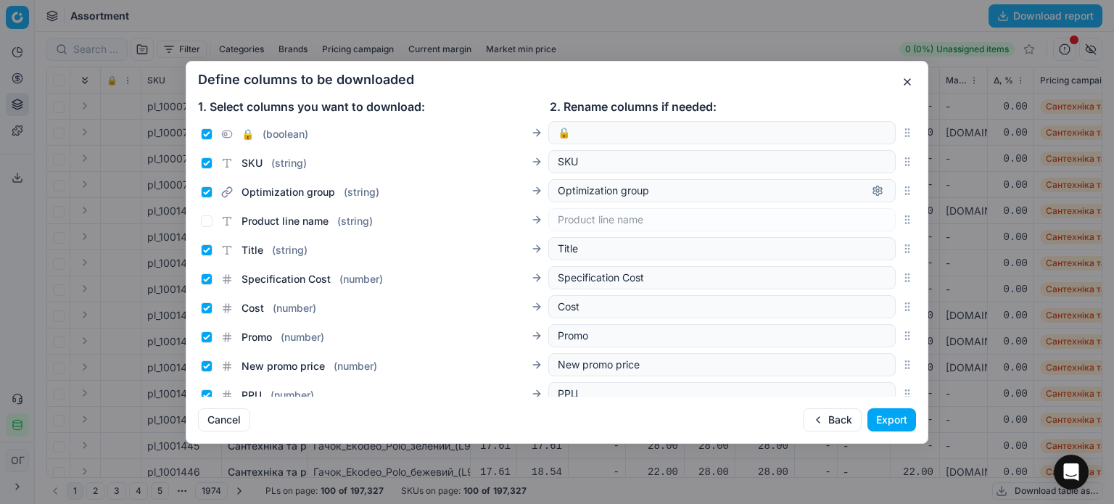
click at [875, 418] on button "Export" at bounding box center [892, 419] width 49 height 23
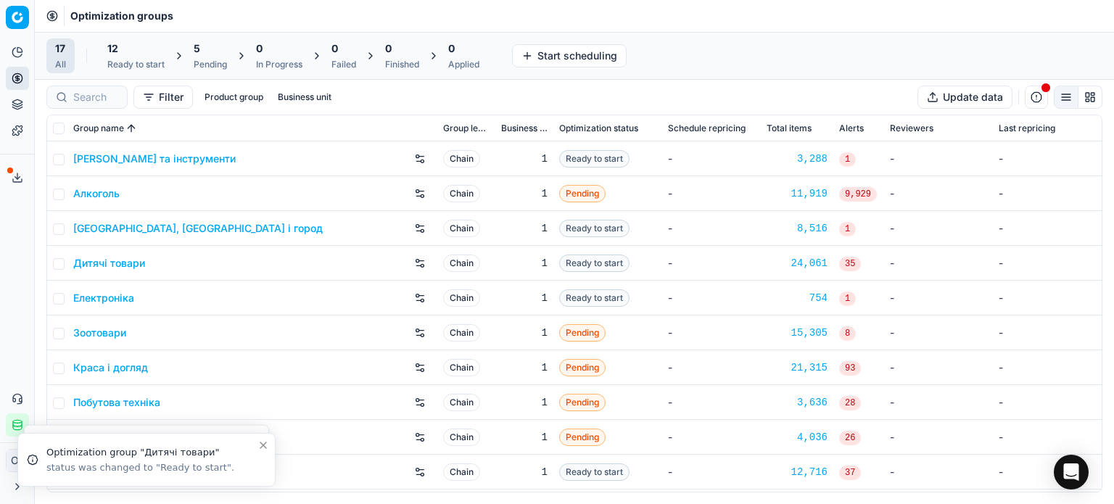
click at [145, 48] on div "12" at bounding box center [135, 48] width 57 height 15
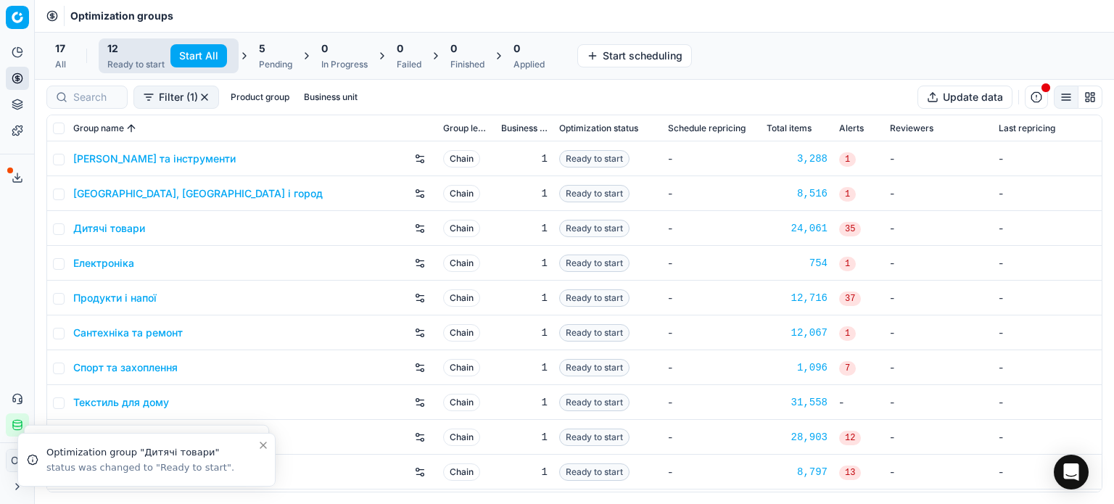
click at [208, 52] on button "Start All" at bounding box center [198, 55] width 57 height 23
click at [269, 55] on span "5" at bounding box center [269, 48] width 7 height 15
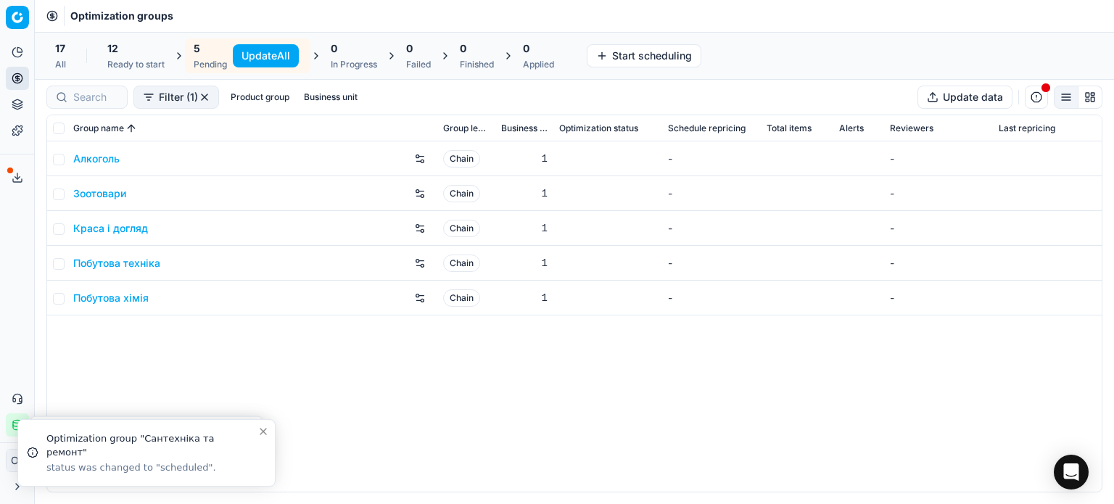
click at [264, 57] on button "Update All" at bounding box center [266, 55] width 66 height 23
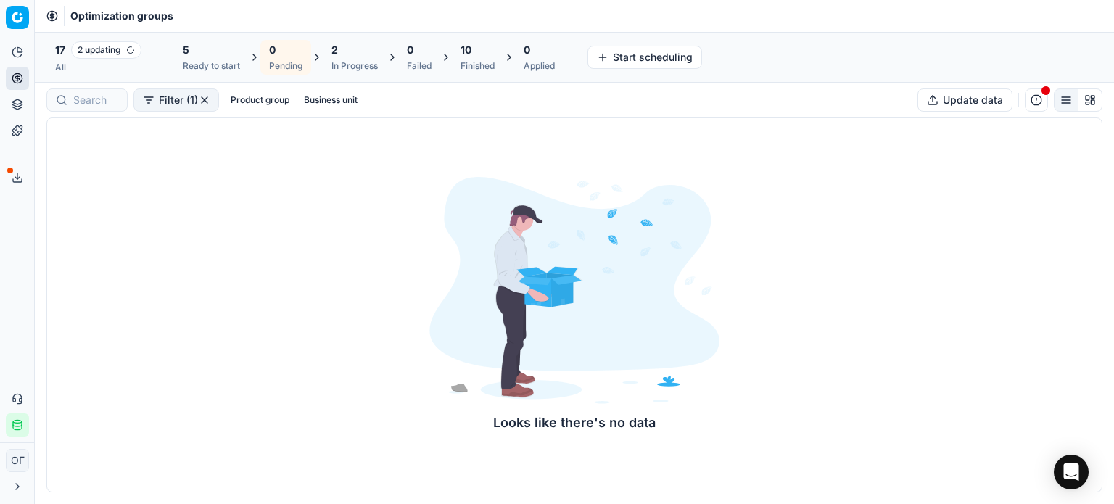
click at [198, 57] on div "5 Ready to start" at bounding box center [211, 57] width 57 height 29
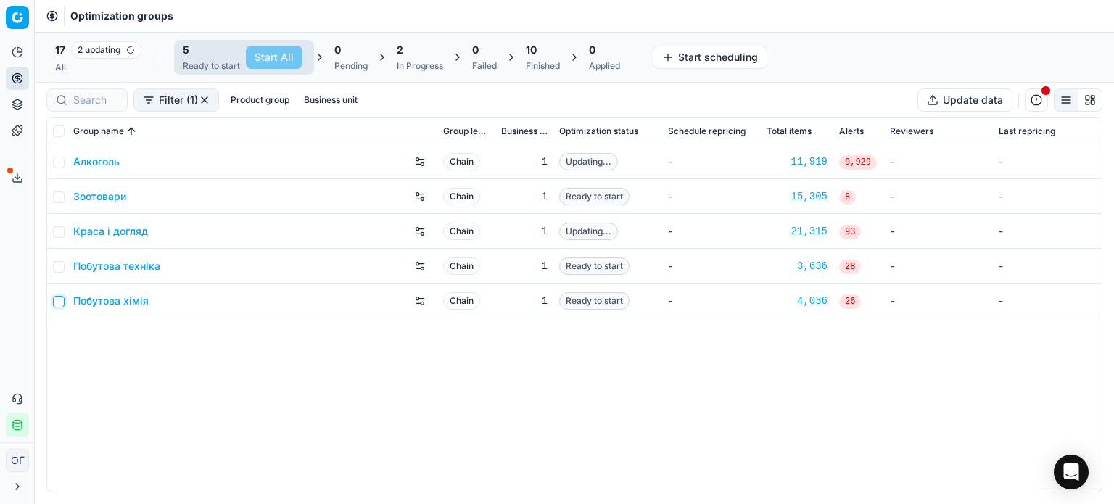
drag, startPoint x: 59, startPoint y: 299, endPoint x: 59, endPoint y: 287, distance: 12.3
click at [59, 299] on input "checkbox" at bounding box center [59, 302] width 12 height 12
checkbox input "true"
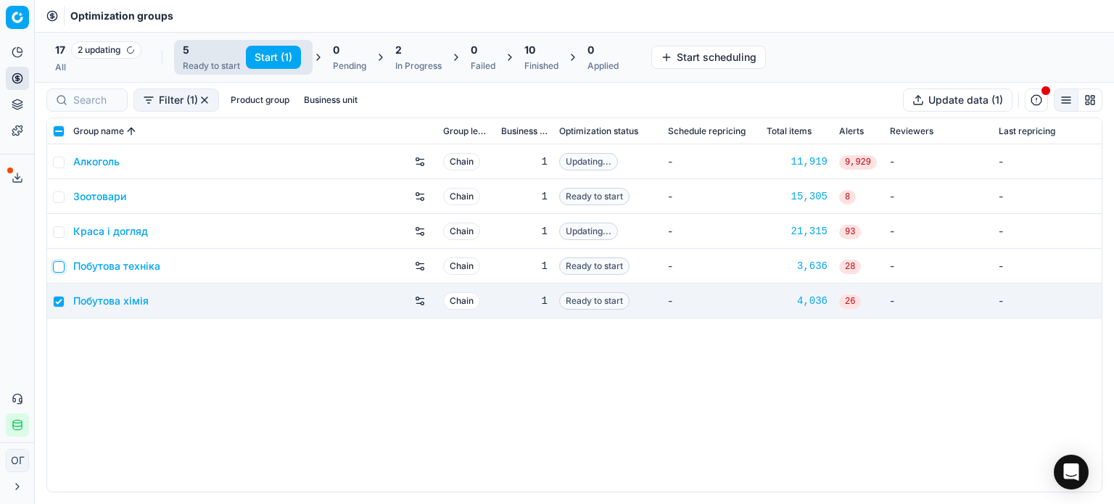
click at [57, 265] on input "checkbox" at bounding box center [59, 267] width 12 height 12
checkbox input "true"
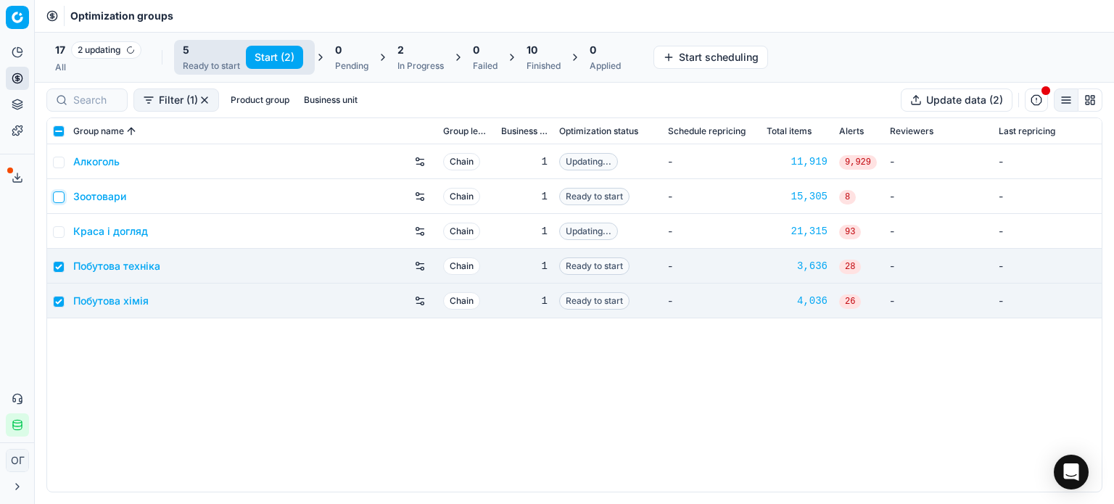
click at [55, 200] on input "checkbox" at bounding box center [59, 198] width 12 height 12
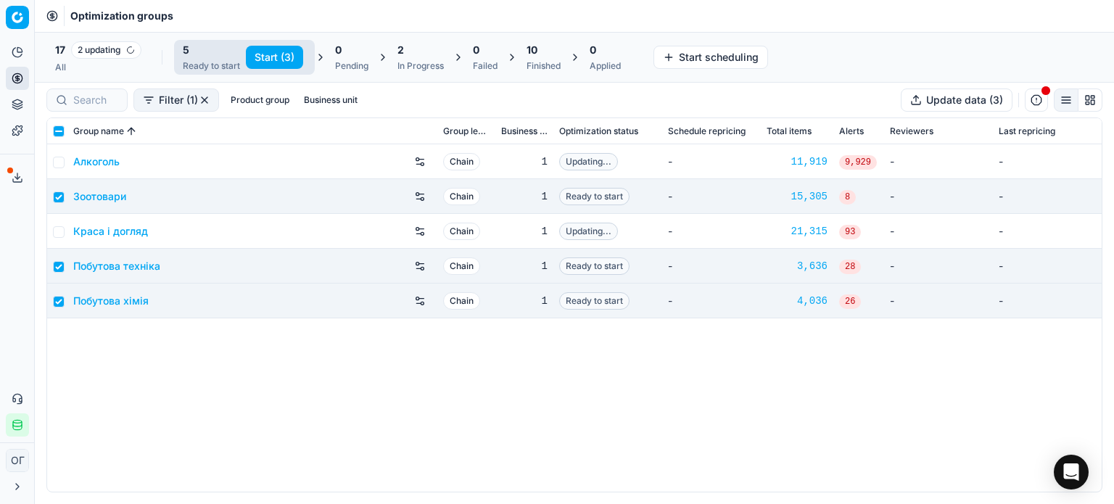
click at [263, 44] on div "Start (3)" at bounding box center [273, 57] width 66 height 29
click at [270, 51] on button "Start (3)" at bounding box center [274, 57] width 57 height 23
checkbox input "false"
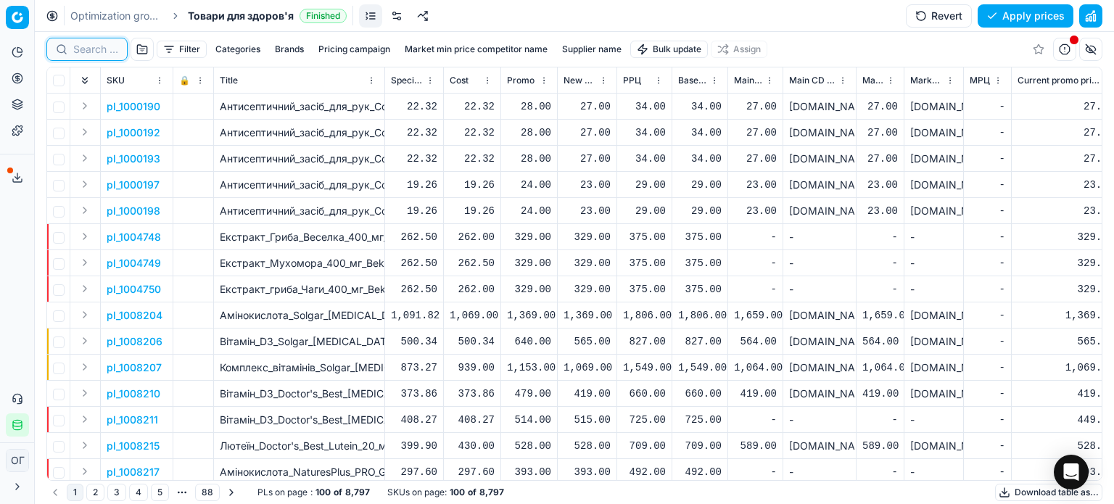
click at [86, 49] on input at bounding box center [95, 49] width 45 height 15
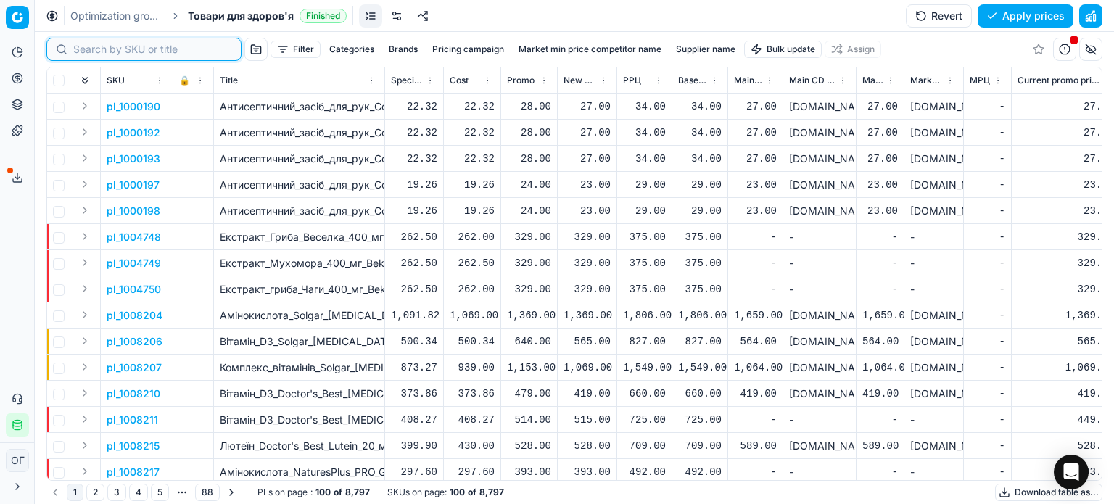
paste input "893478"
type input "893478"
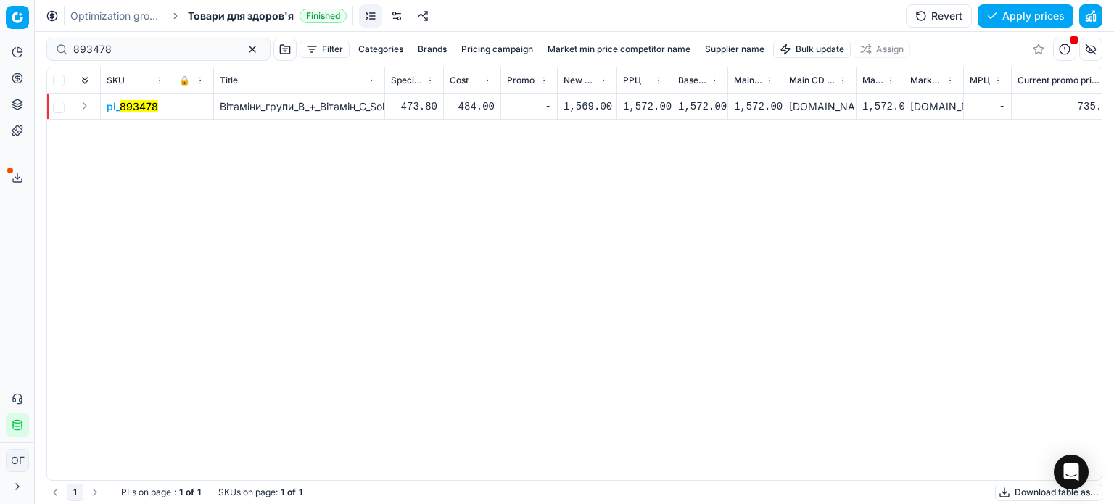
click at [567, 111] on div "1,569.00" at bounding box center [587, 106] width 47 height 15
type input "1572.00"
click at [1022, 17] on button "Save and apply" at bounding box center [1019, 15] width 109 height 23
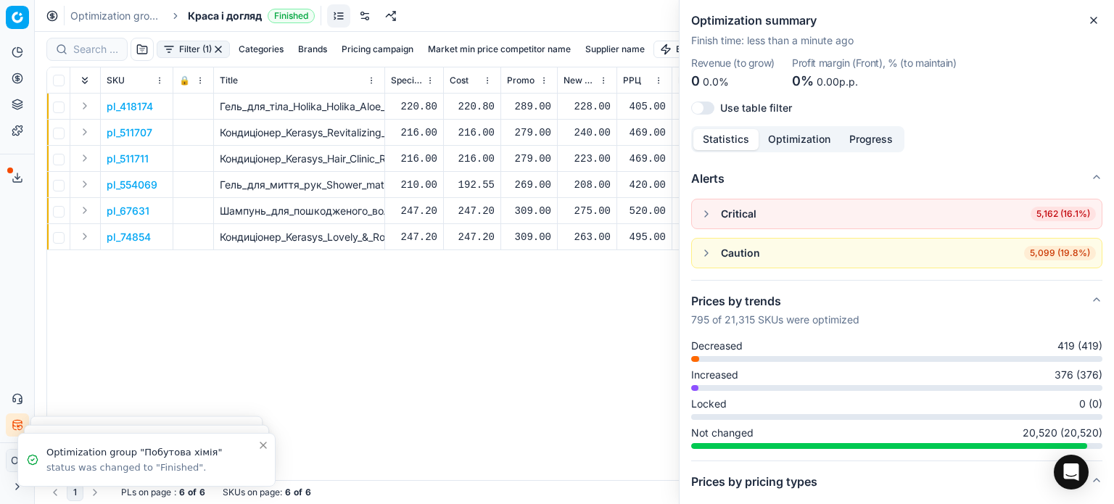
click at [1091, 18] on icon "button" at bounding box center [1094, 21] width 12 height 12
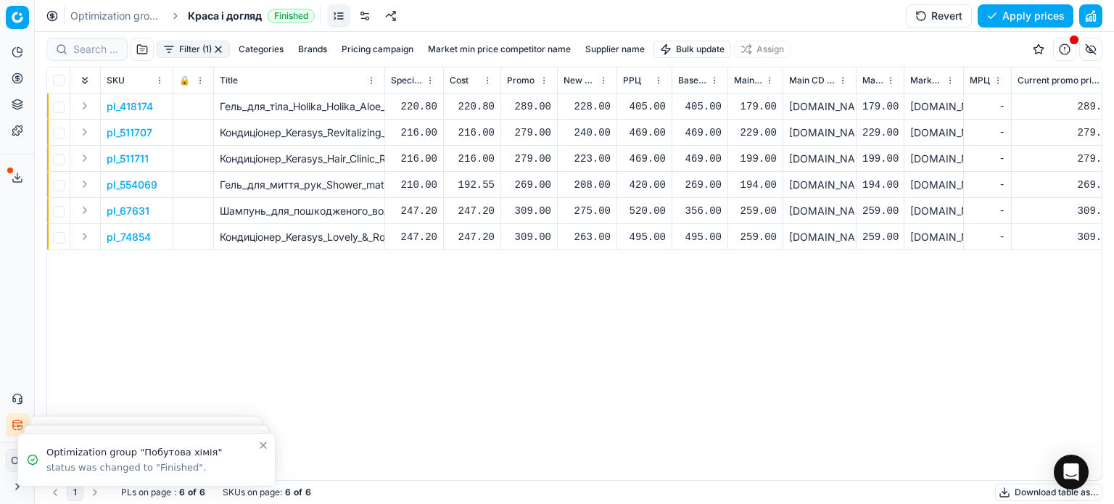
click at [595, 104] on div "228.00" at bounding box center [587, 106] width 47 height 15
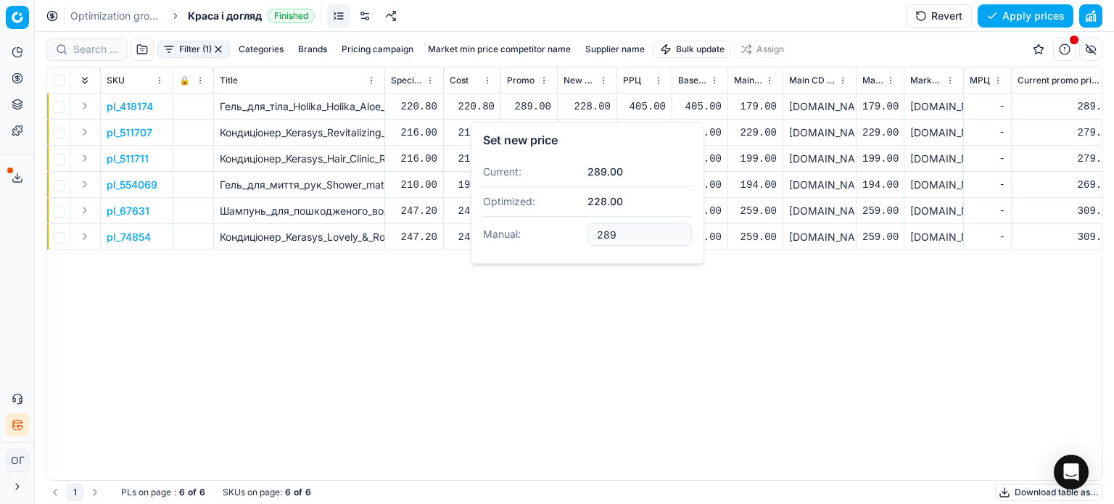
type input "289.00"
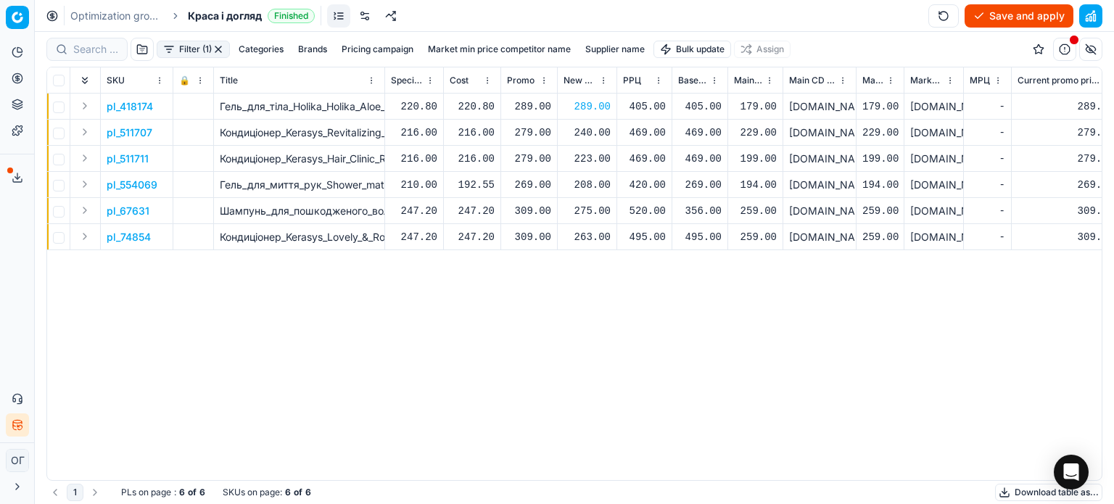
click at [597, 133] on div "240.00" at bounding box center [587, 133] width 47 height 15
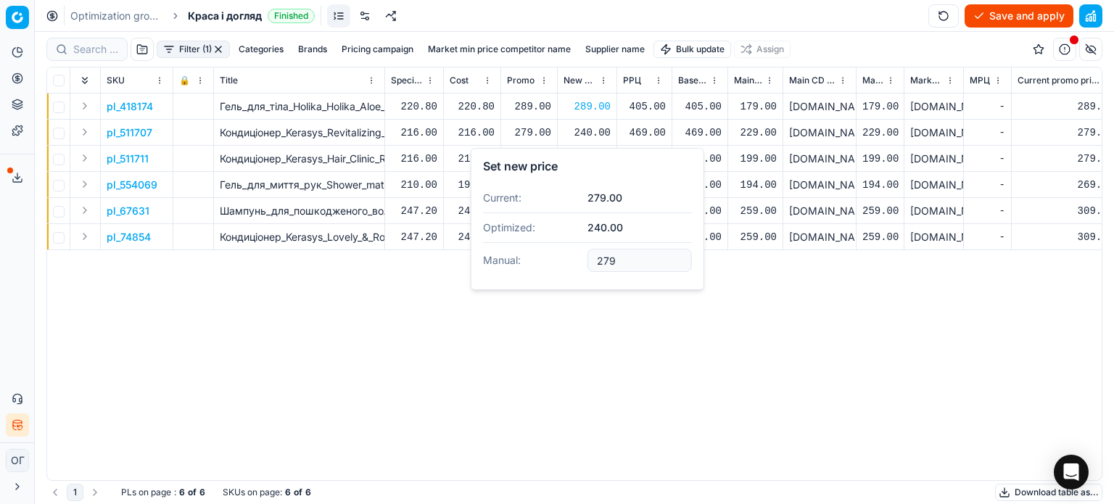
type input "279.00"
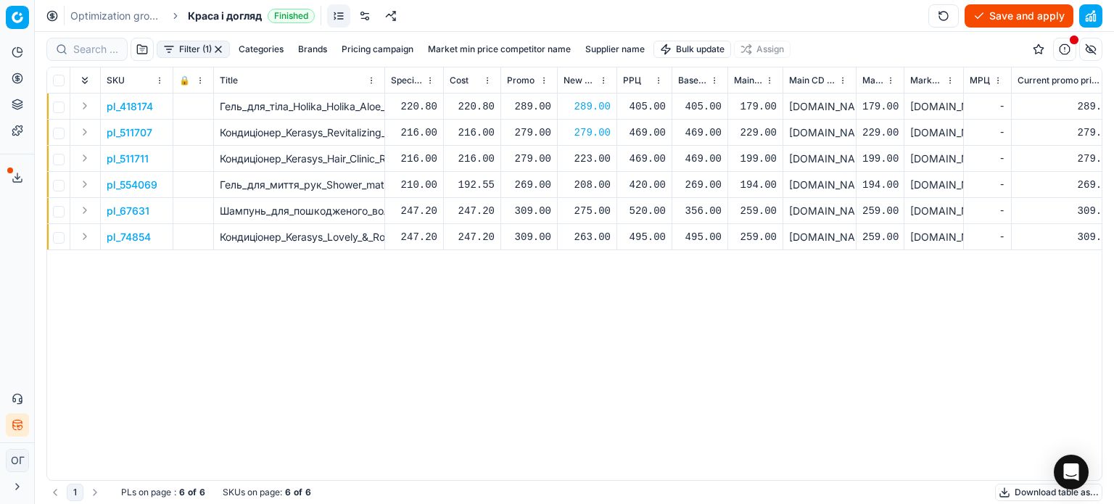
click at [595, 161] on div "223.00" at bounding box center [587, 159] width 47 height 15
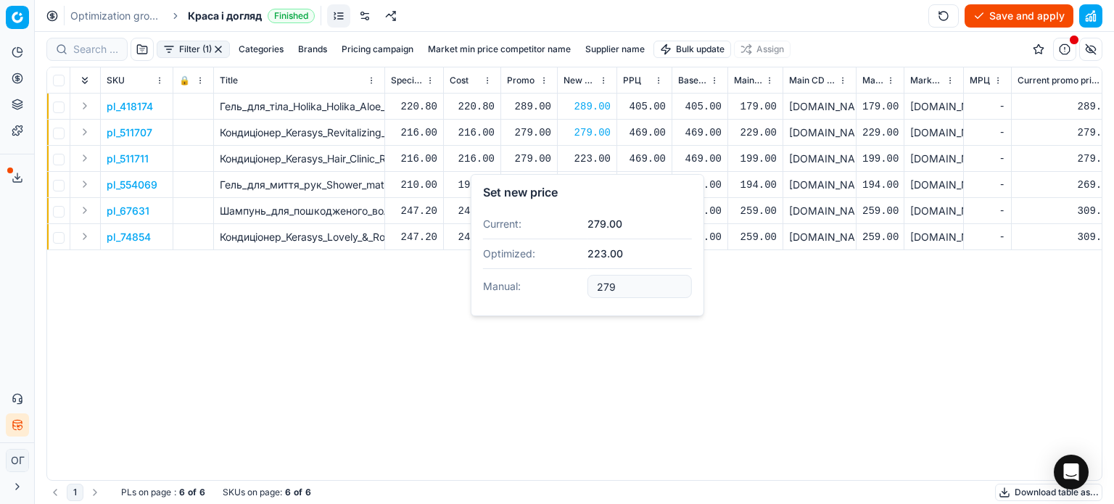
type input "279.00"
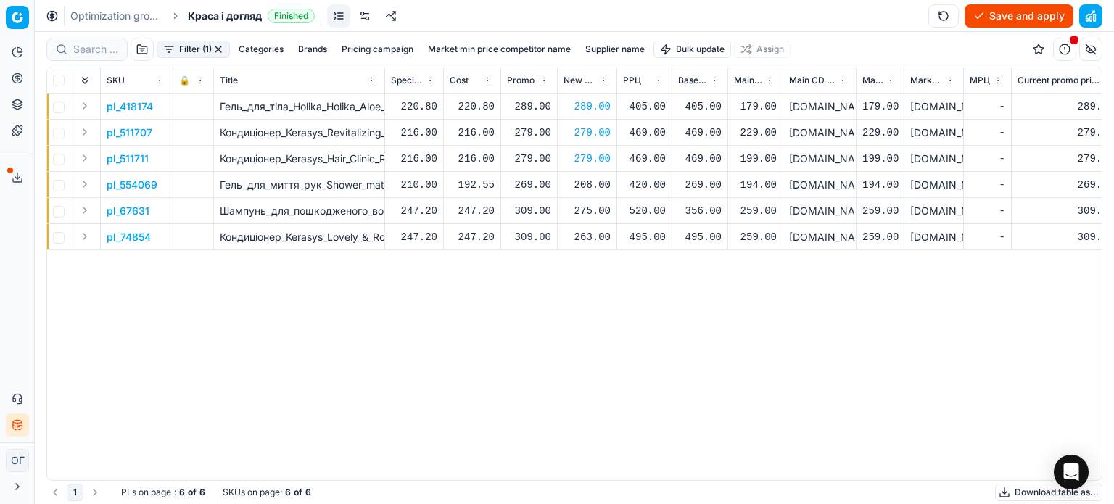
click at [591, 182] on div "208.00" at bounding box center [587, 185] width 47 height 15
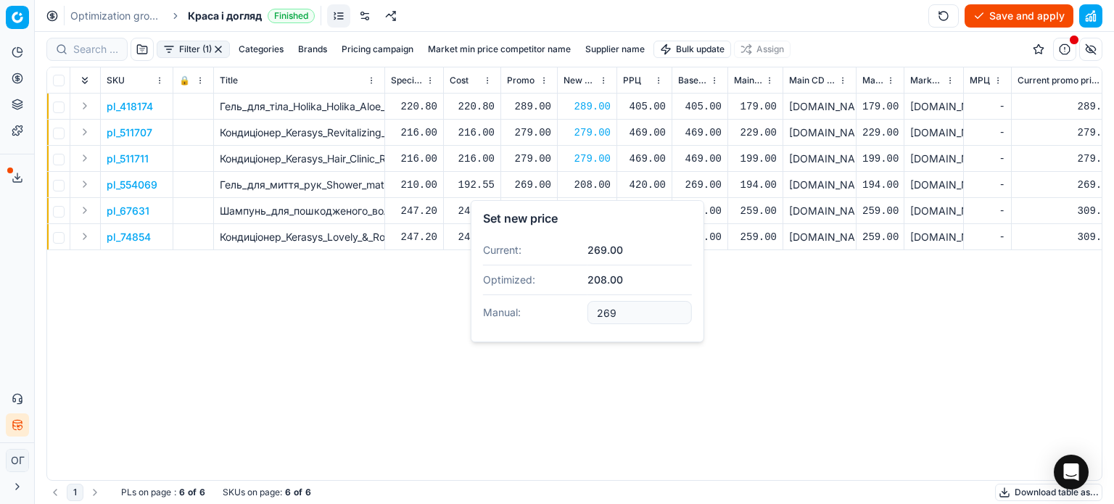
type input "269.00"
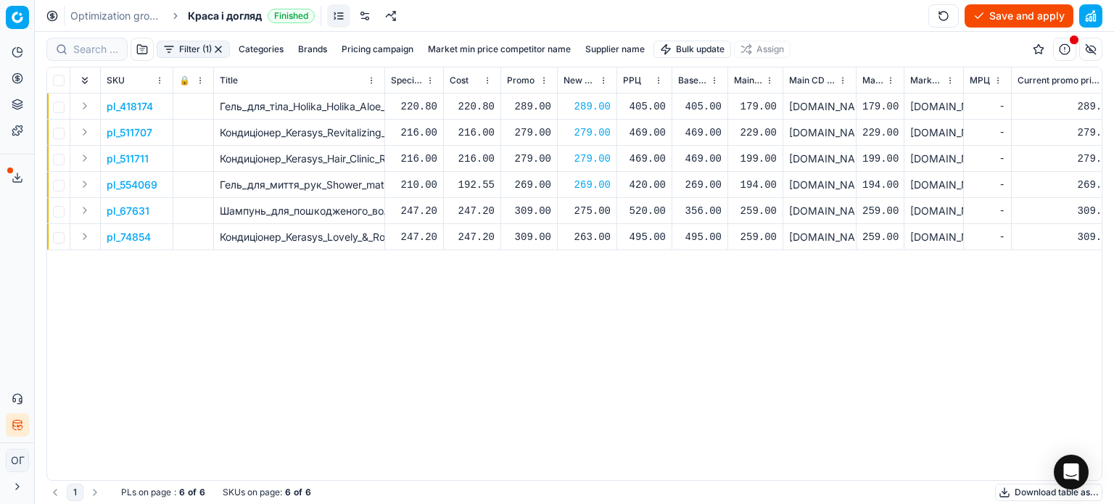
click at [591, 211] on div "275.00" at bounding box center [587, 211] width 47 height 15
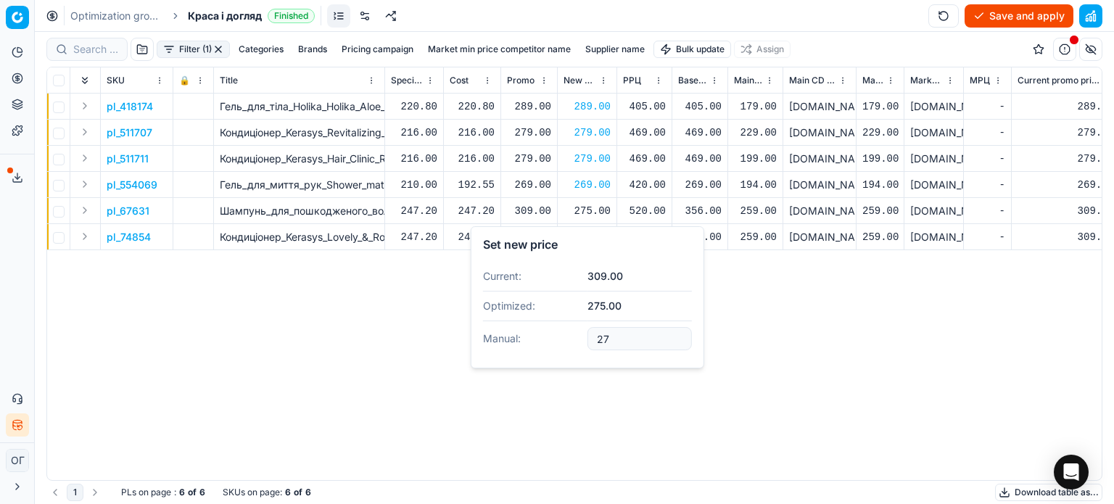
type input "2"
type input "309.00"
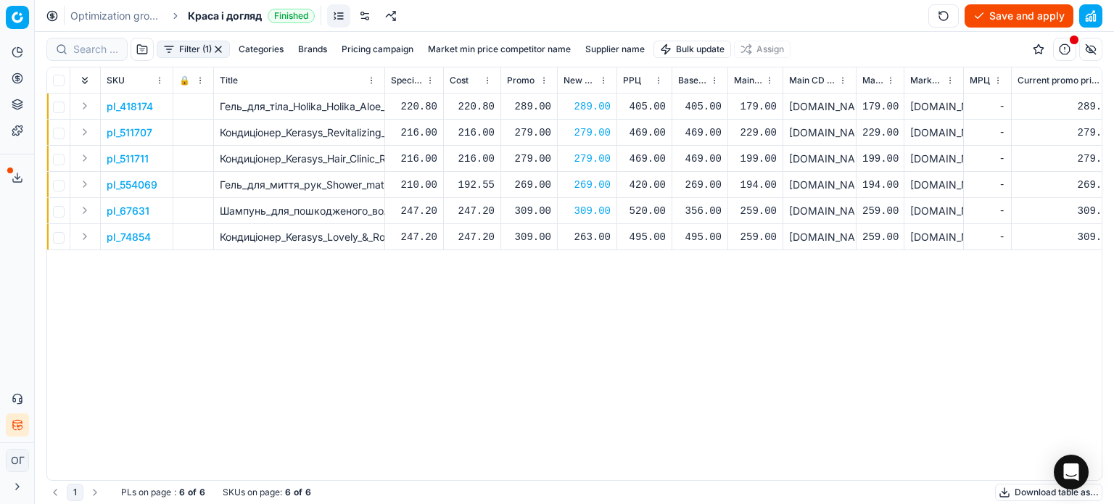
click at [584, 247] on div "263.00" at bounding box center [587, 236] width 47 height 25
type input "2"
type input "309.00"
click at [988, 17] on button "Save and apply" at bounding box center [1019, 15] width 109 height 23
